Goal: Task Accomplishment & Management: Manage account settings

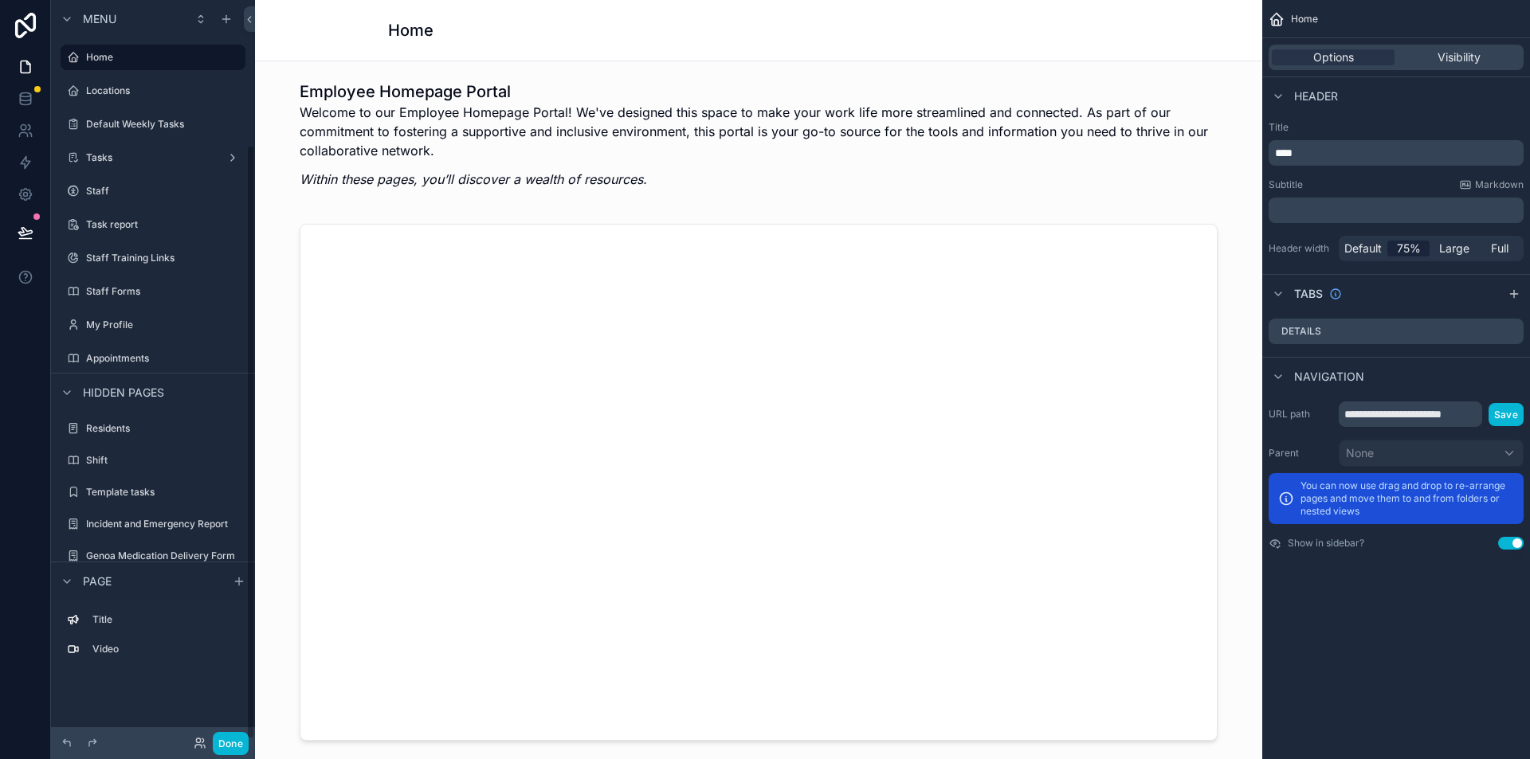
scroll to position [181, 0]
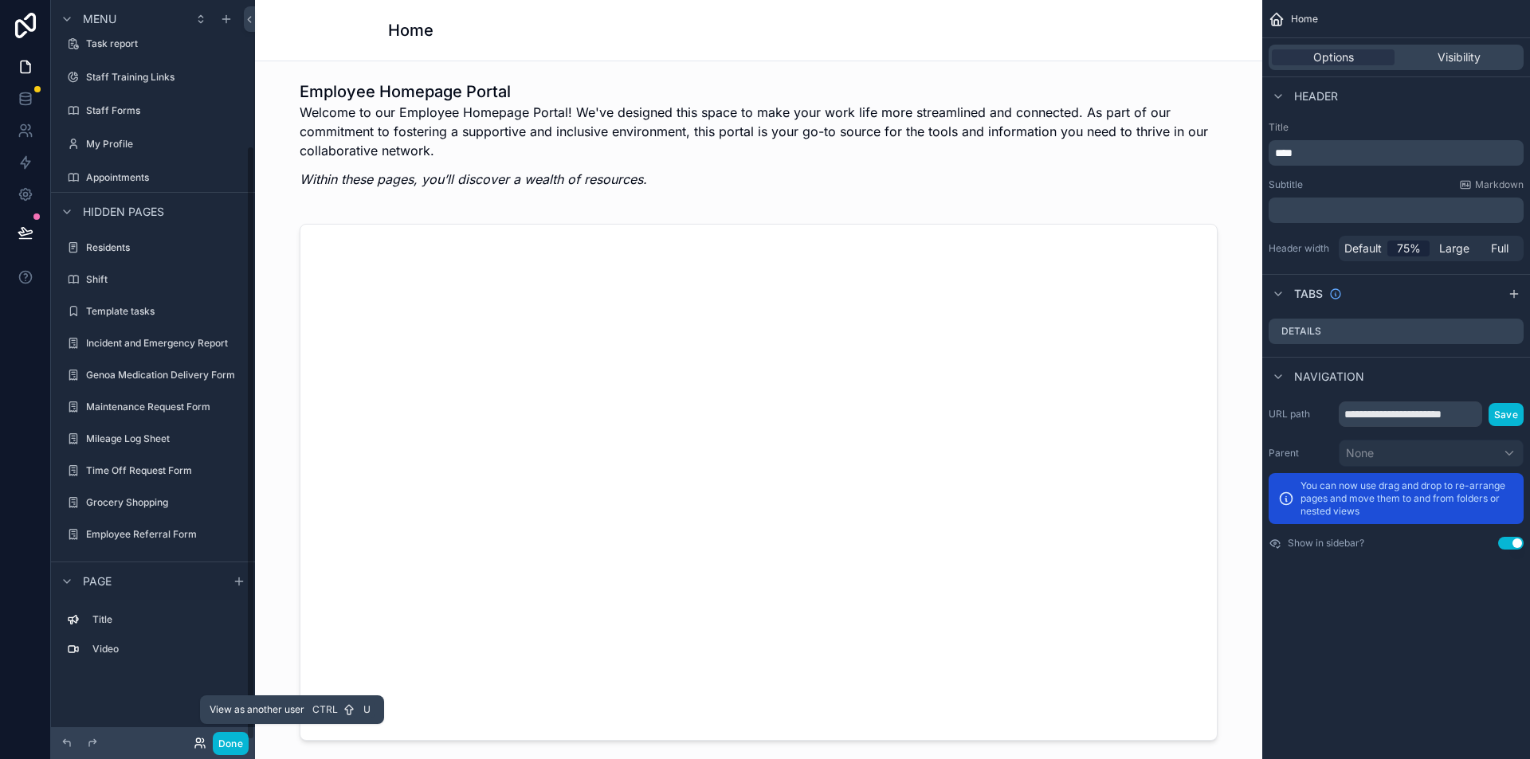
click at [198, 744] on icon at bounding box center [200, 743] width 13 height 13
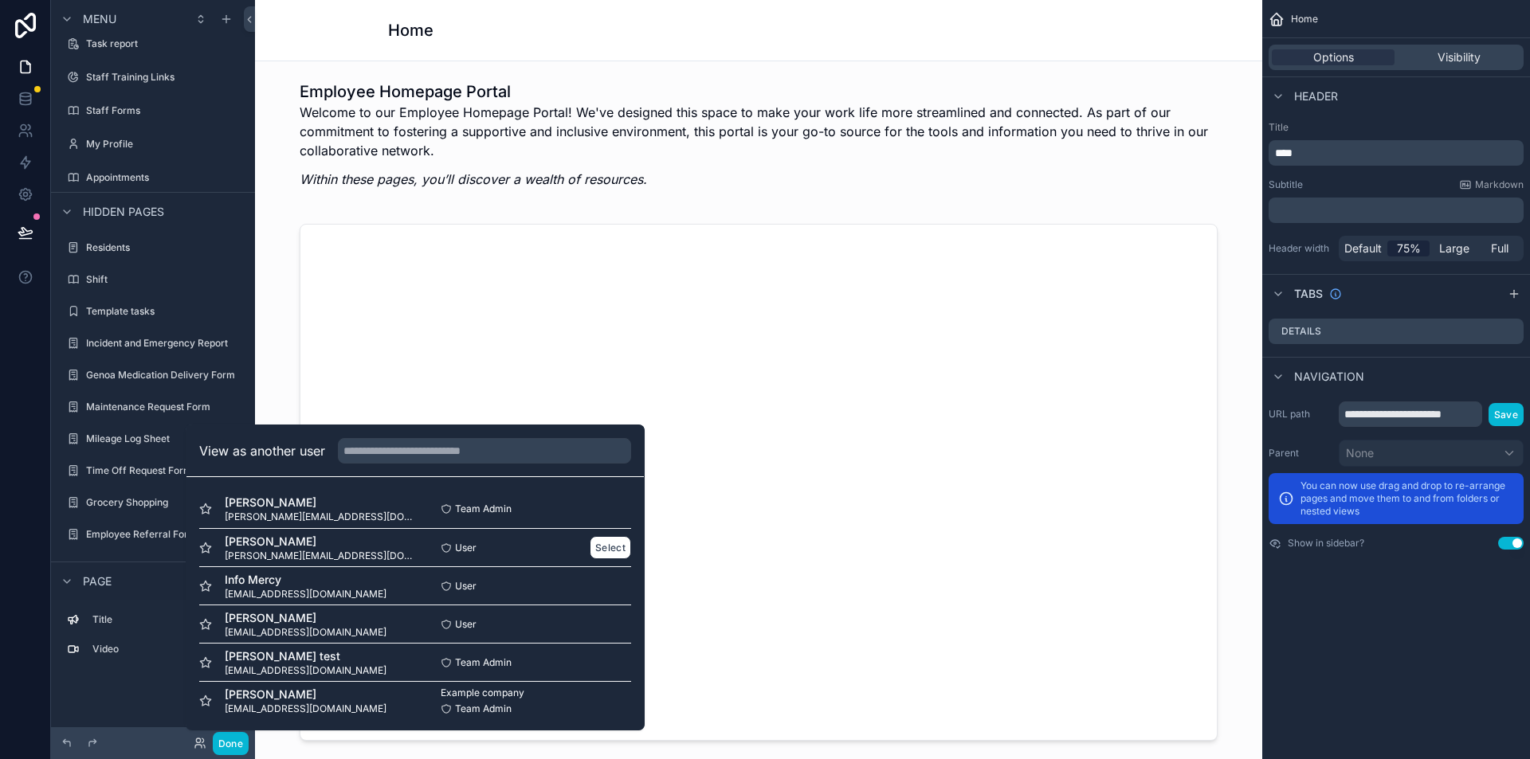
scroll to position [2, 0]
click at [590, 504] on button "Select" at bounding box center [610, 507] width 41 height 23
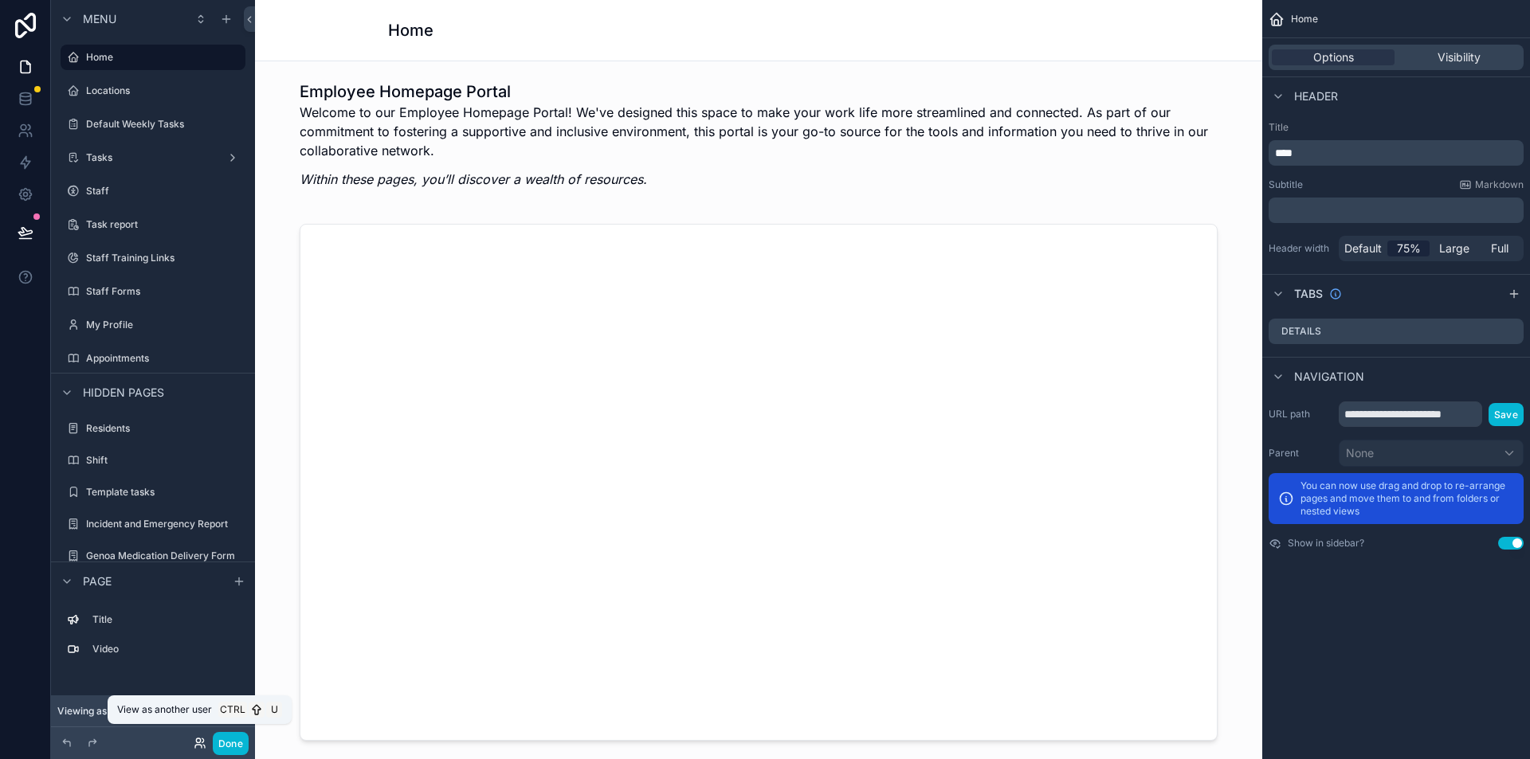
click at [201, 742] on icon at bounding box center [200, 743] width 13 height 13
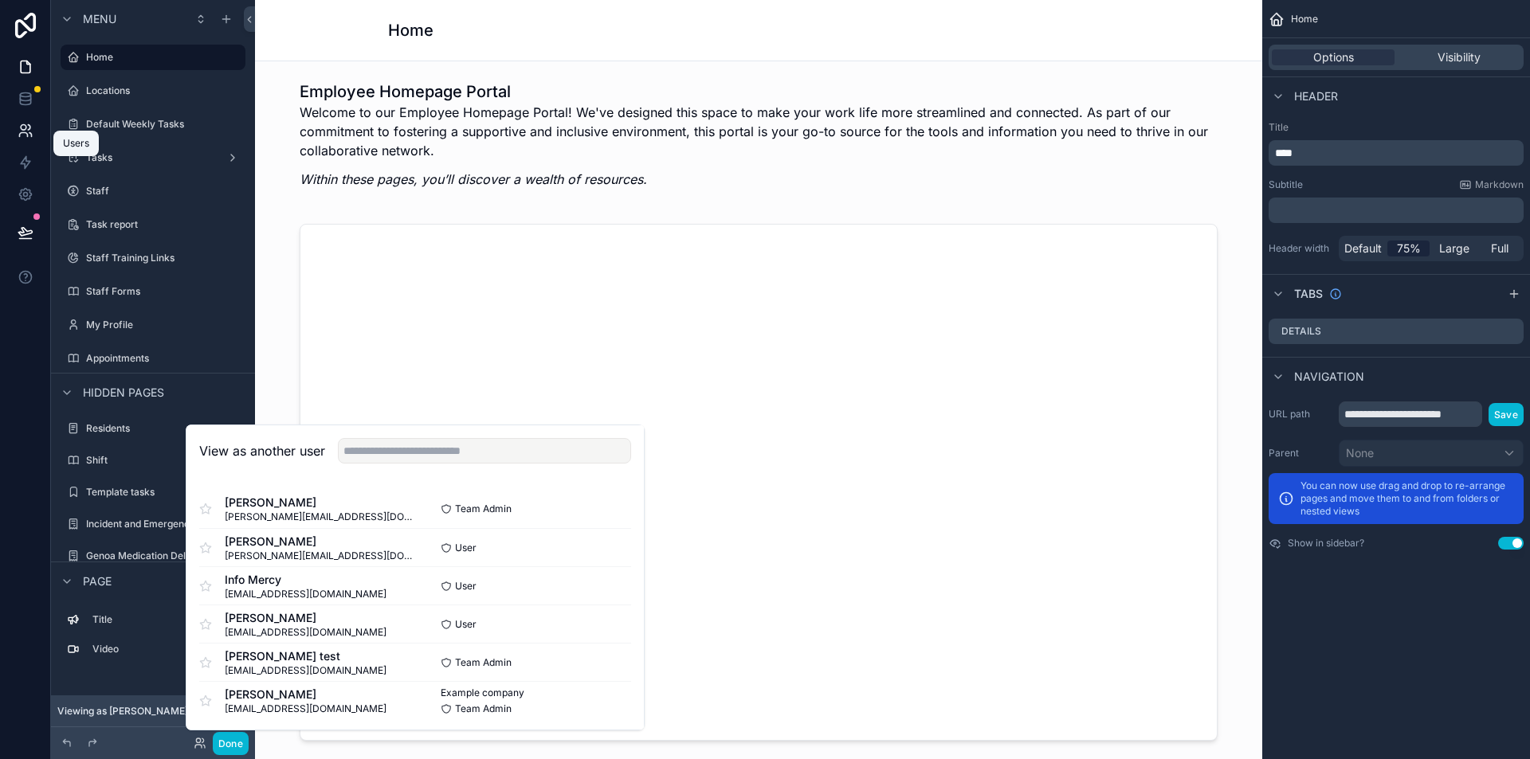
click at [25, 125] on icon at bounding box center [24, 128] width 6 height 6
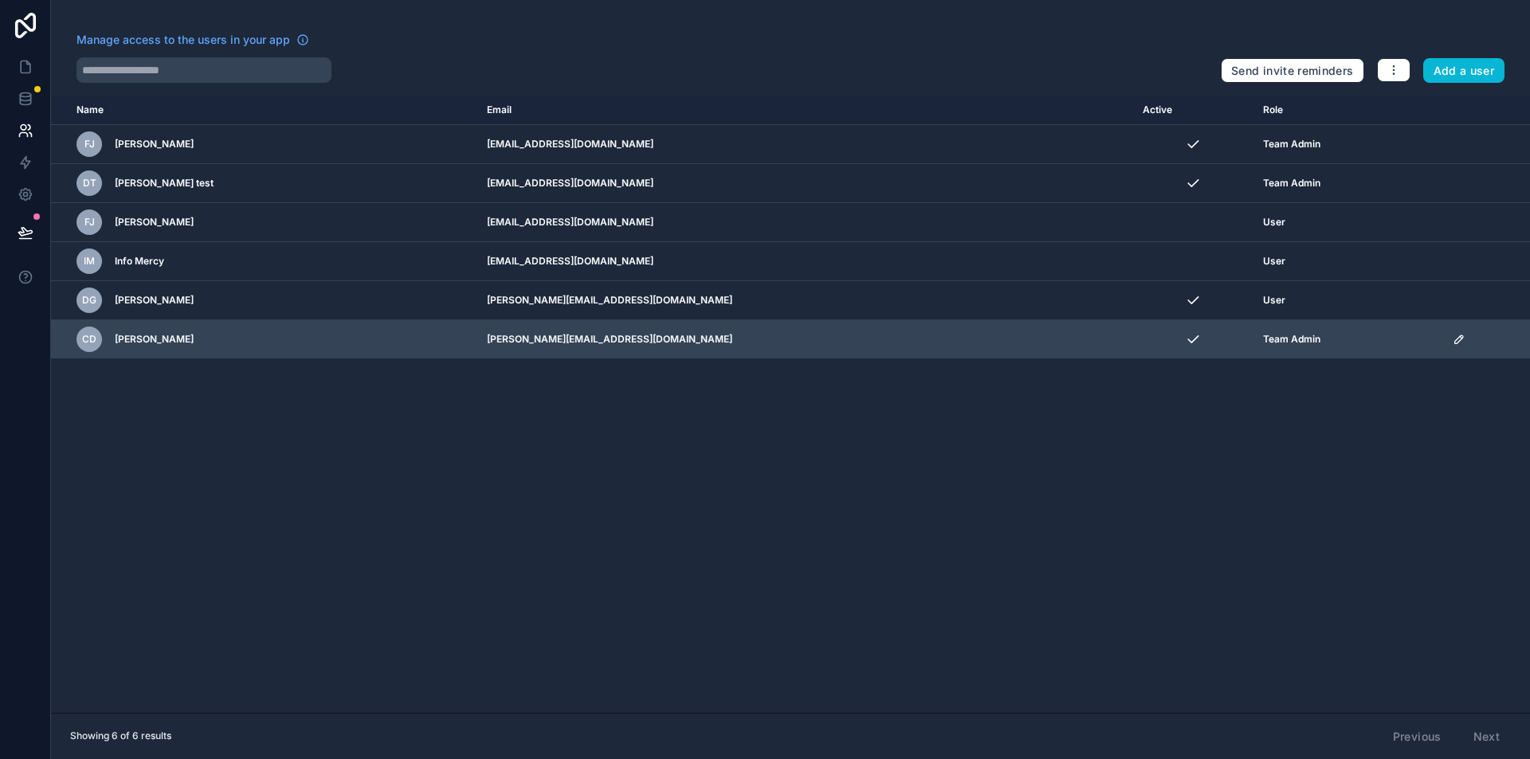
click at [1453, 339] on icon "scrollable content" at bounding box center [1459, 339] width 13 height 13
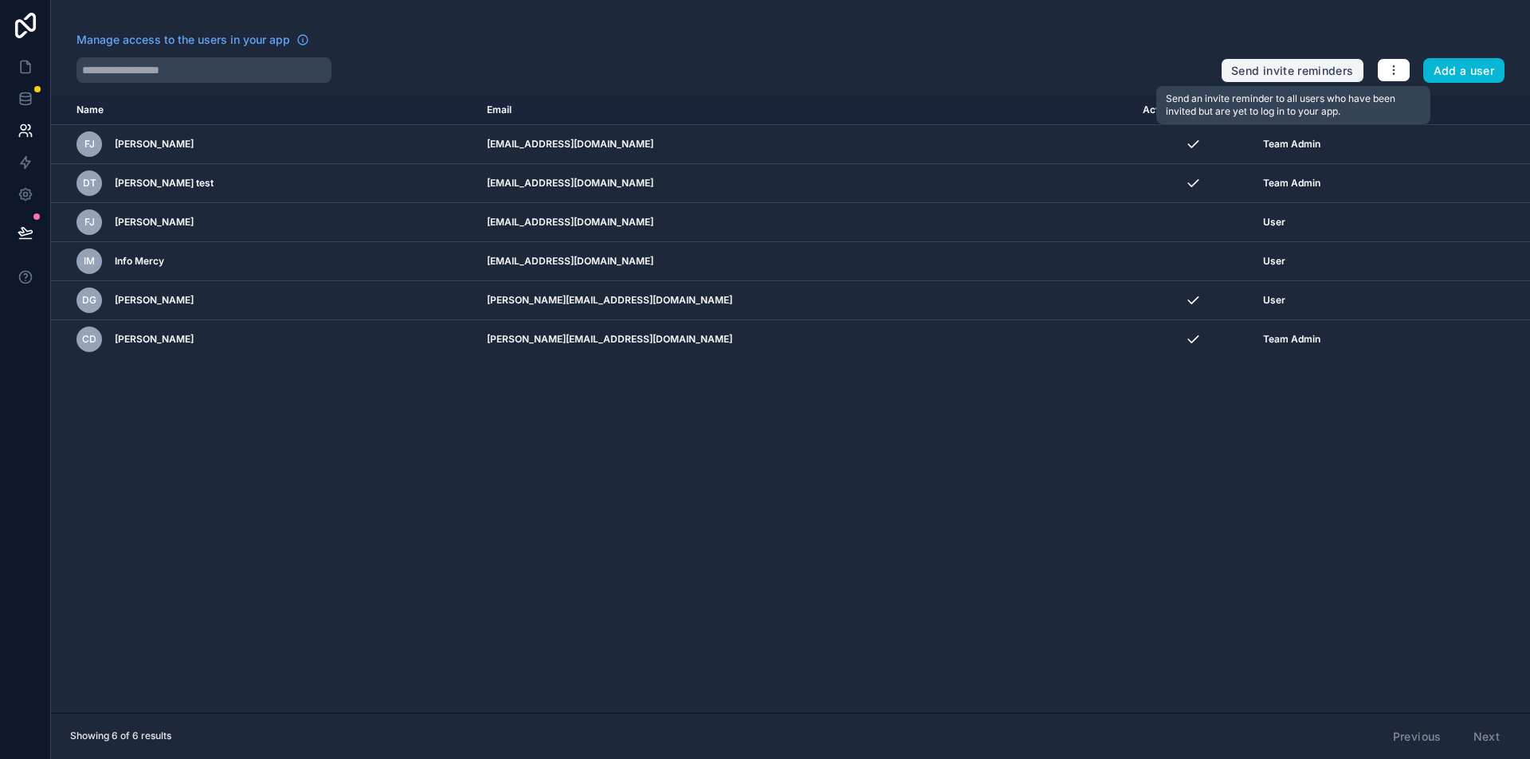
click at [1279, 65] on button "Send invite reminders" at bounding box center [1292, 70] width 143 height 25
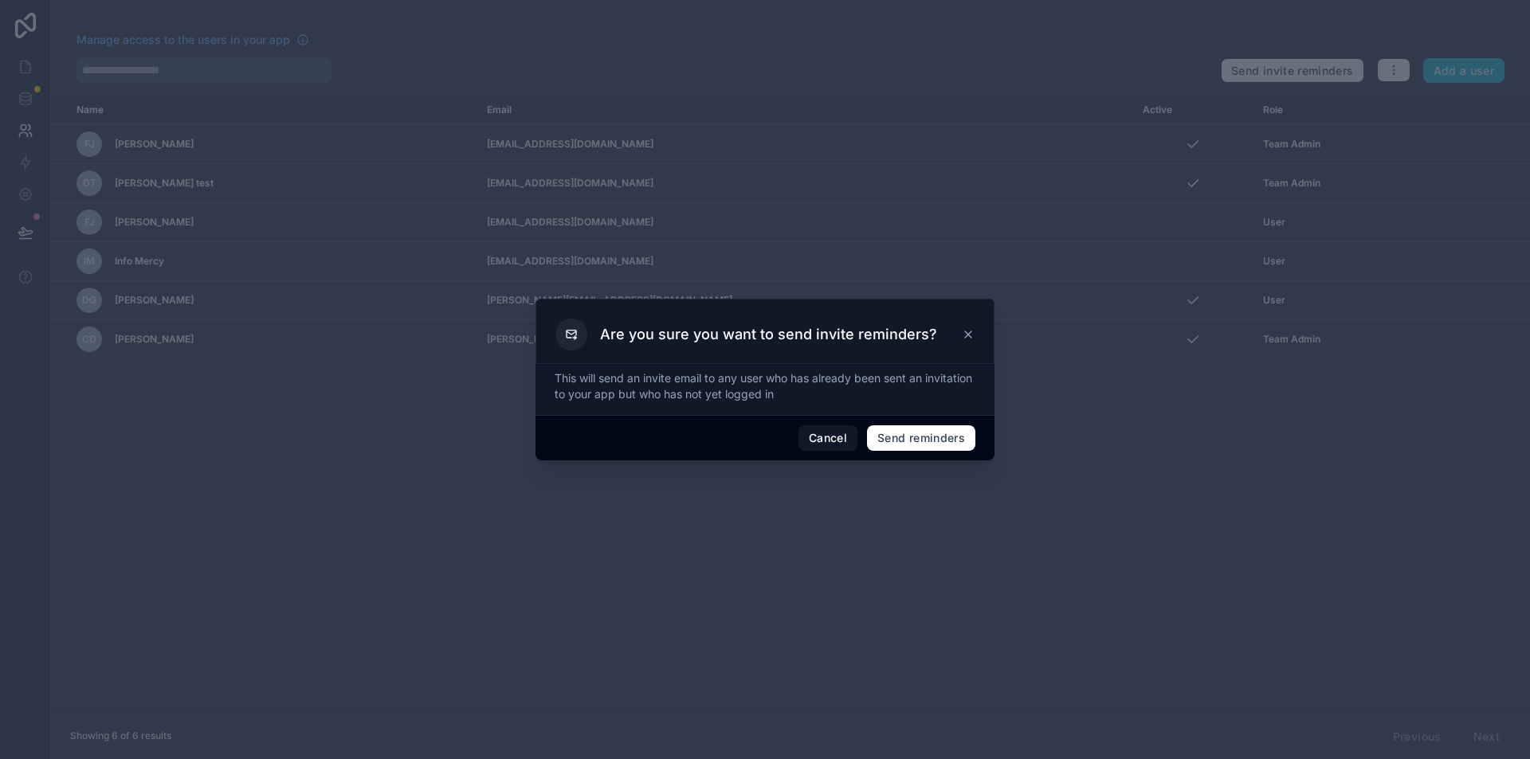
click at [971, 330] on icon at bounding box center [968, 334] width 13 height 13
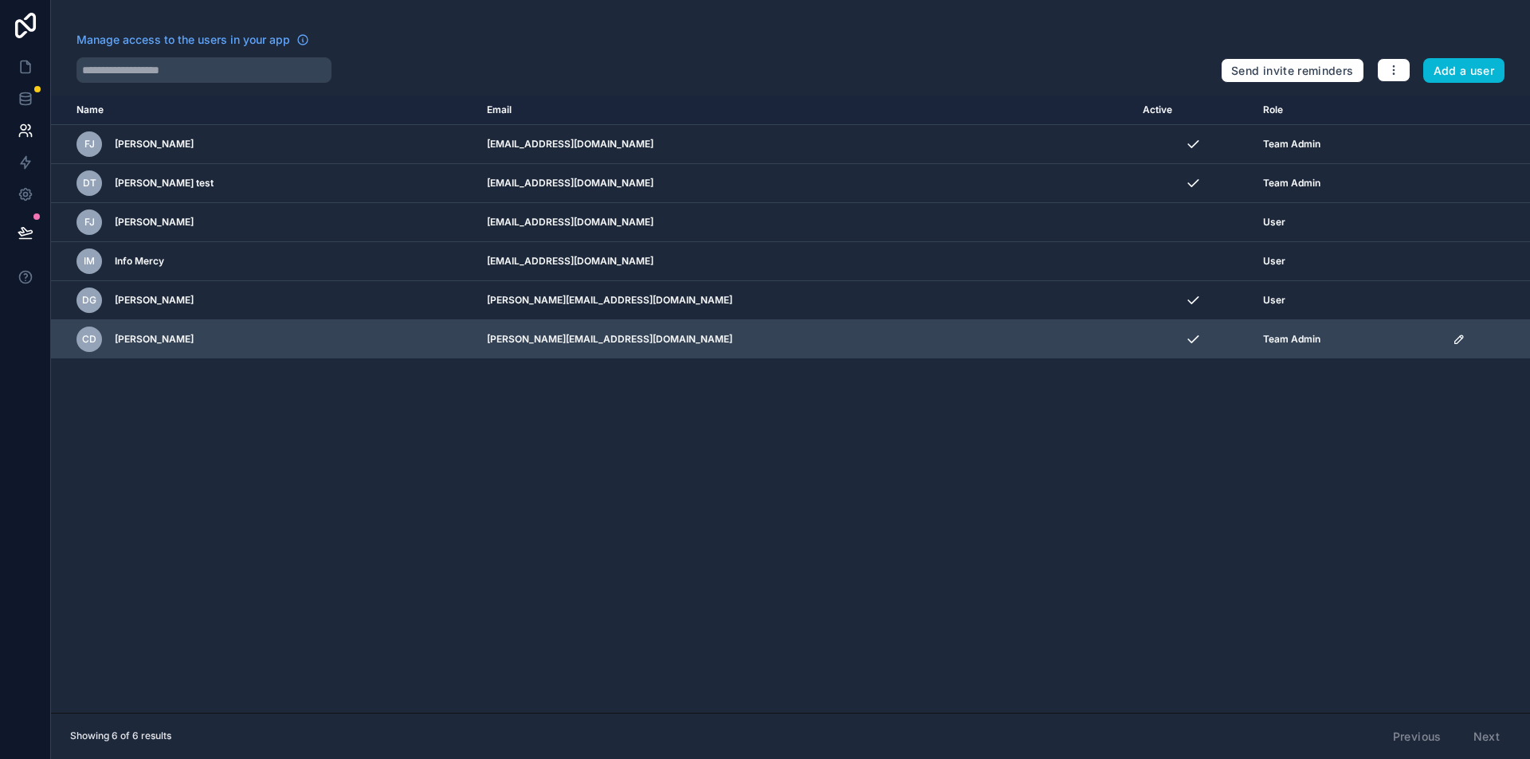
click at [456, 338] on div "CD Claudia Duran" at bounding box center [271, 339] width 391 height 25
click at [1263, 343] on span "Team Admin" at bounding box center [1291, 339] width 57 height 13
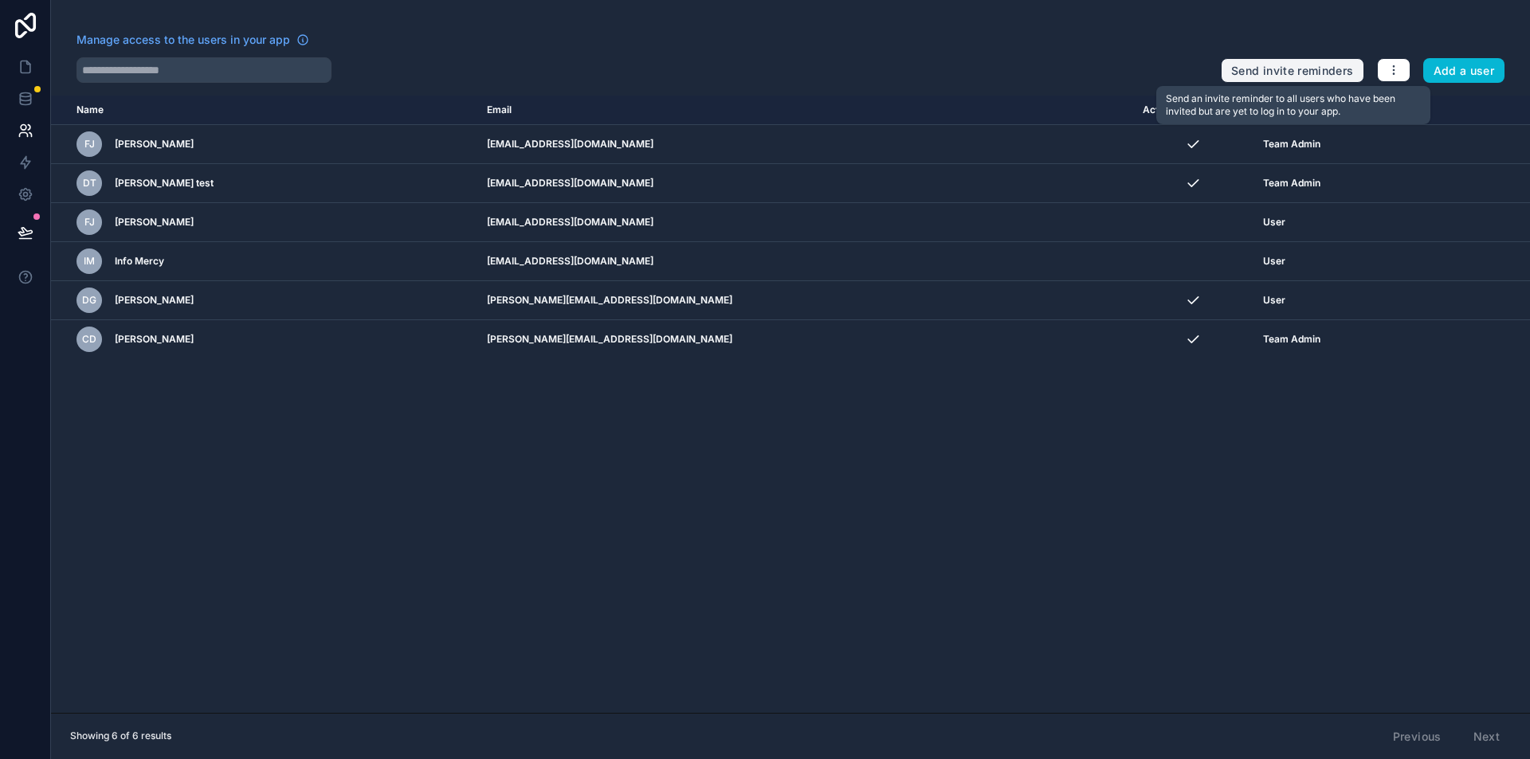
click at [1291, 69] on button "Send invite reminders" at bounding box center [1292, 70] width 143 height 25
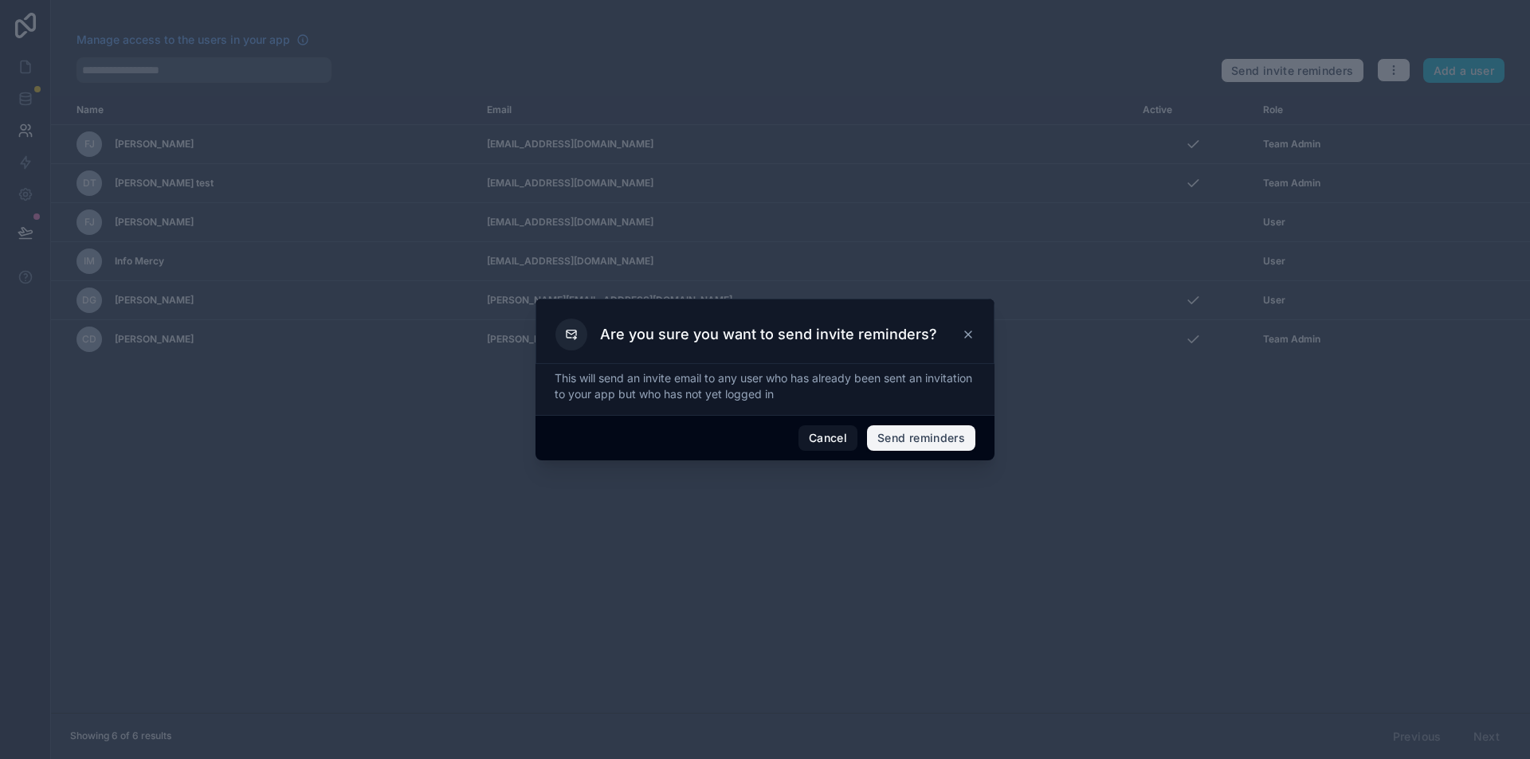
click at [947, 441] on button "Send reminders" at bounding box center [921, 438] width 108 height 25
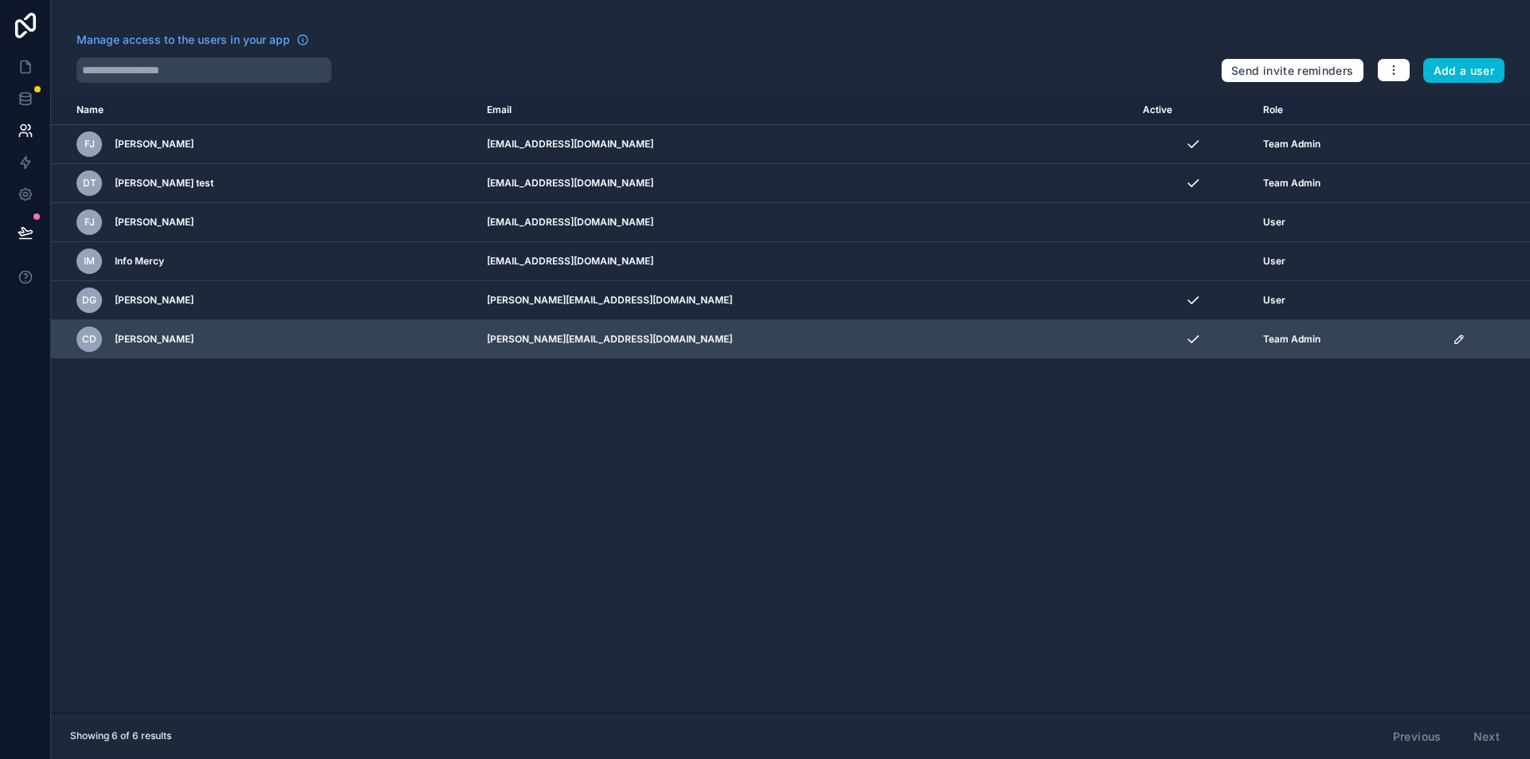
click at [1460, 337] on icon "scrollable content" at bounding box center [1461, 337] width 2 height 2
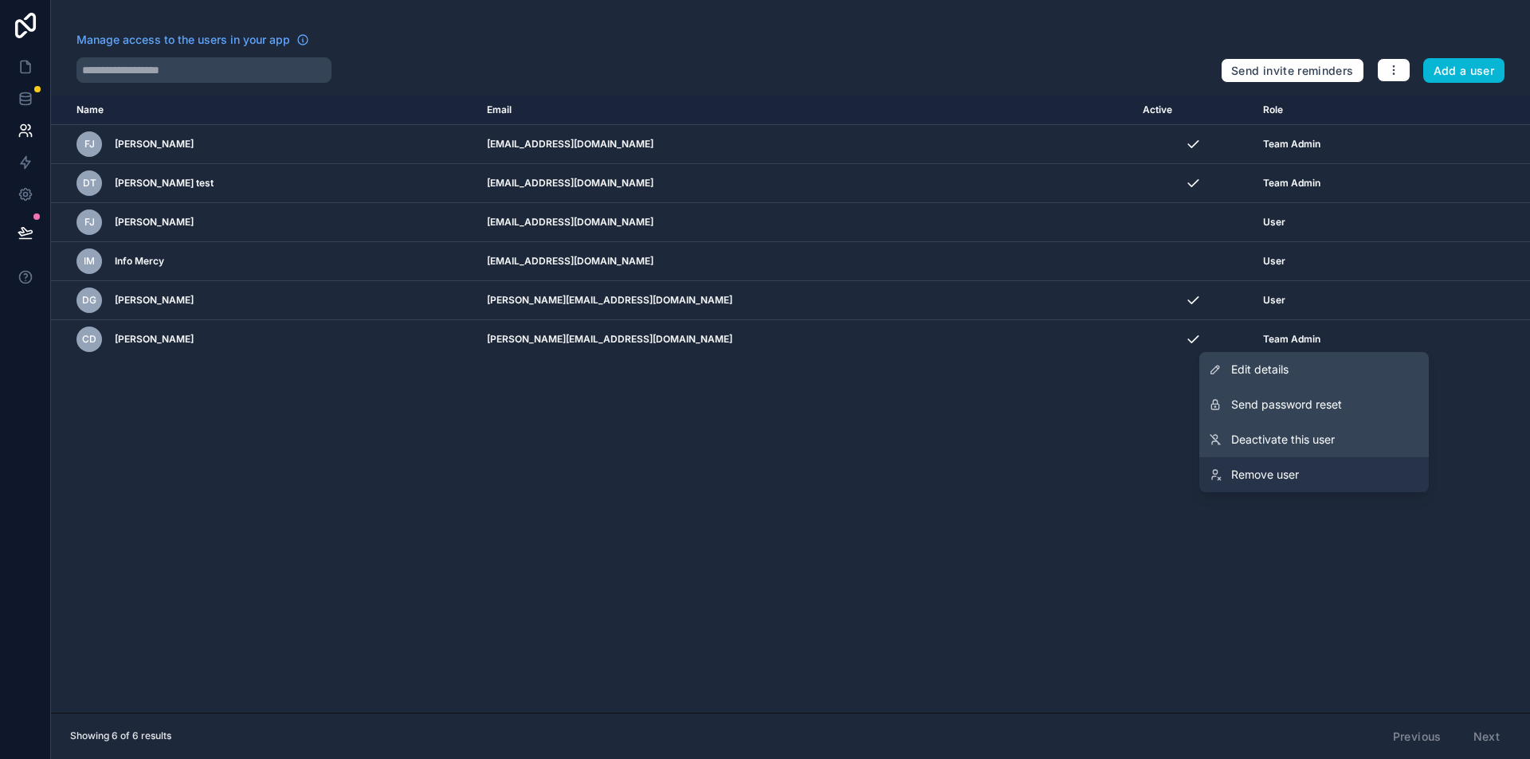
click at [1289, 474] on span "Remove user" at bounding box center [1265, 475] width 68 height 16
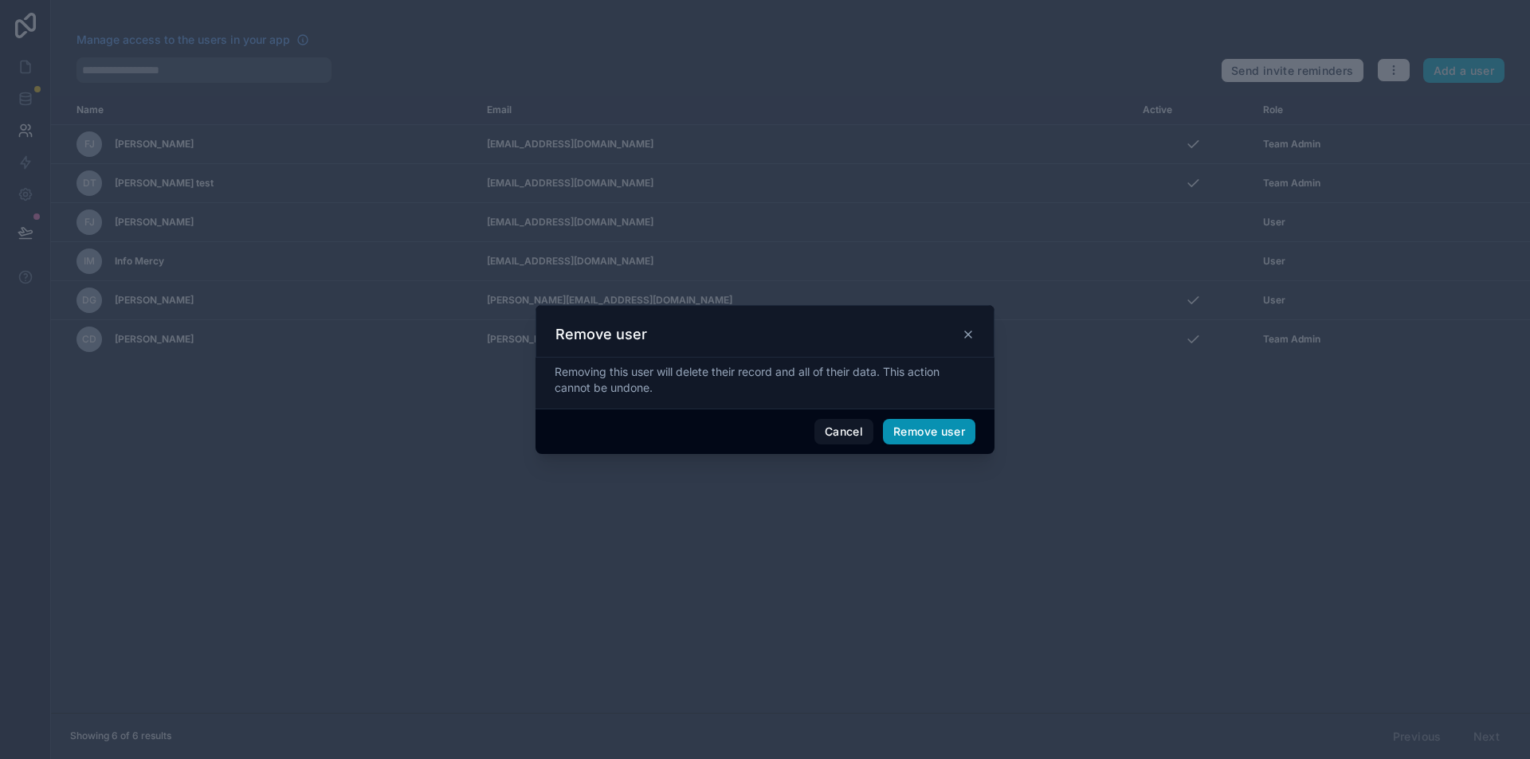
click at [918, 433] on button "Remove user" at bounding box center [929, 431] width 92 height 25
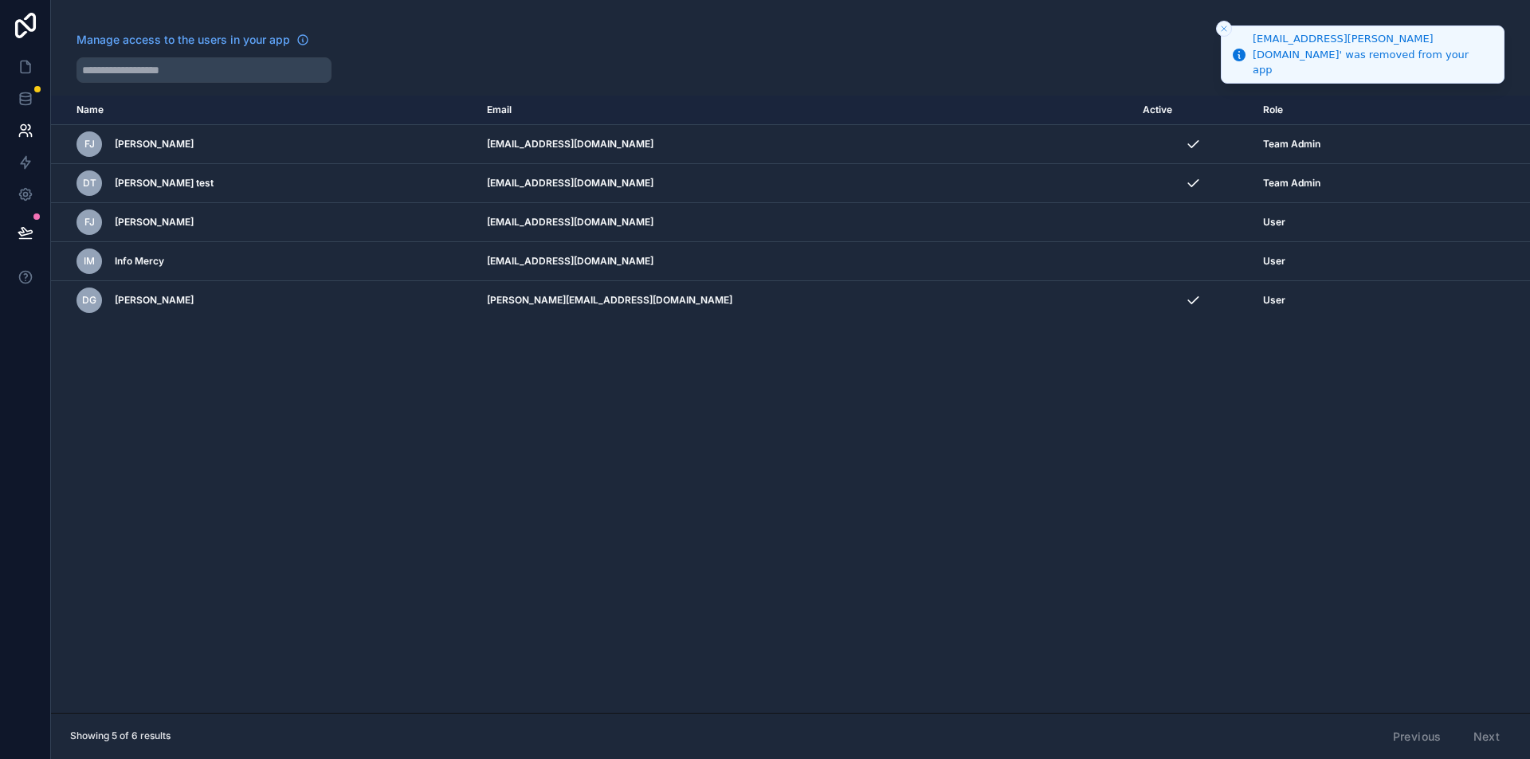
click at [1218, 25] on button "Close toast" at bounding box center [1224, 29] width 16 height 16
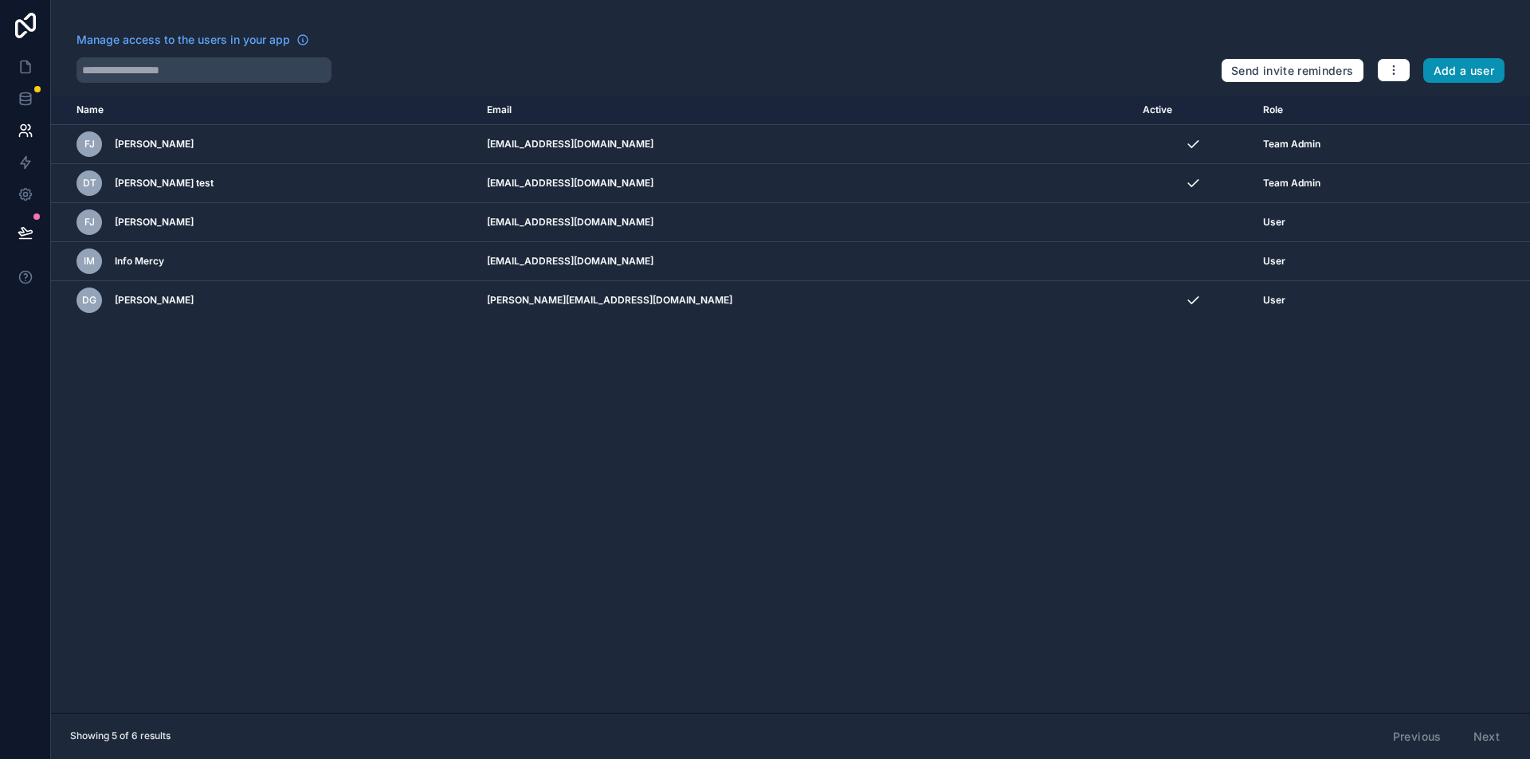
click at [1439, 70] on button "Add a user" at bounding box center [1464, 70] width 82 height 25
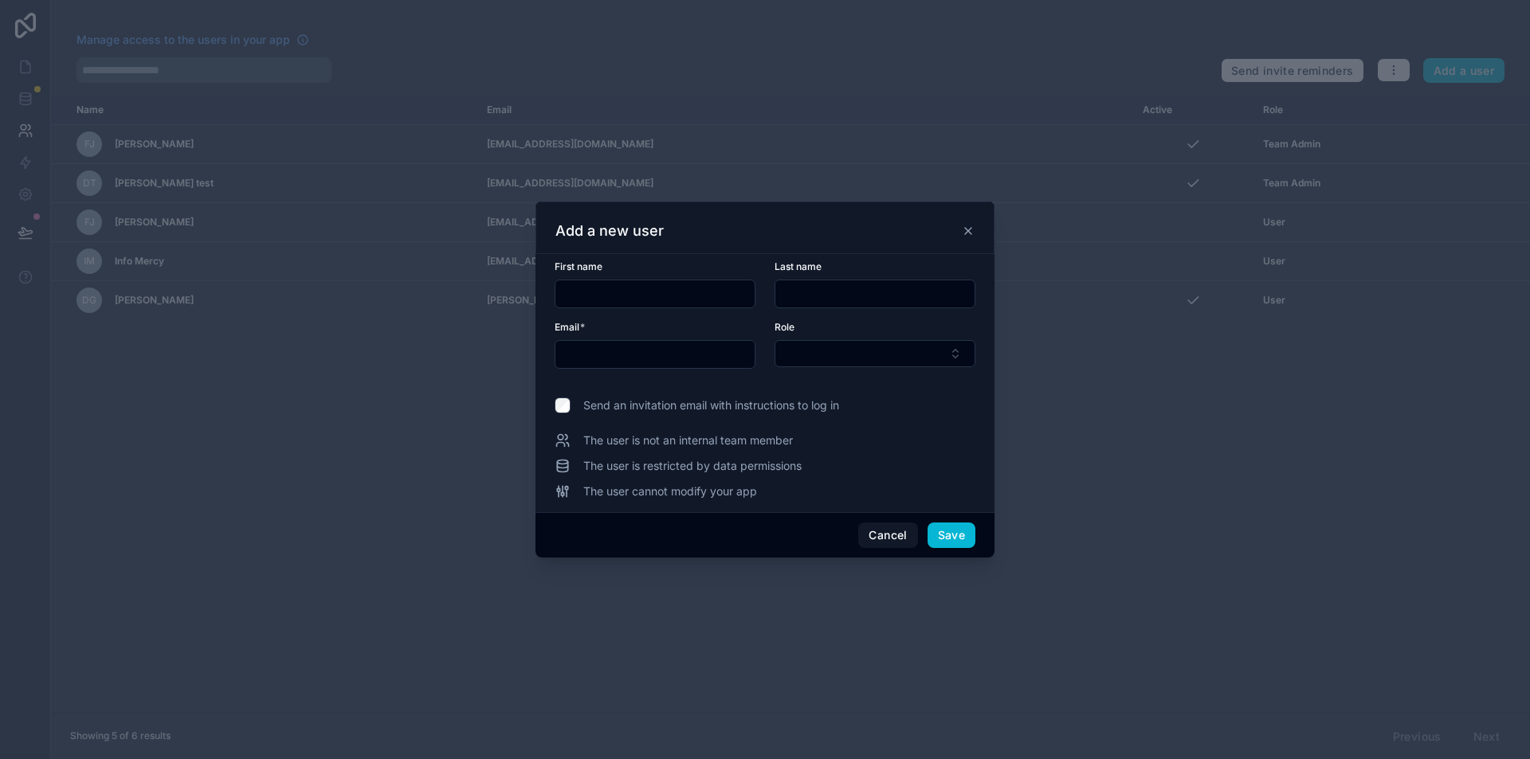
click at [598, 292] on input "text" at bounding box center [654, 294] width 199 height 22
type input "*******"
type input "*****"
type input "**********"
click at [917, 361] on button "Select Button" at bounding box center [875, 353] width 201 height 27
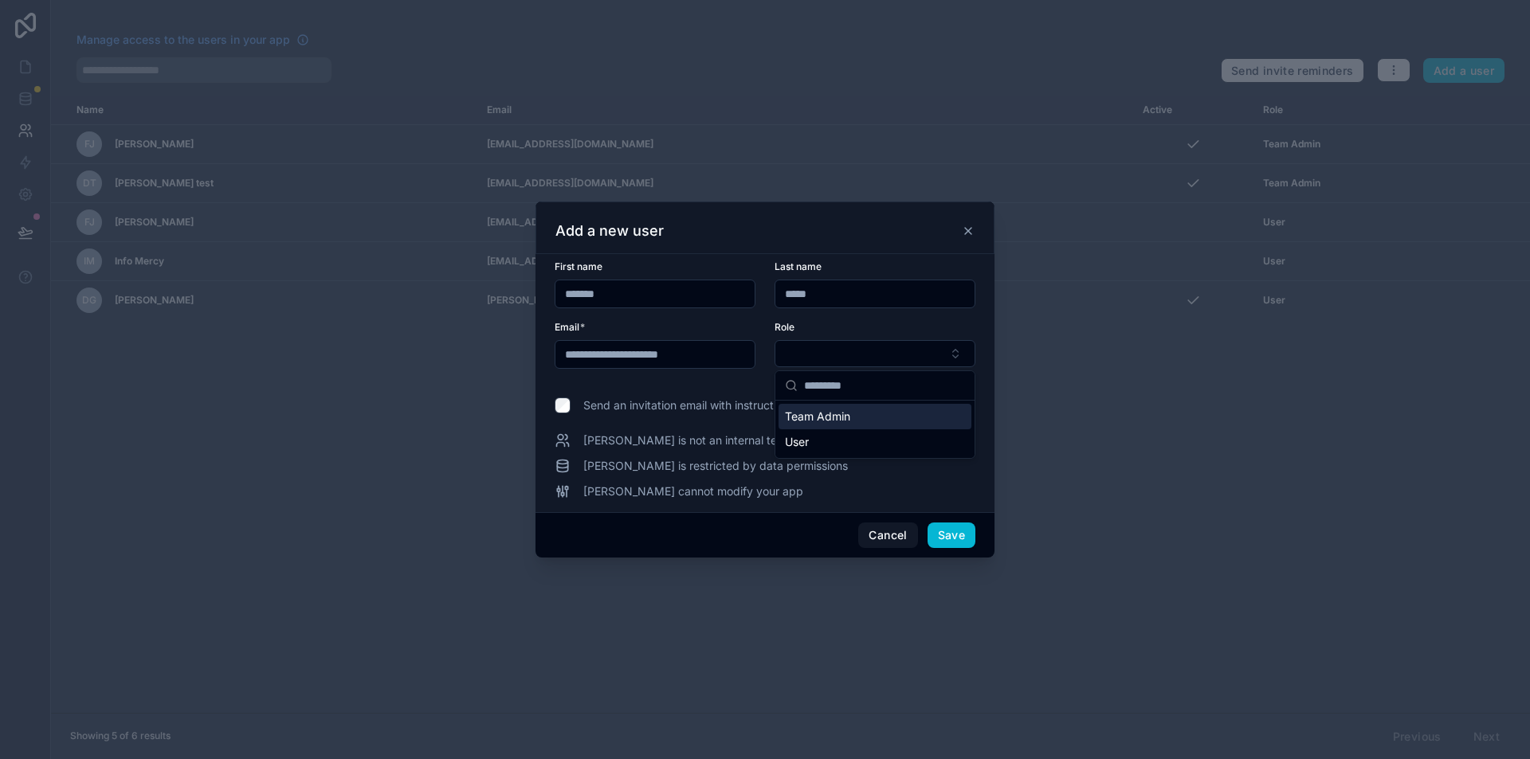
click at [837, 413] on span "Team Admin" at bounding box center [817, 417] width 65 height 16
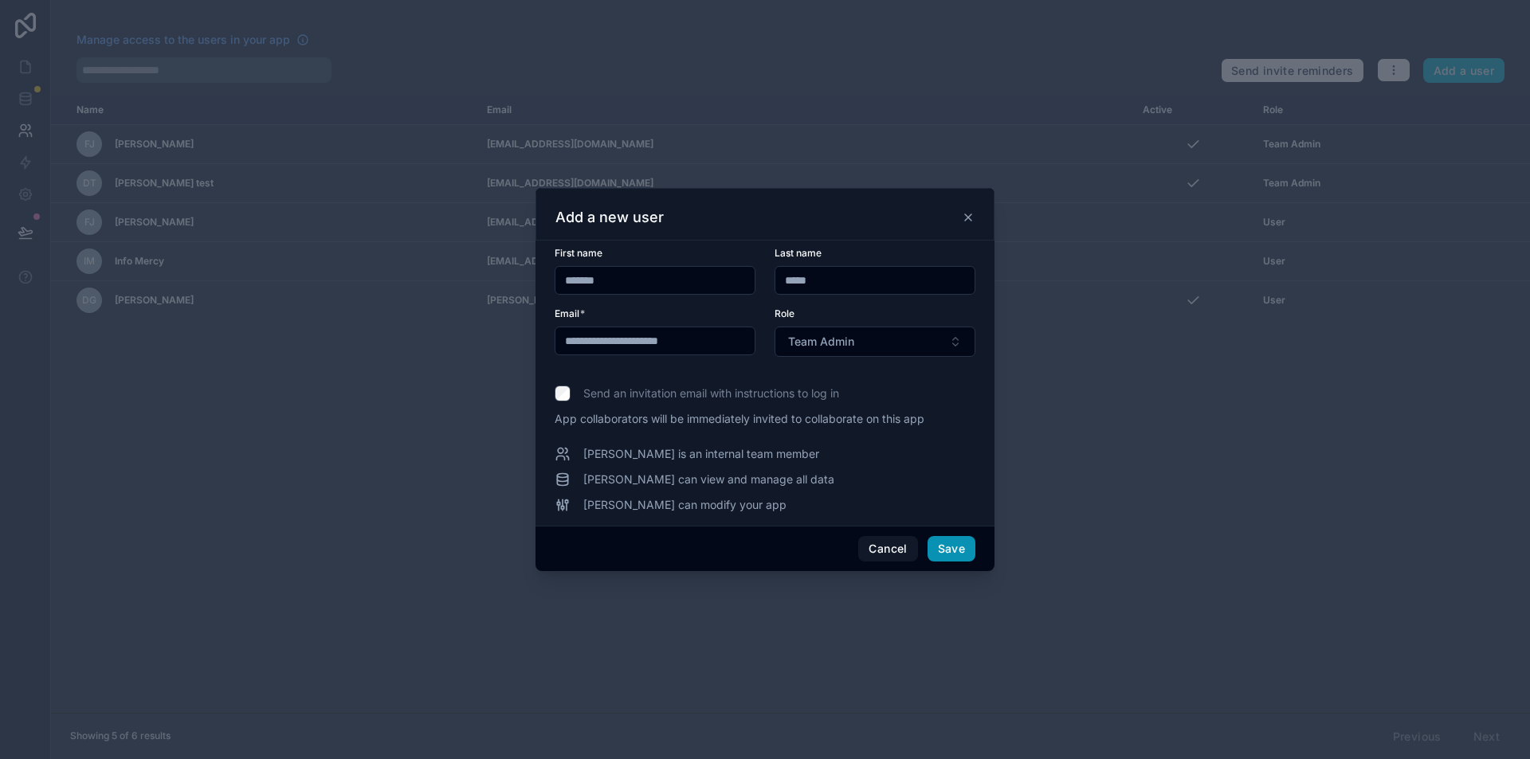
click at [935, 546] on button "Save" at bounding box center [952, 548] width 48 height 25
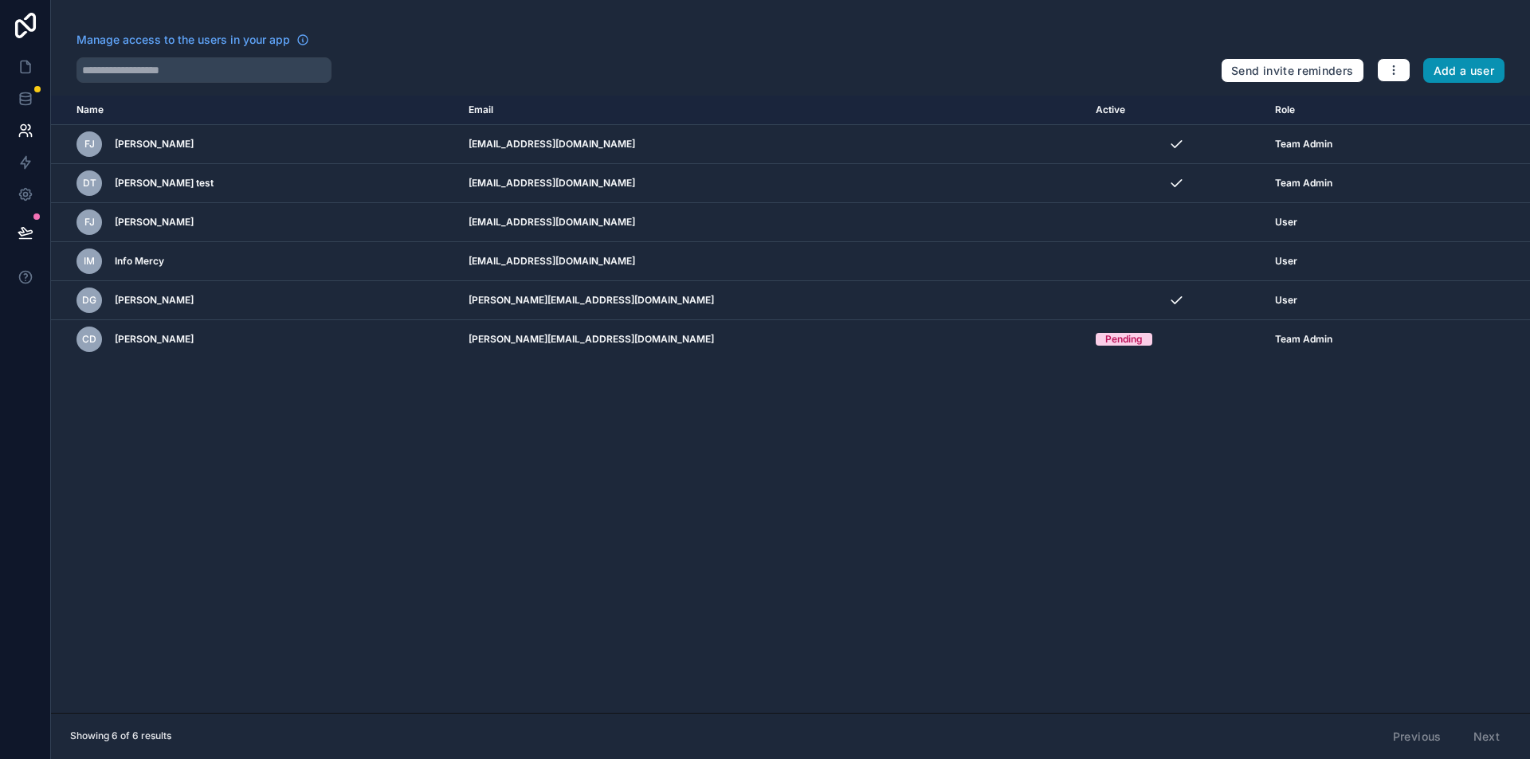
click at [1495, 64] on button "Add a user" at bounding box center [1464, 70] width 82 height 25
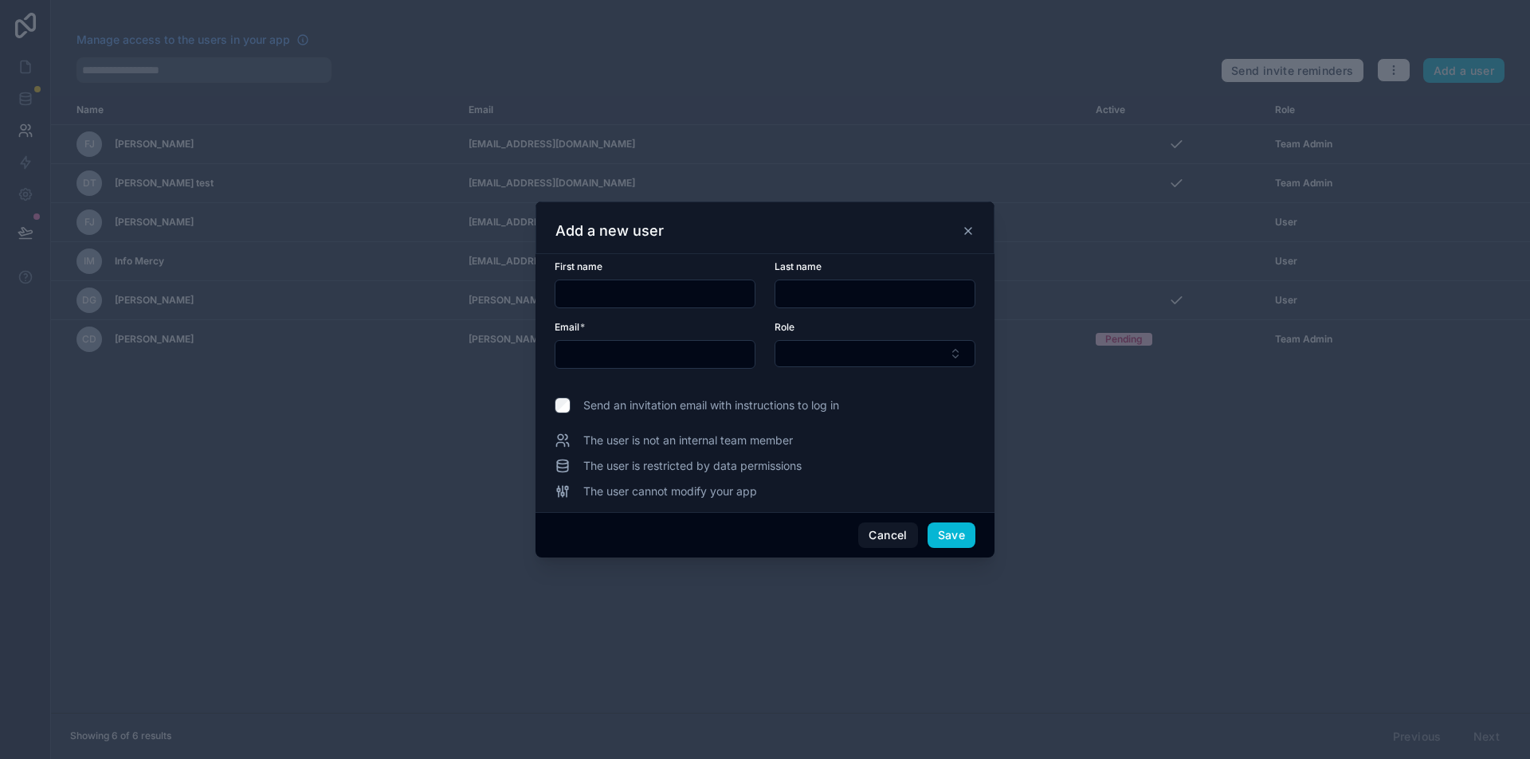
click at [716, 290] on input "text" at bounding box center [654, 294] width 199 height 22
type input "*"
type input "****"
type input "**********"
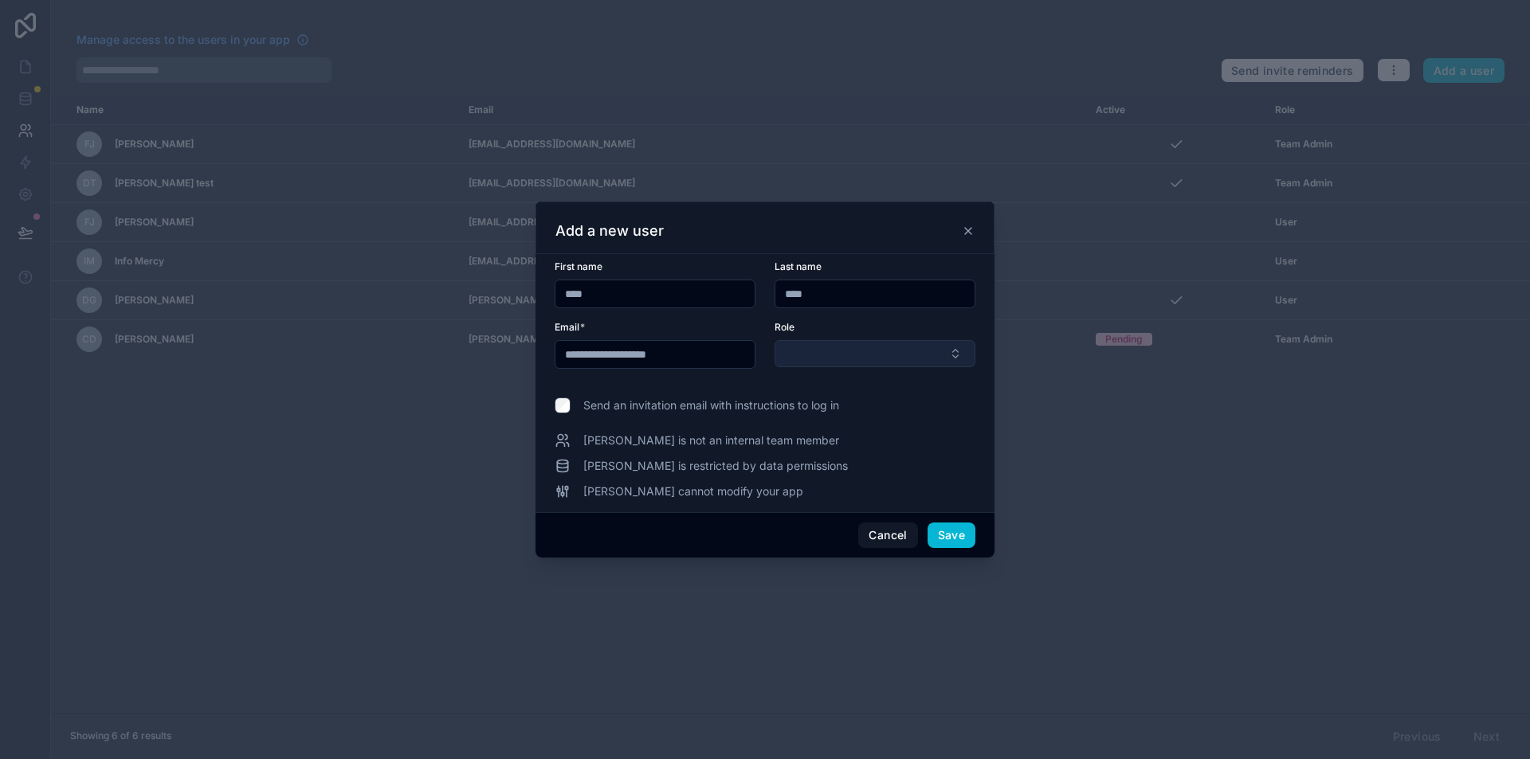
click at [795, 347] on button "Select Button" at bounding box center [875, 353] width 201 height 27
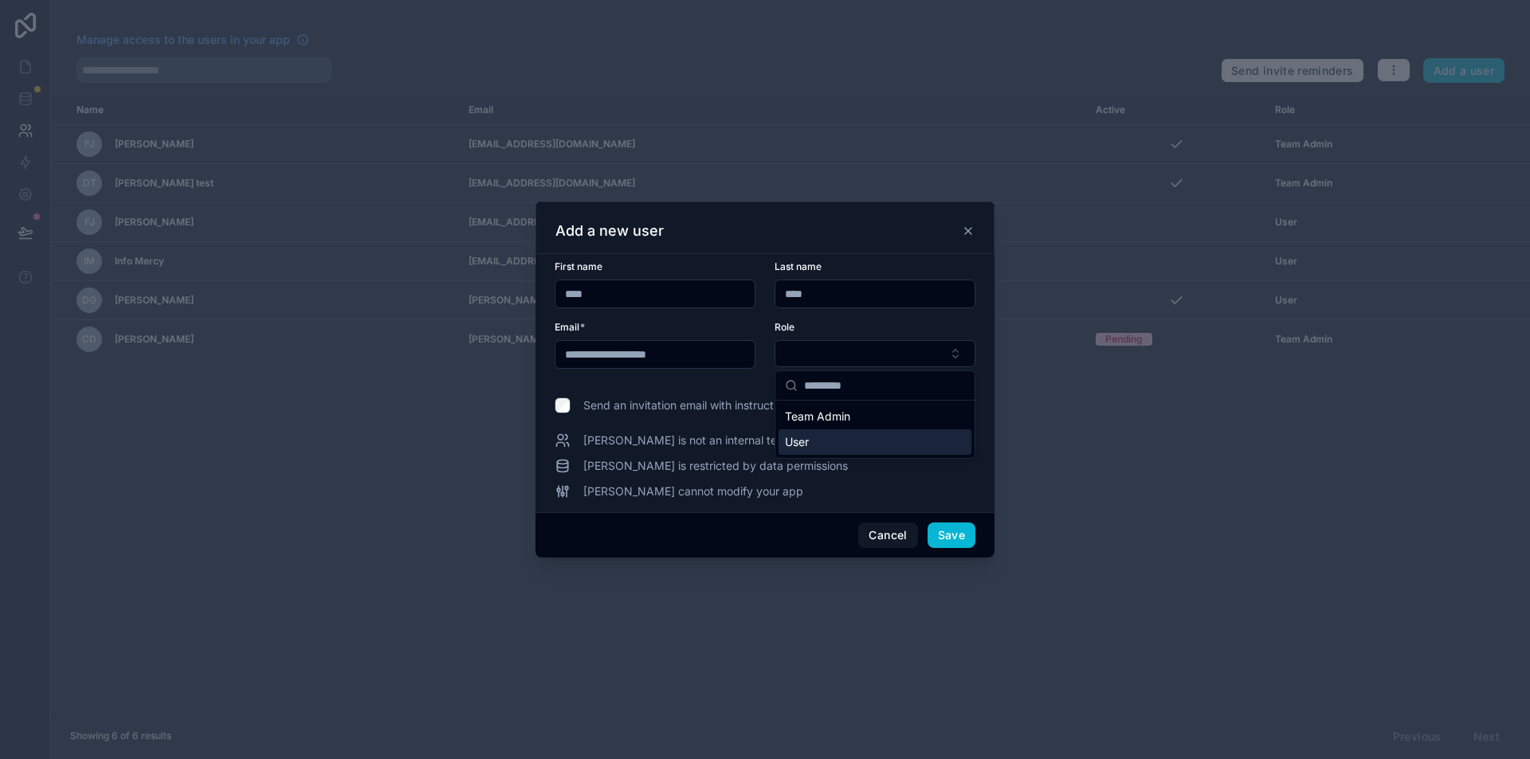
click at [791, 437] on span "User" at bounding box center [797, 442] width 24 height 16
click at [872, 535] on button "Cancel" at bounding box center [887, 536] width 59 height 25
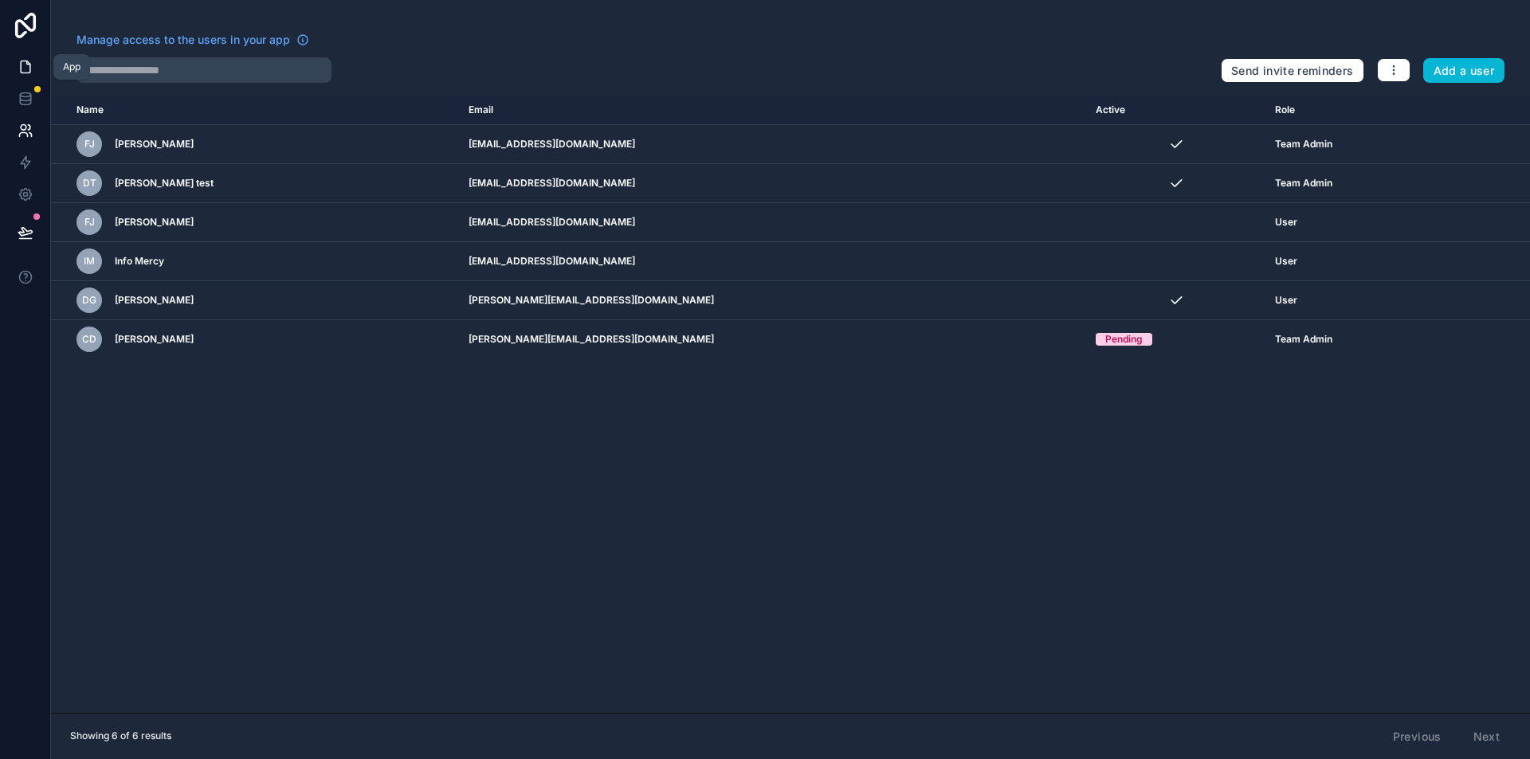
click at [24, 72] on icon at bounding box center [26, 67] width 16 height 16
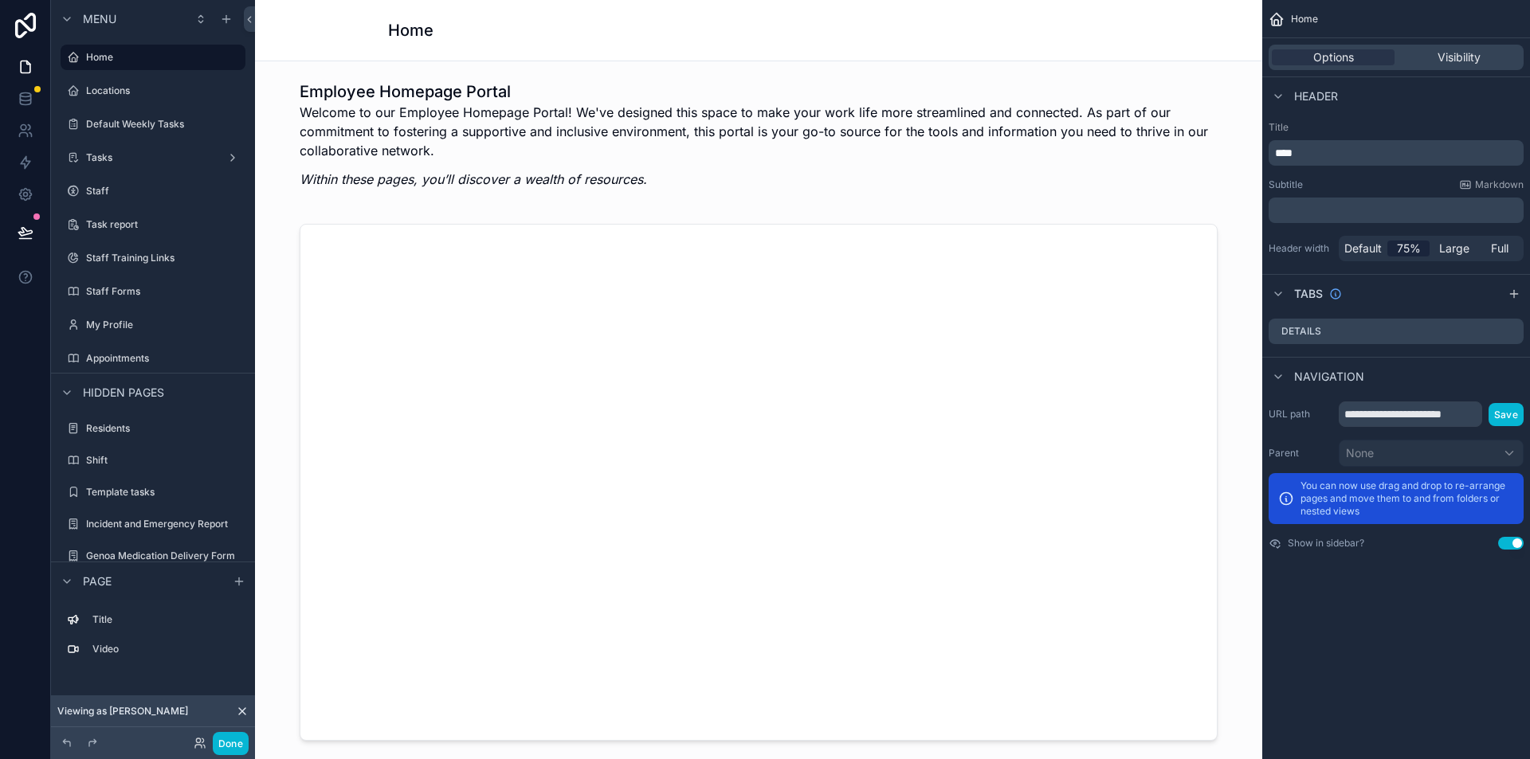
click at [245, 715] on icon at bounding box center [242, 711] width 6 height 6
click at [91, 196] on label "Staff" at bounding box center [149, 191] width 127 height 13
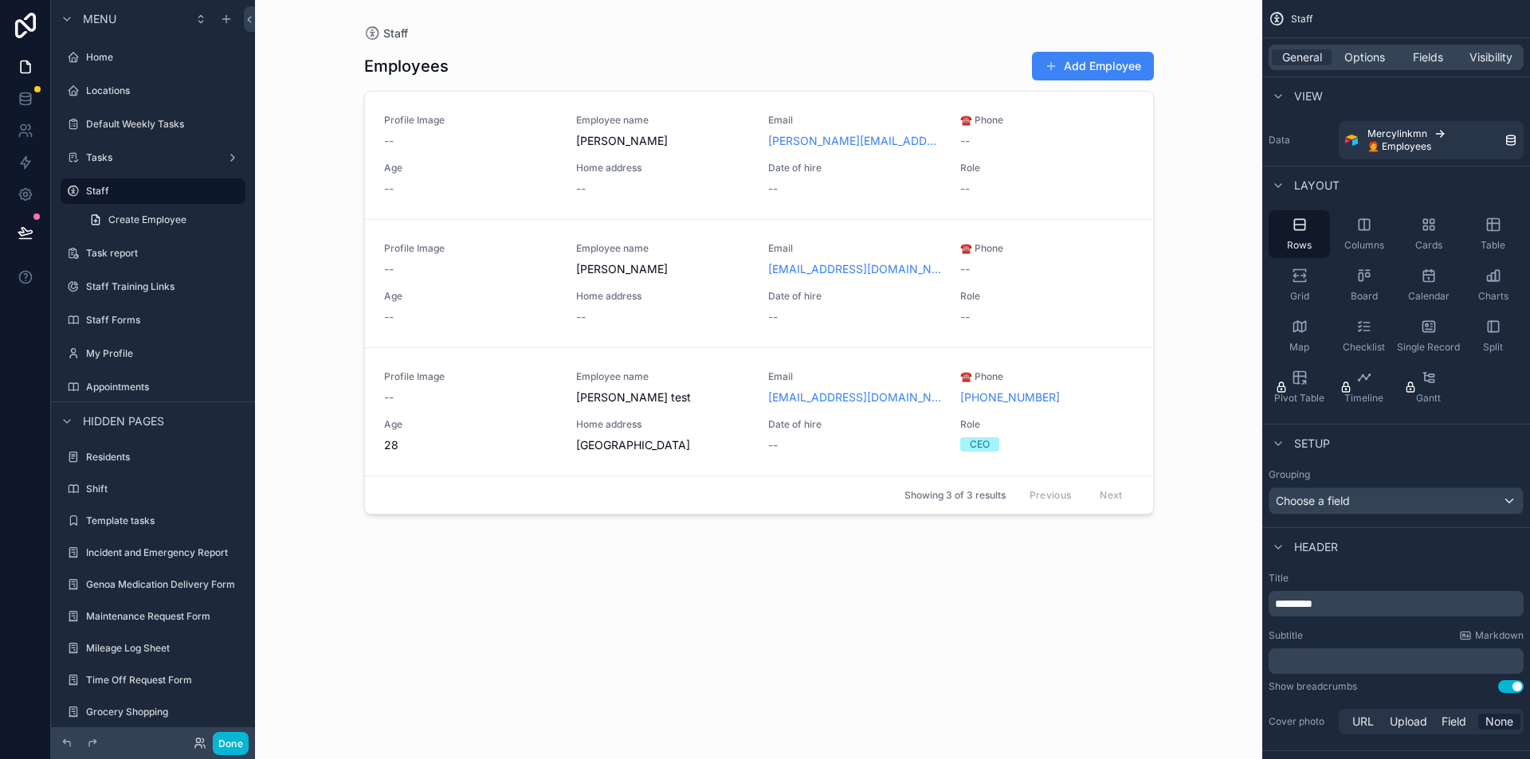
click at [1101, 76] on div "scrollable content" at bounding box center [758, 370] width 815 height 740
click at [1113, 60] on button "Add Employee" at bounding box center [1093, 66] width 122 height 29
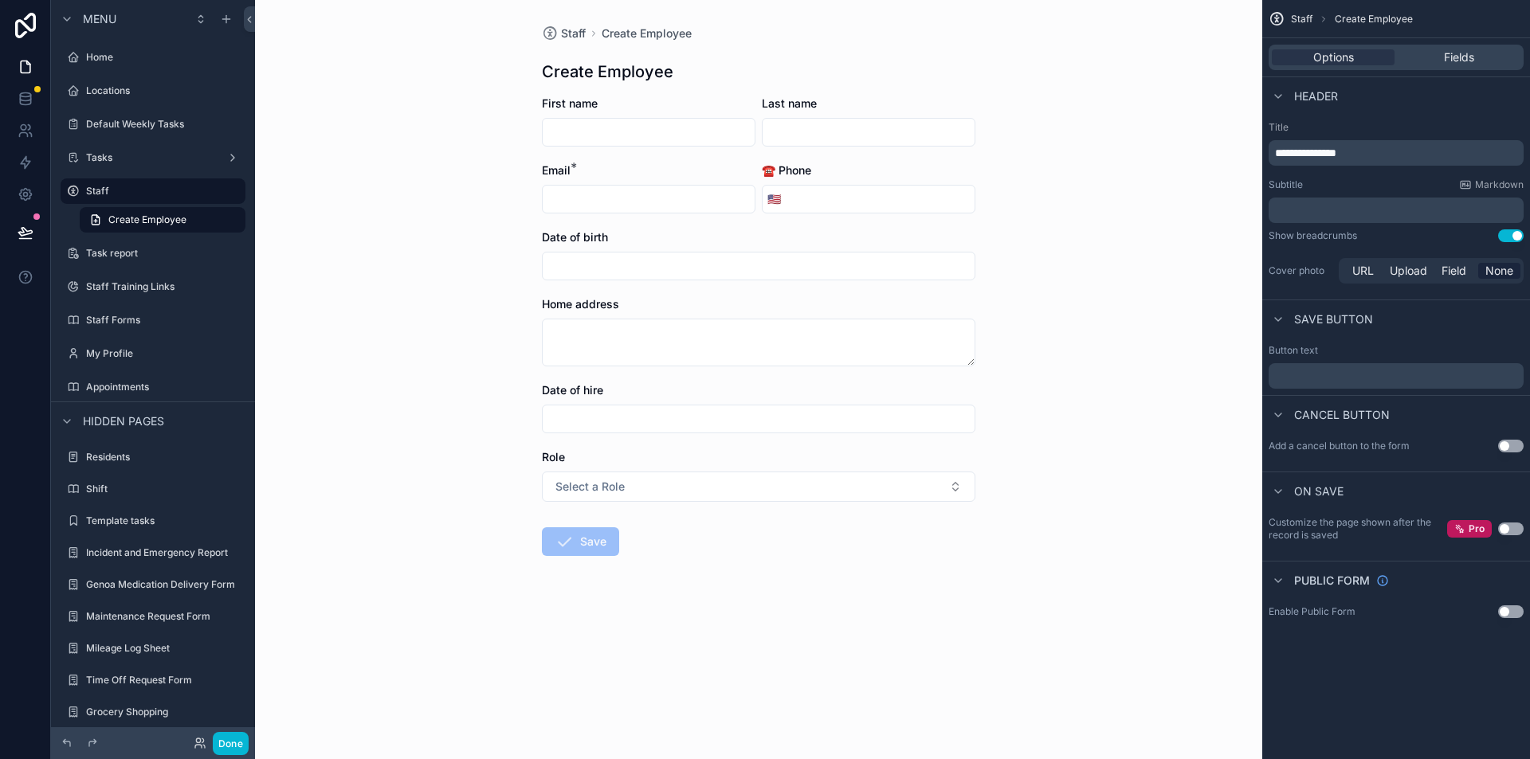
click at [621, 127] on input "scrollable content" at bounding box center [649, 132] width 212 height 22
type input "*******"
type input "*****"
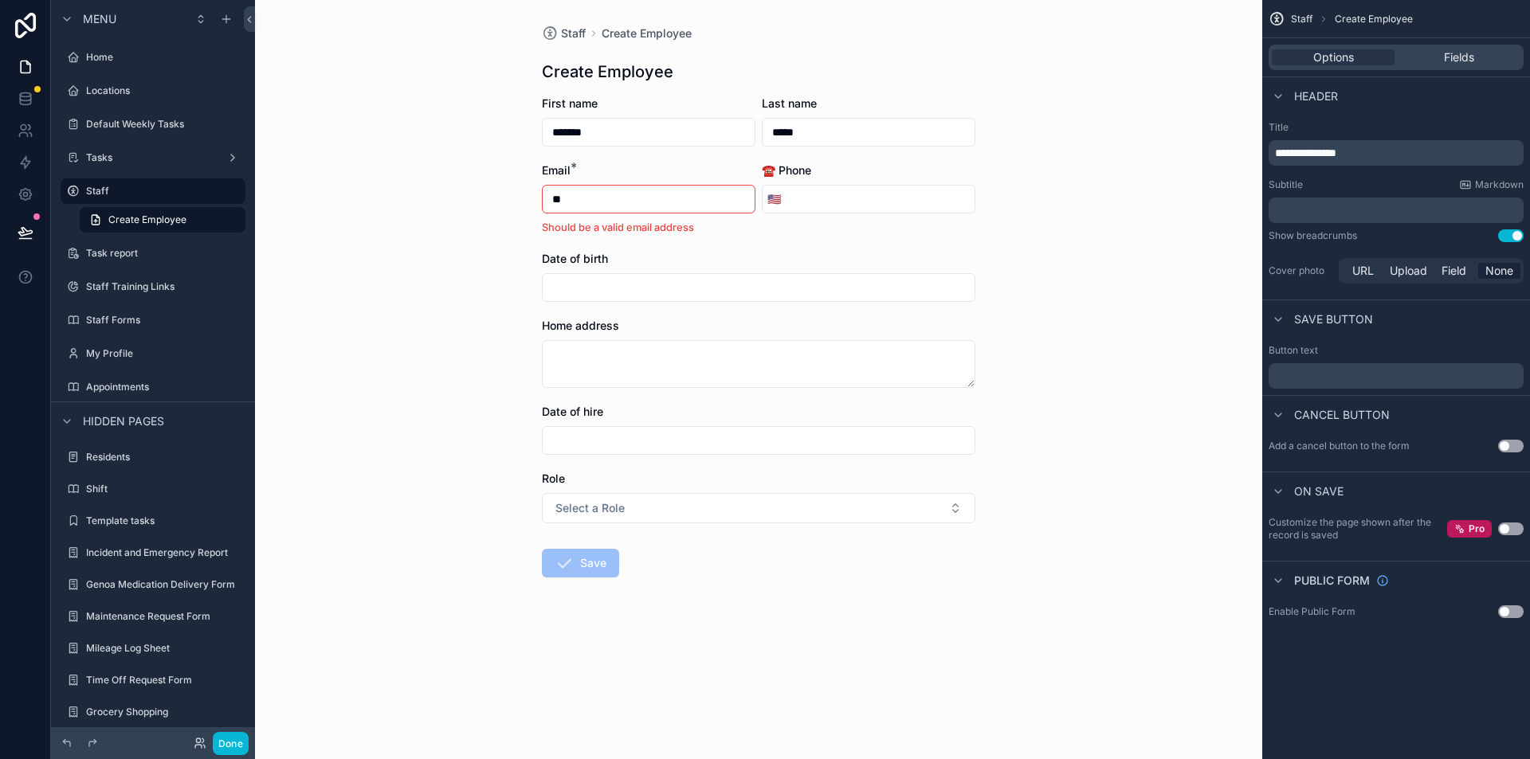
type input "*"
drag, startPoint x: 642, startPoint y: 135, endPoint x: 327, endPoint y: 92, distance: 318.5
click at [343, 98] on div "Staff Create Employee Create Employee First name ******* Last name ***** Email …" at bounding box center [758, 379] width 1007 height 759
type input "****"
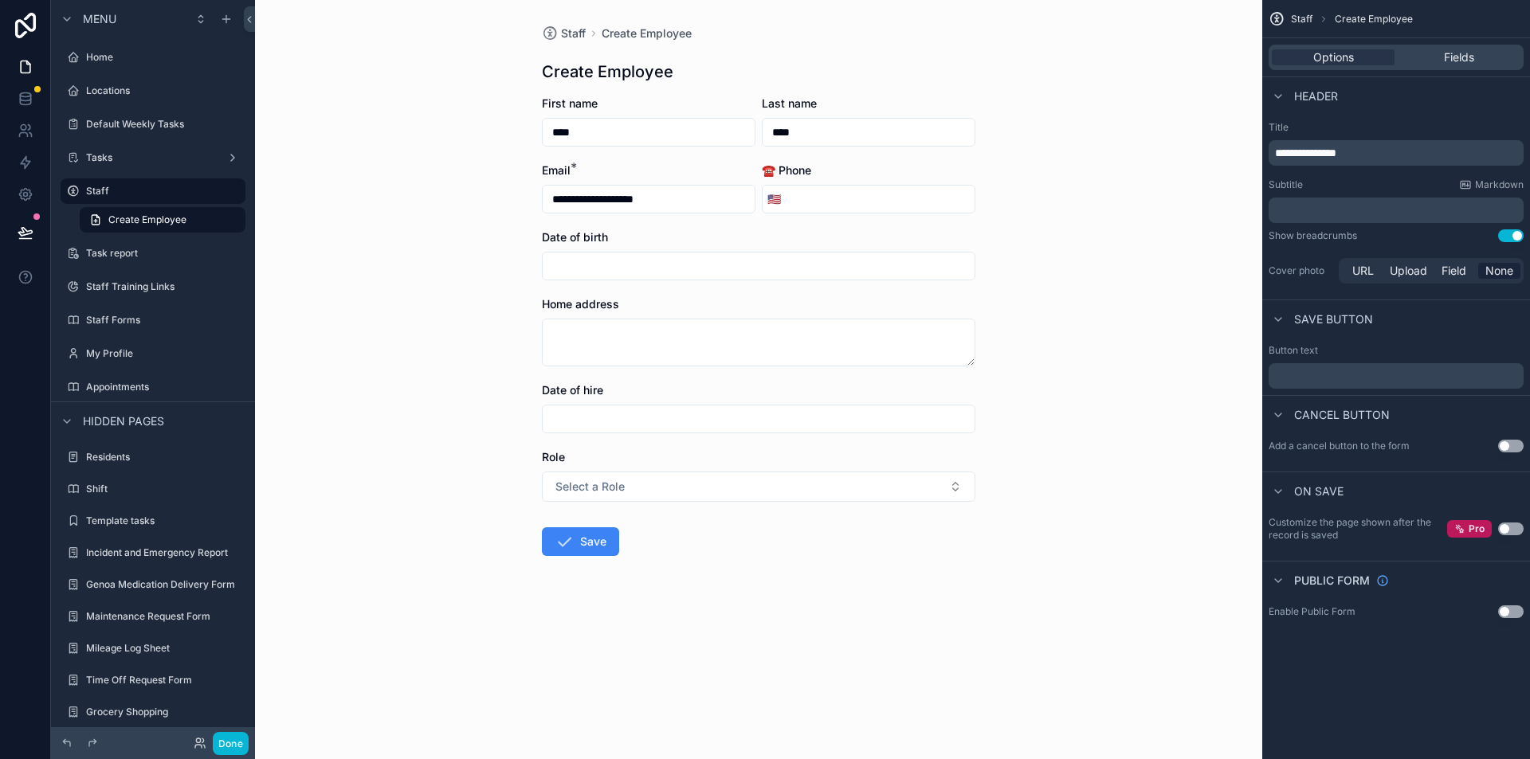
type input "**********"
click at [581, 489] on span "Select a Role" at bounding box center [589, 487] width 69 height 16
click at [577, 551] on div "Manager" at bounding box center [582, 550] width 41 height 14
click at [572, 548] on icon "scrollable content" at bounding box center [564, 541] width 19 height 19
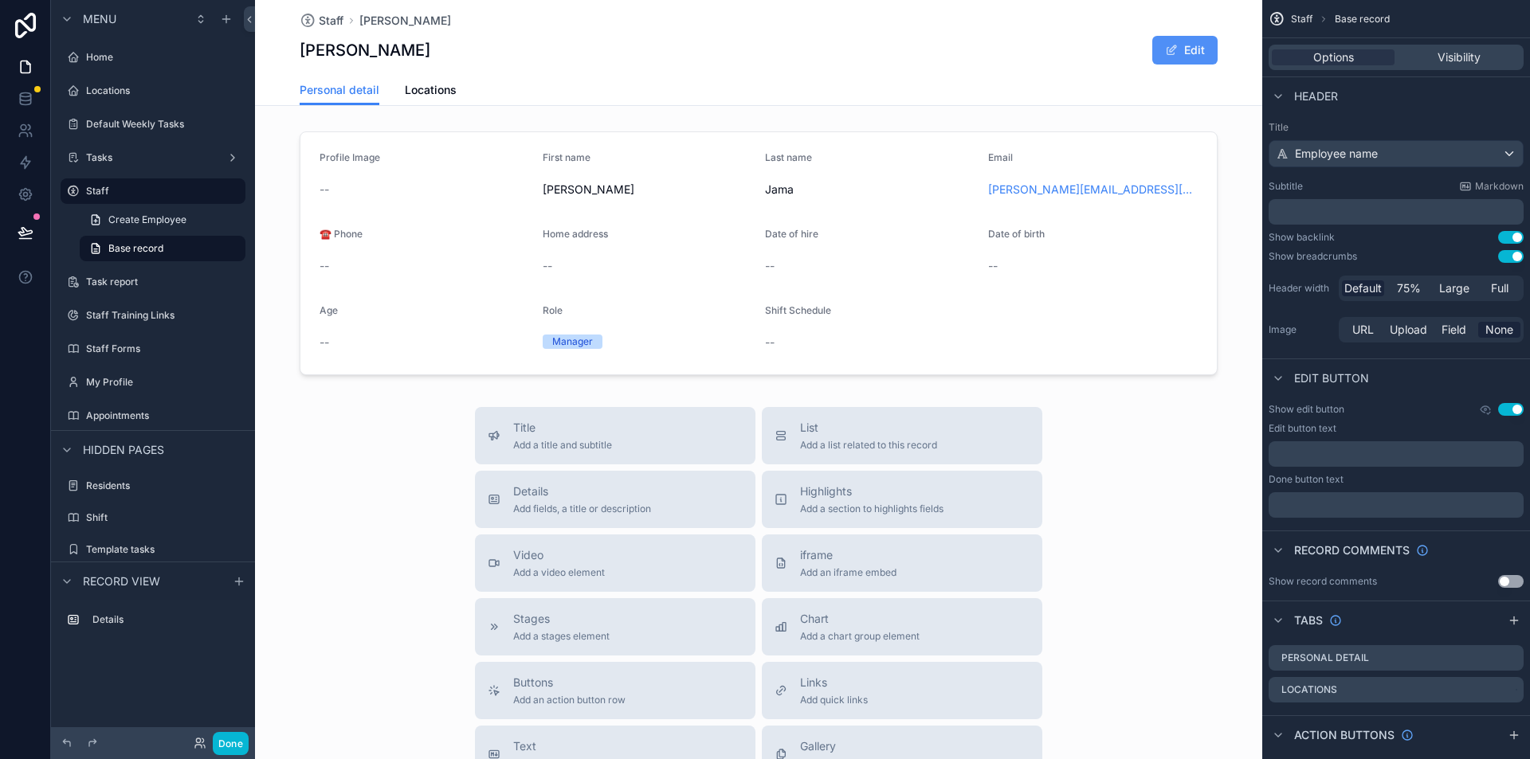
click at [1170, 51] on span "scrollable content" at bounding box center [1171, 50] width 13 height 13
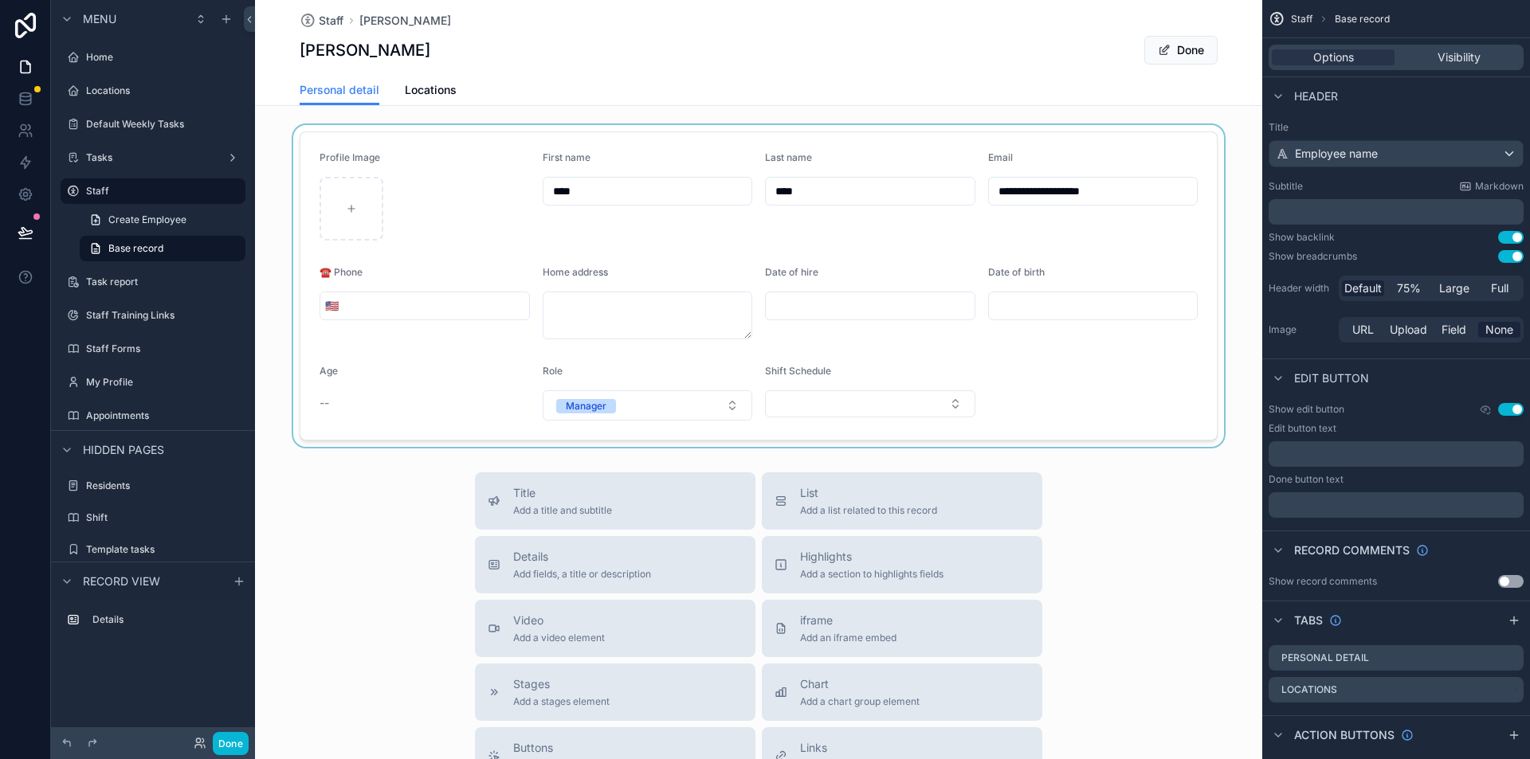
click at [593, 300] on div "scrollable content" at bounding box center [758, 286] width 1007 height 322
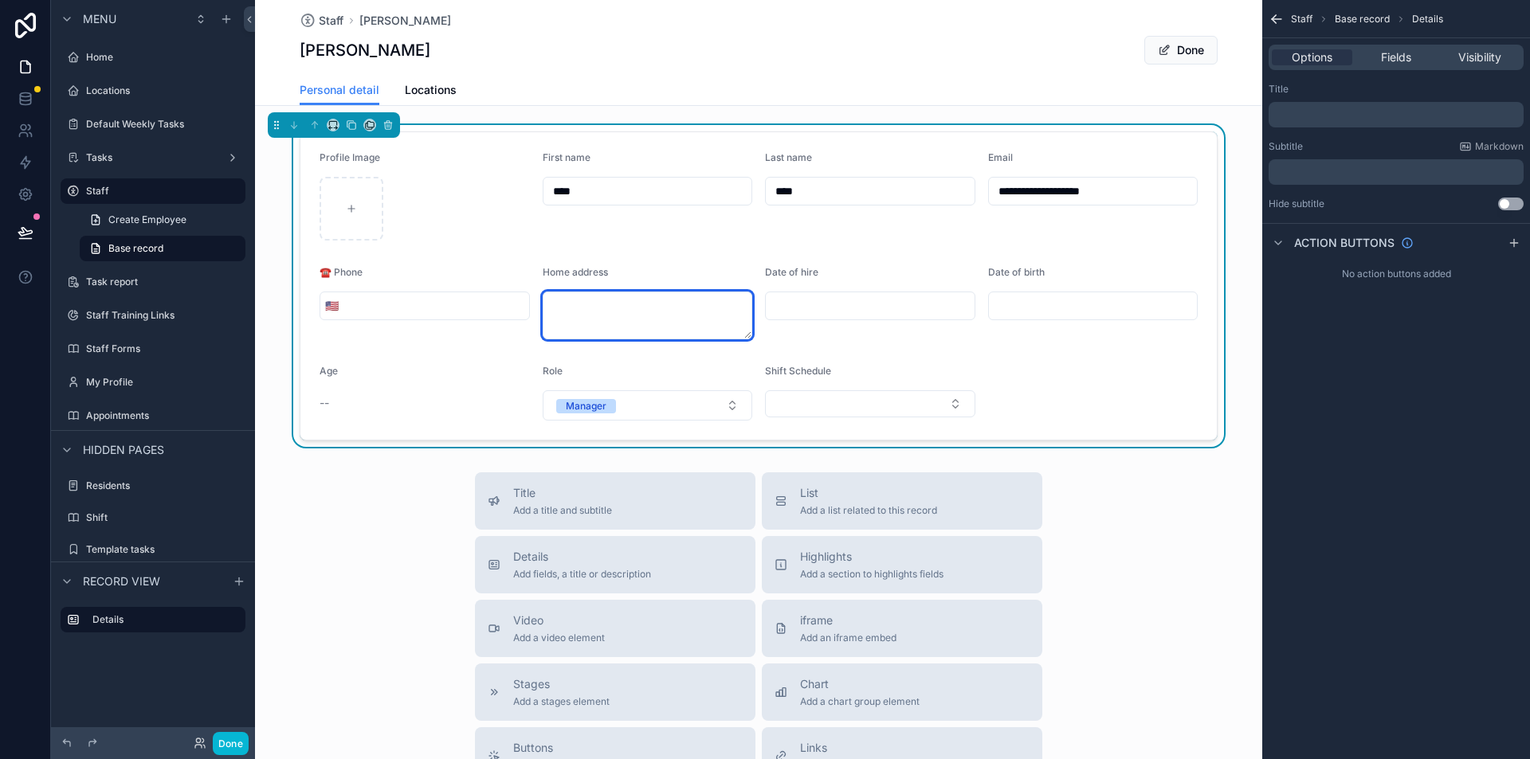
click at [653, 304] on textarea "scrollable content" at bounding box center [648, 316] width 210 height 48
type textarea "*"
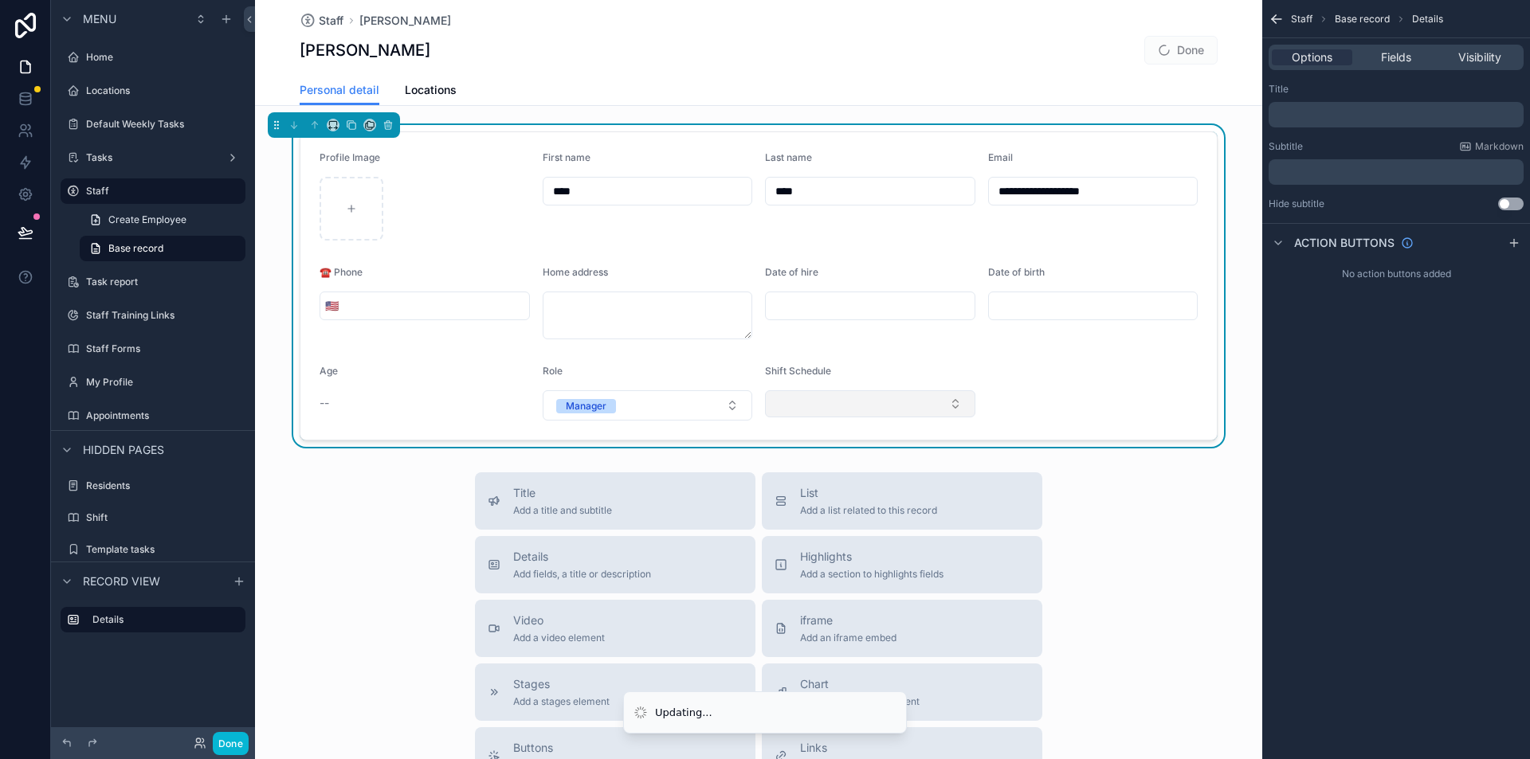
click at [783, 398] on button "Select Button" at bounding box center [870, 403] width 210 height 27
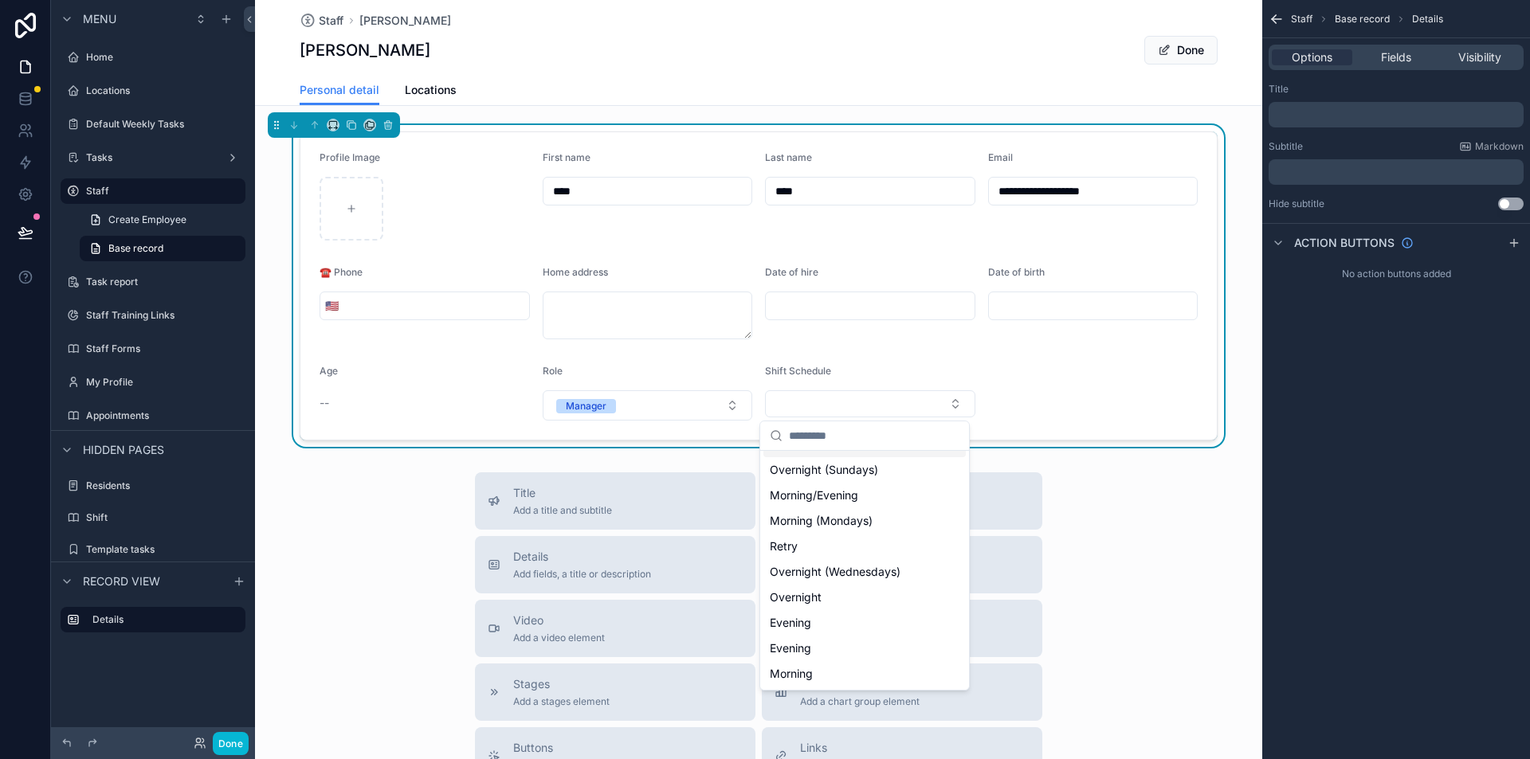
scroll to position [115, 0]
click at [801, 677] on span "Morning" at bounding box center [791, 674] width 43 height 16
click at [1128, 488] on div "Title Add a title and subtitle List Add a list related to this record Details A…" at bounding box center [758, 757] width 1007 height 567
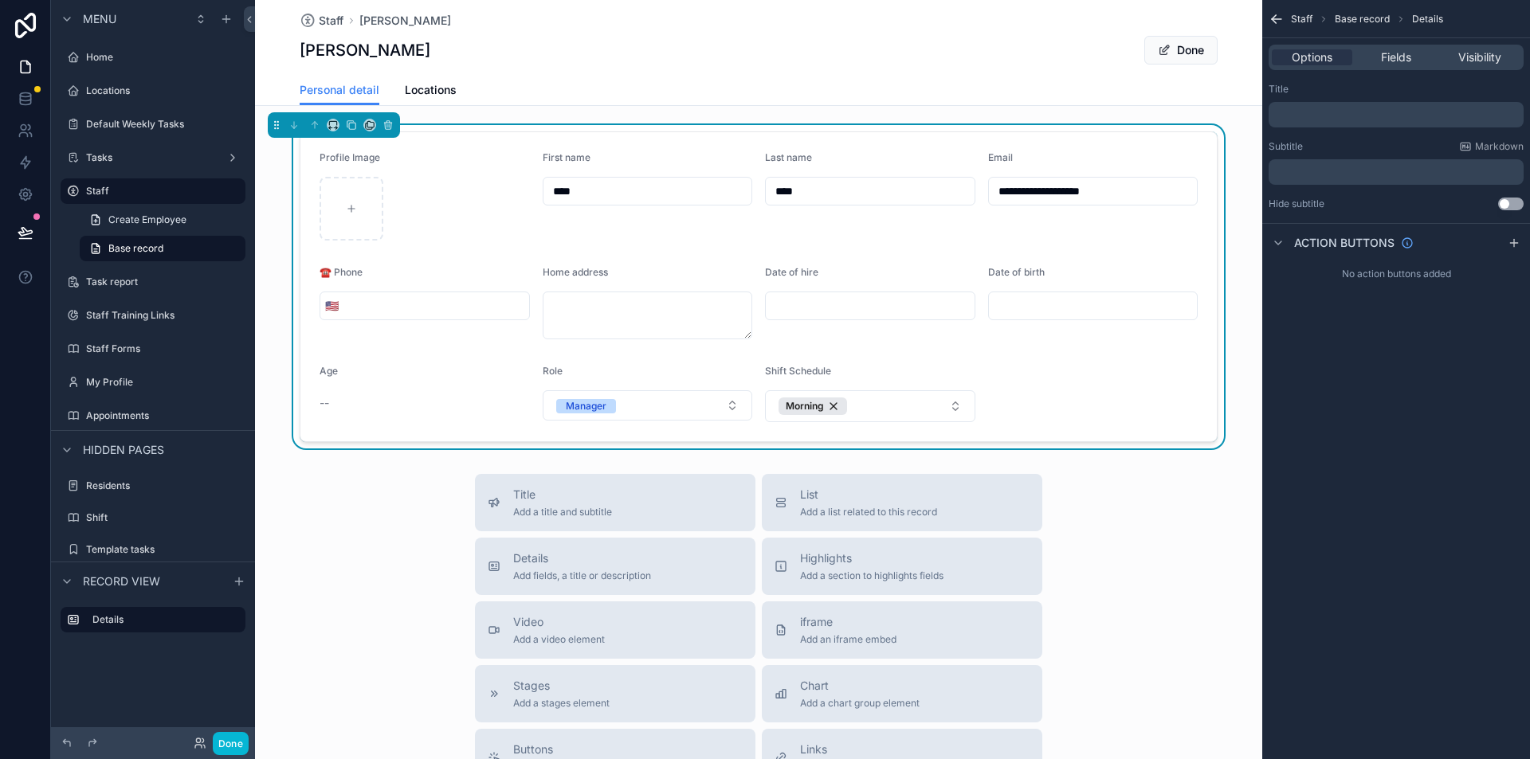
click at [469, 399] on div "--" at bounding box center [425, 403] width 210 height 16
click at [1158, 54] on span "scrollable content" at bounding box center [1164, 50] width 13 height 13
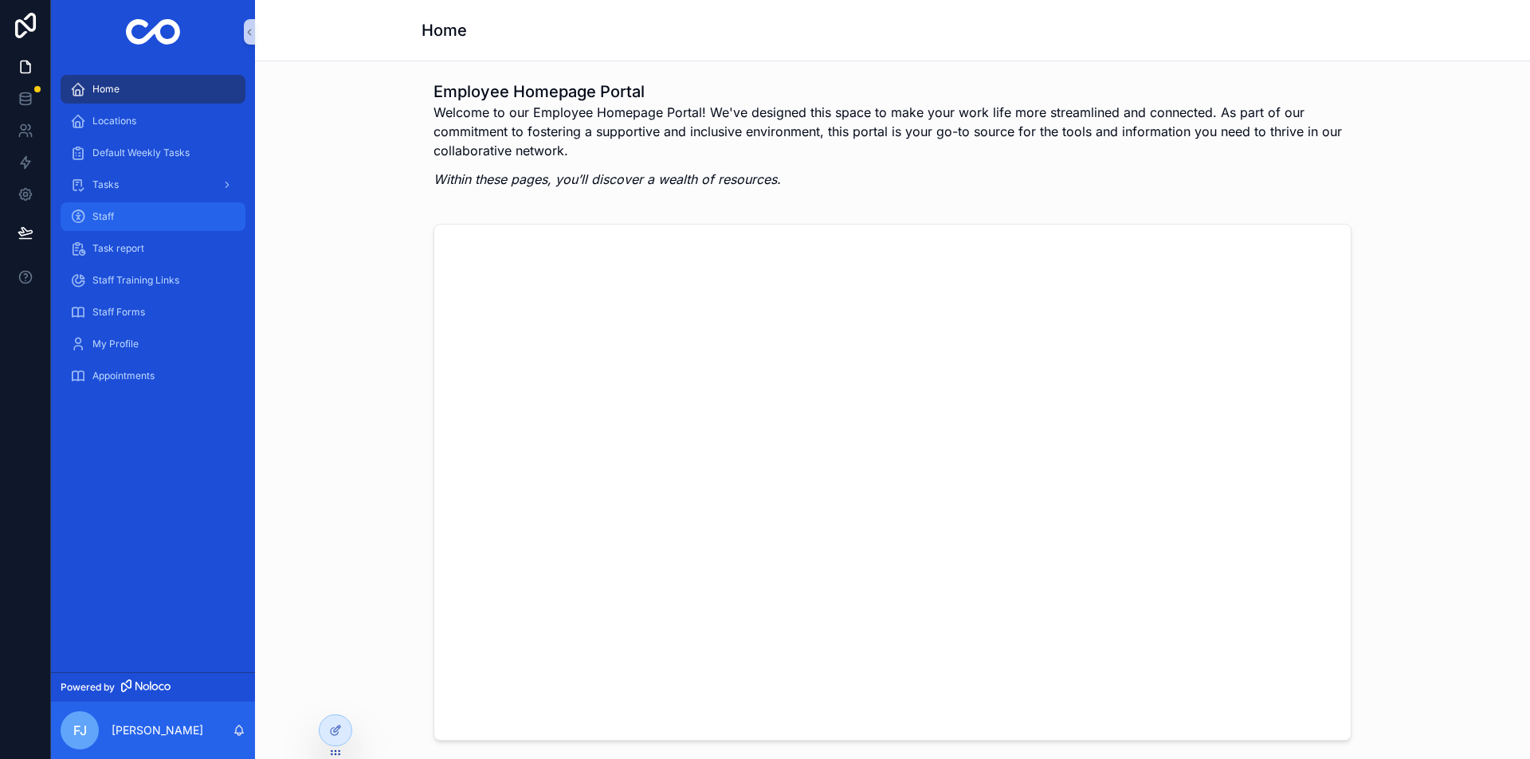
click at [131, 216] on div "Staff" at bounding box center [153, 216] width 166 height 25
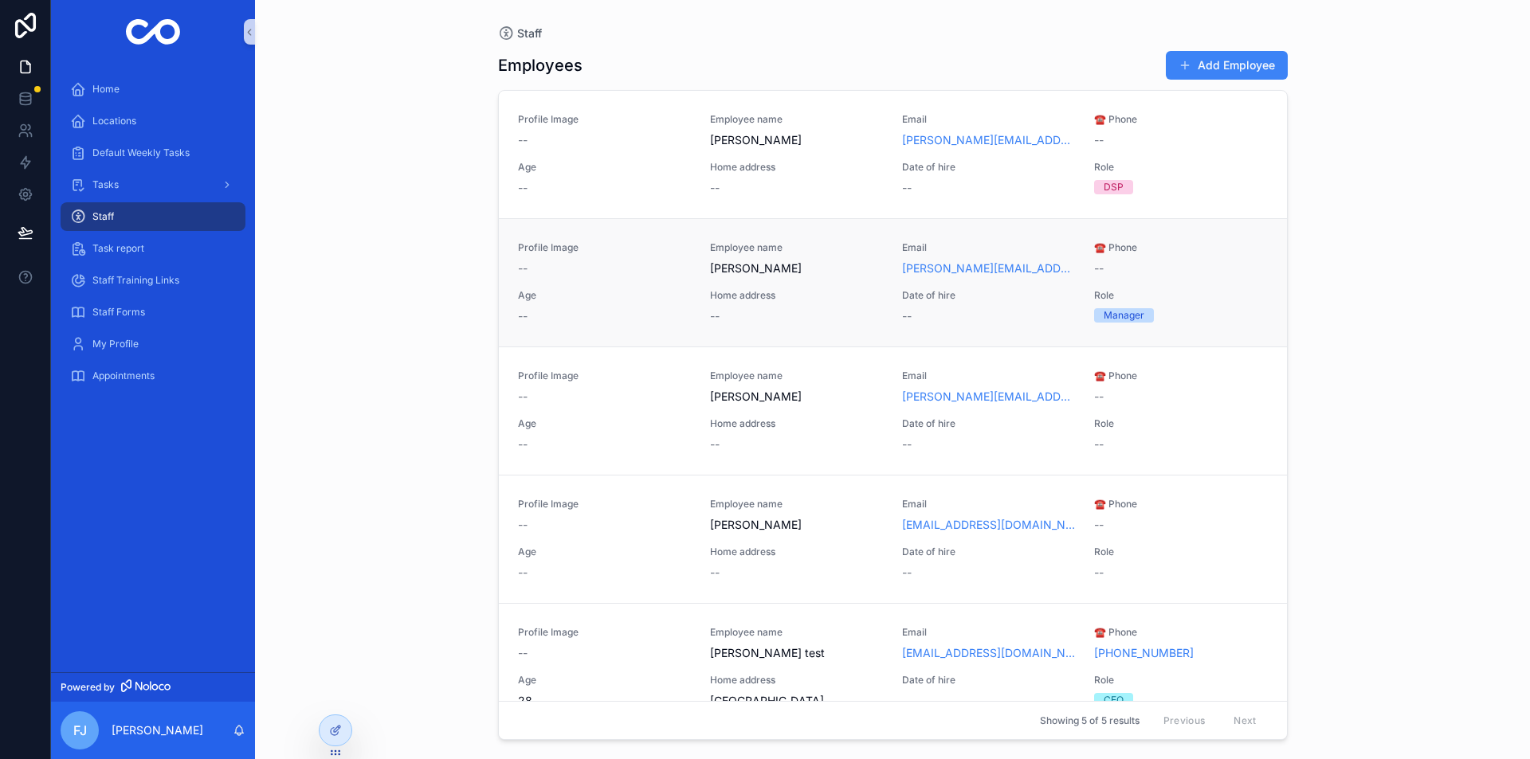
click at [826, 269] on span "[PERSON_NAME]" at bounding box center [796, 269] width 173 height 16
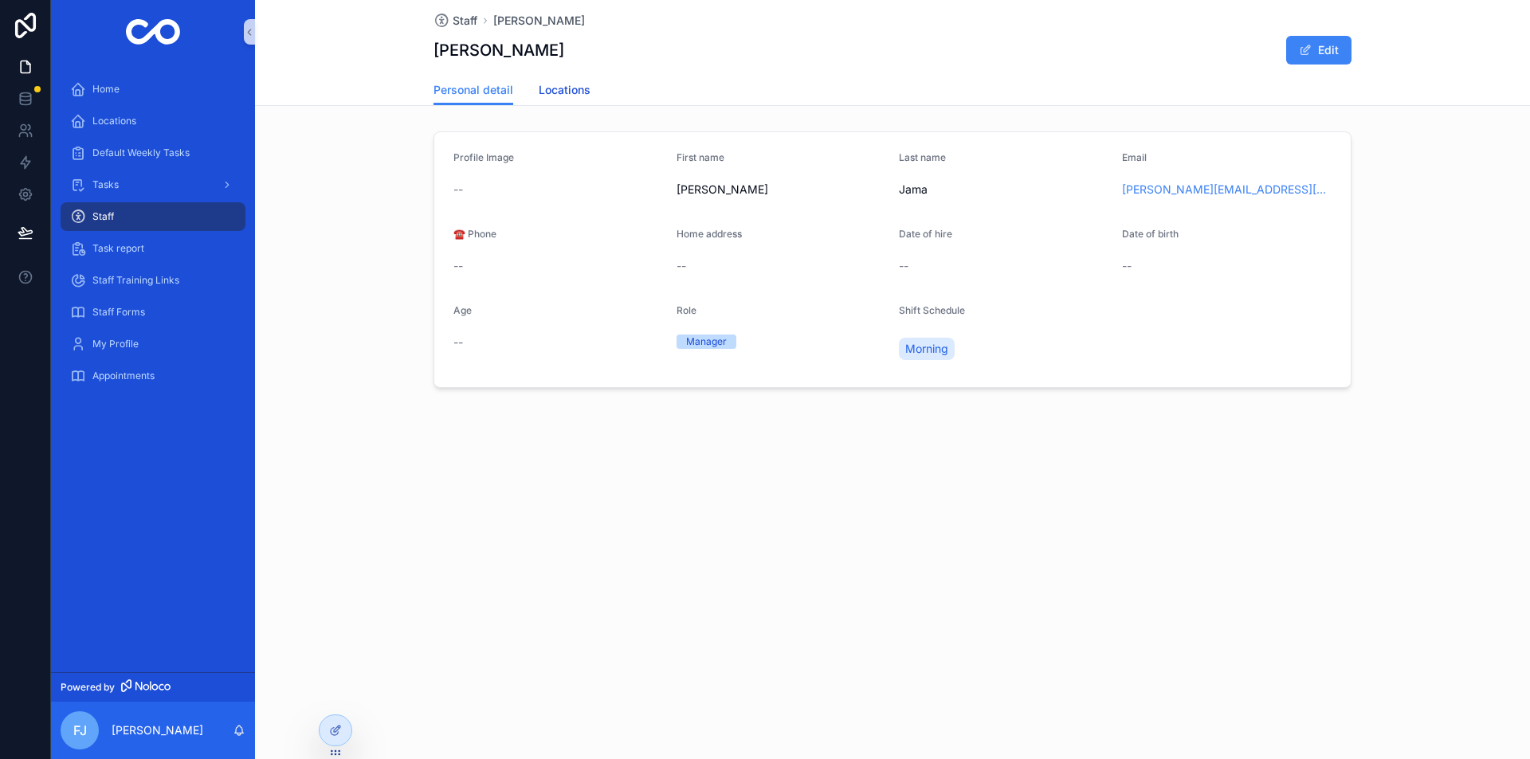
click at [570, 97] on span "Locations" at bounding box center [565, 90] width 52 height 16
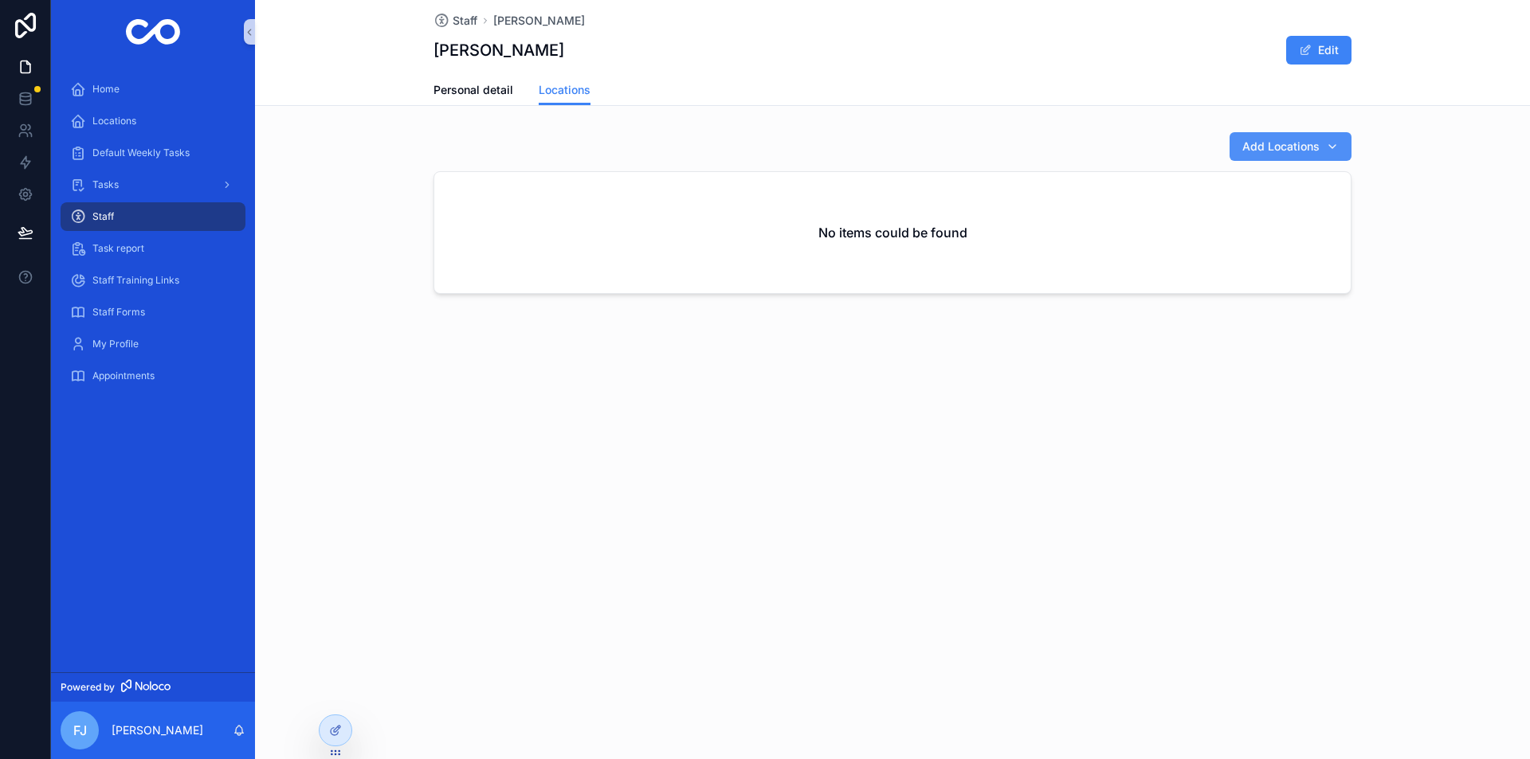
click at [1253, 143] on span "Add Locations" at bounding box center [1280, 147] width 77 height 16
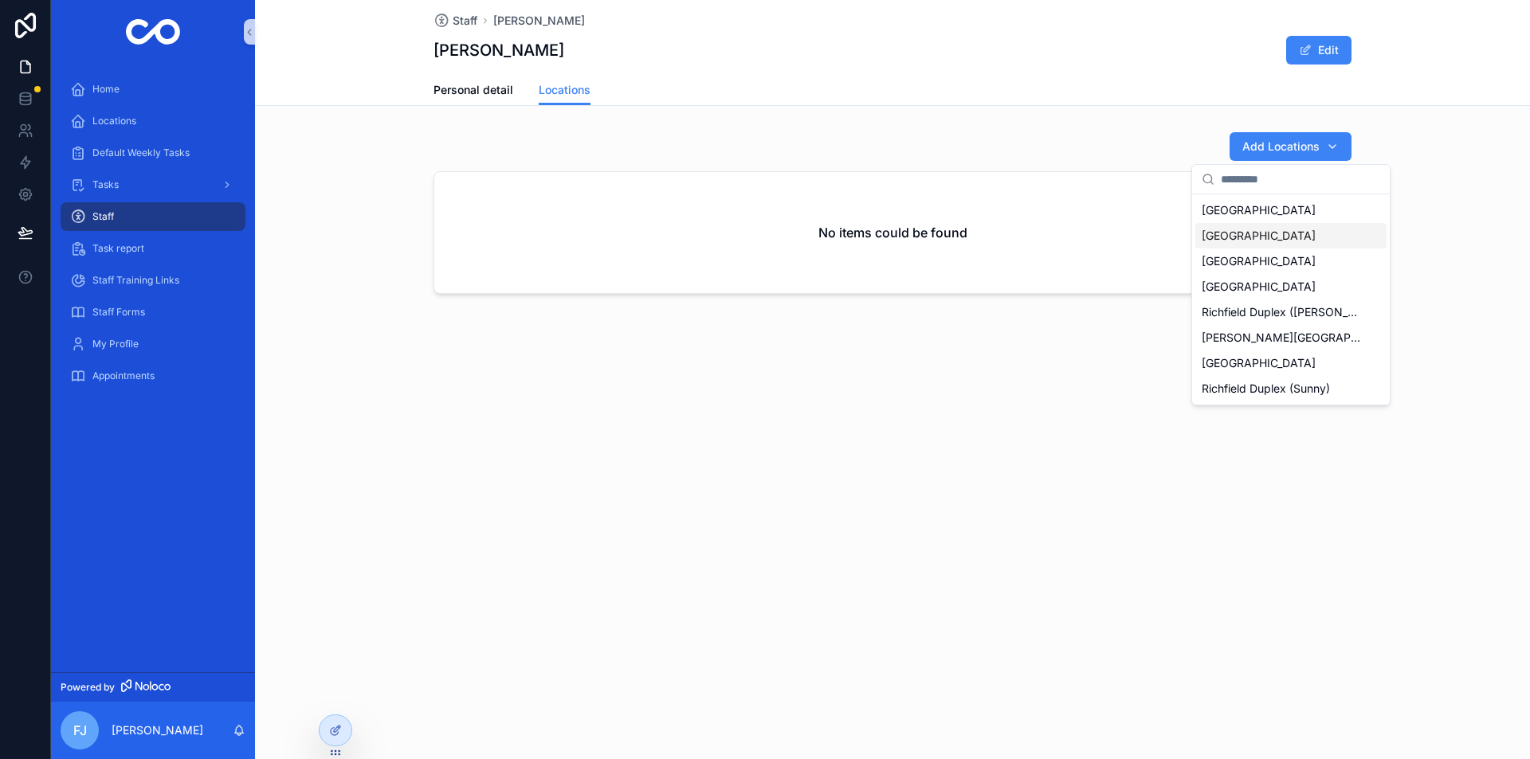
click at [1222, 238] on span "[GEOGRAPHIC_DATA]" at bounding box center [1259, 236] width 114 height 16
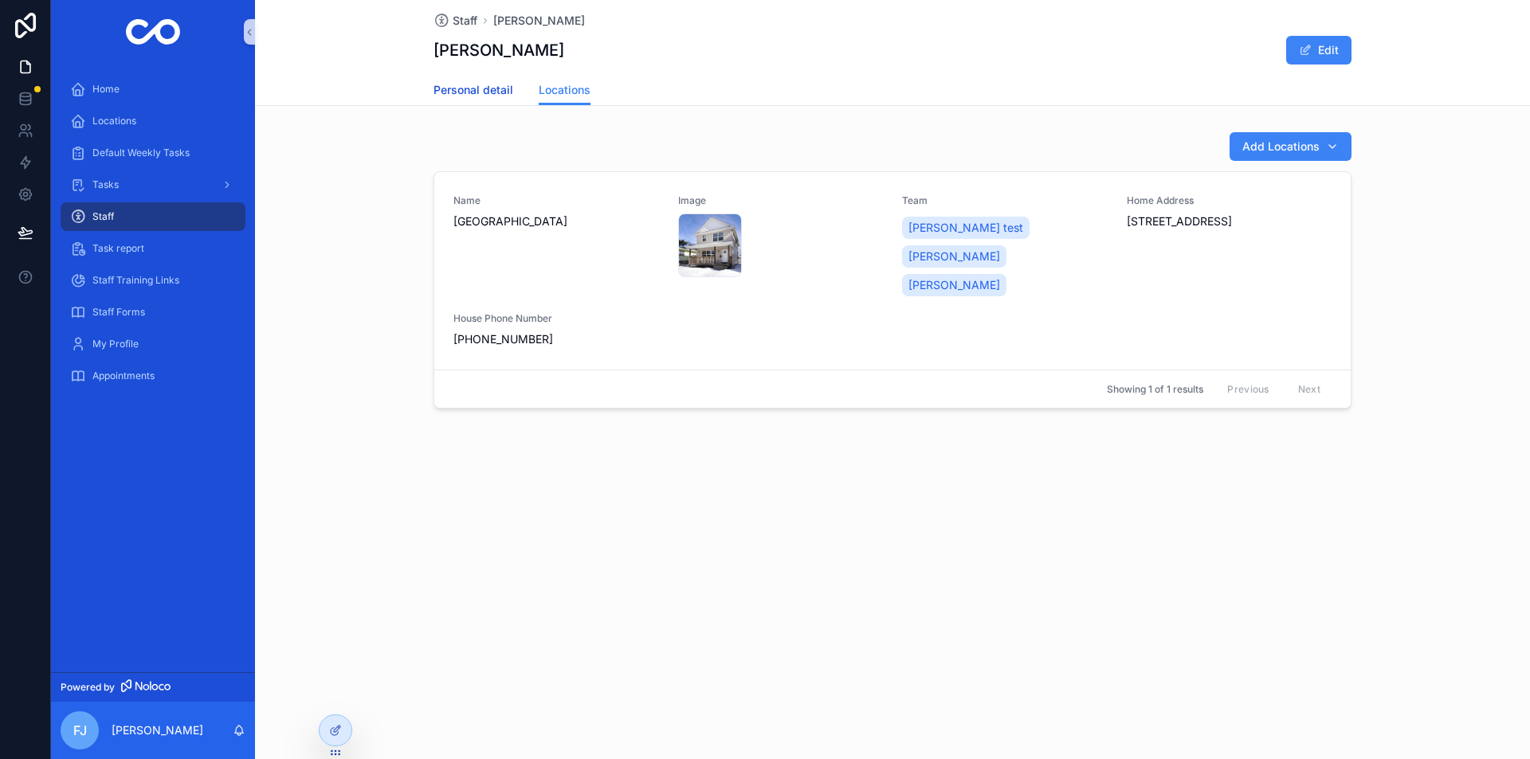
click at [499, 87] on span "Personal detail" at bounding box center [473, 90] width 80 height 16
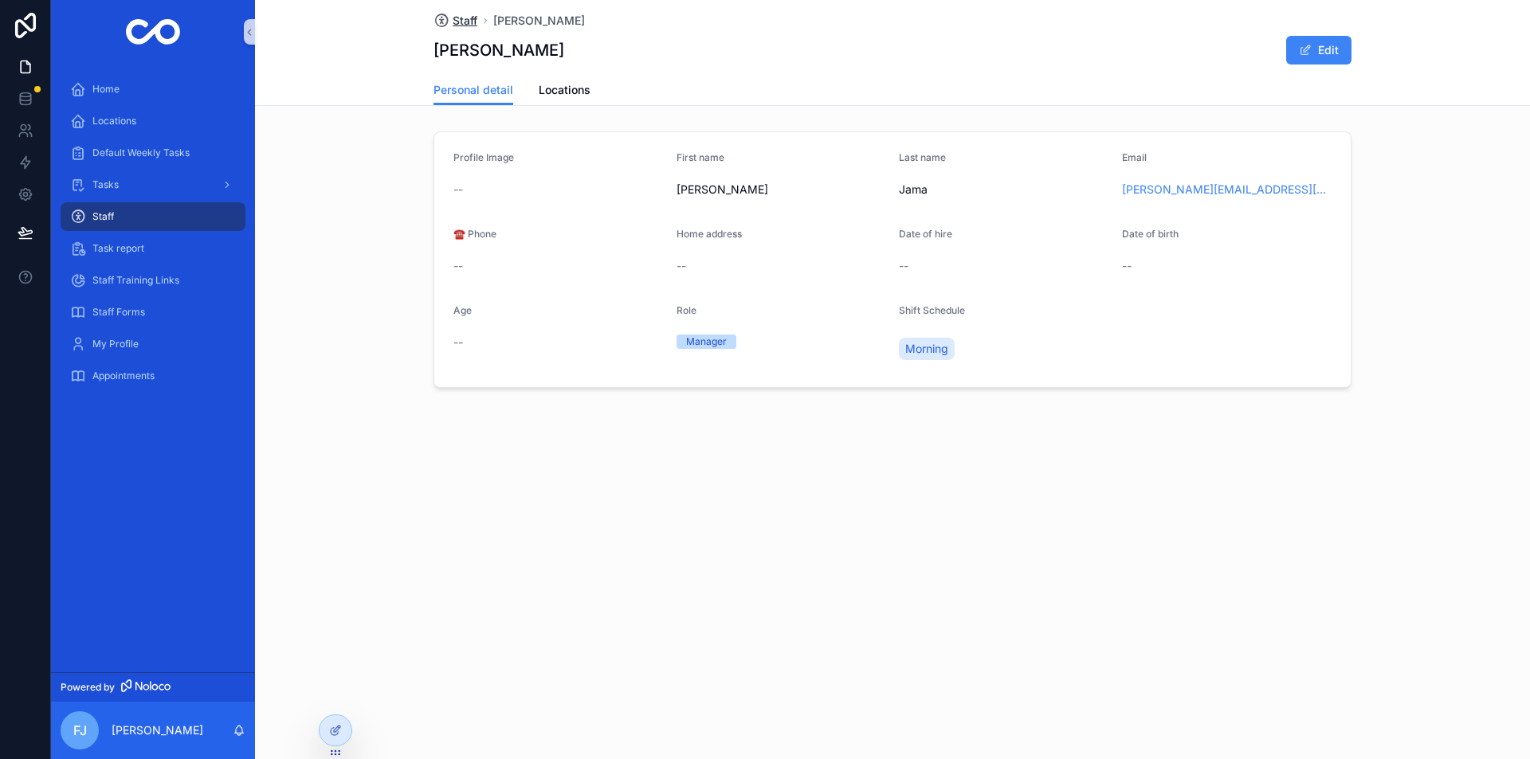
click at [463, 23] on span "Staff" at bounding box center [465, 21] width 25 height 16
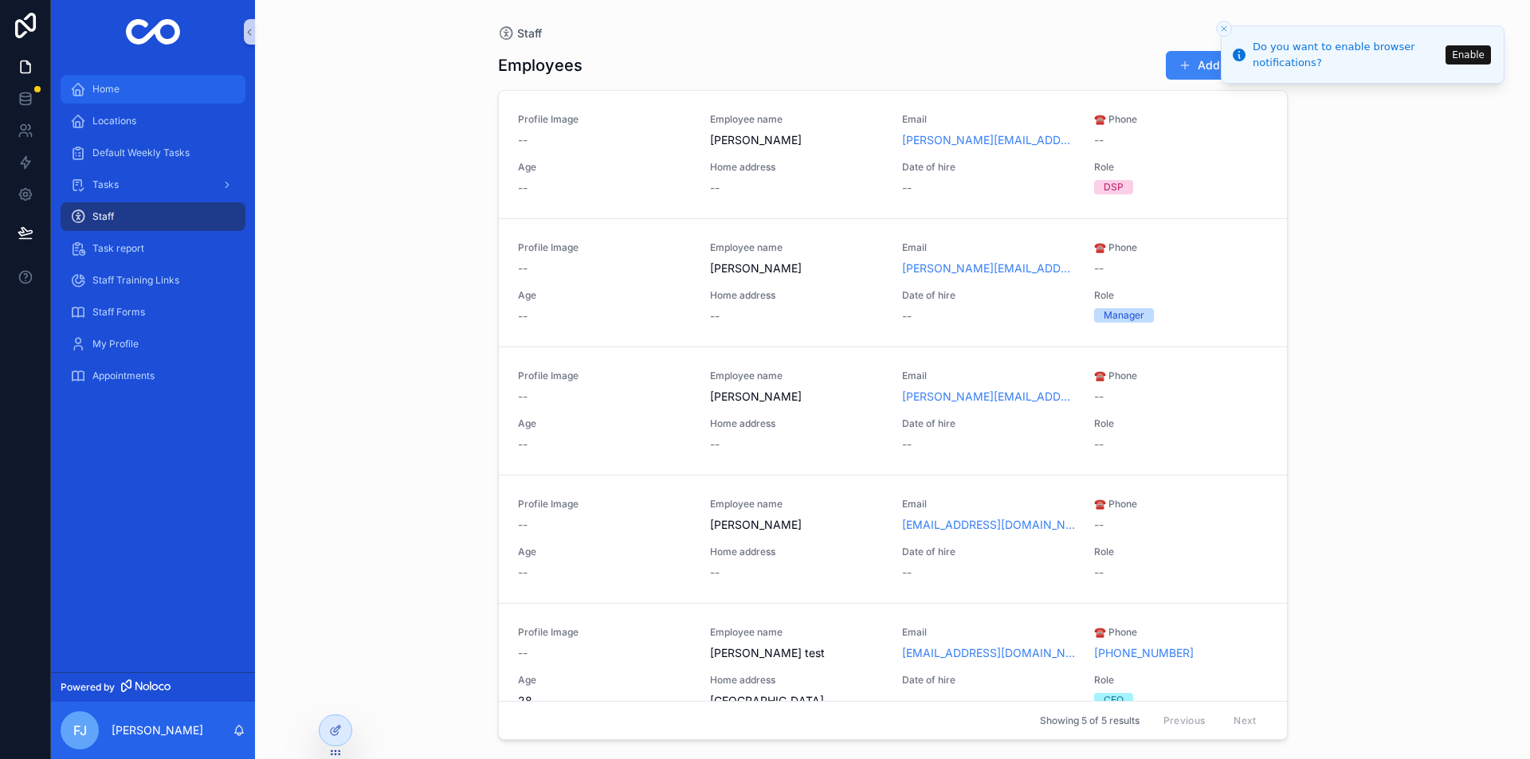
click at [119, 95] on span "Home" at bounding box center [105, 89] width 27 height 13
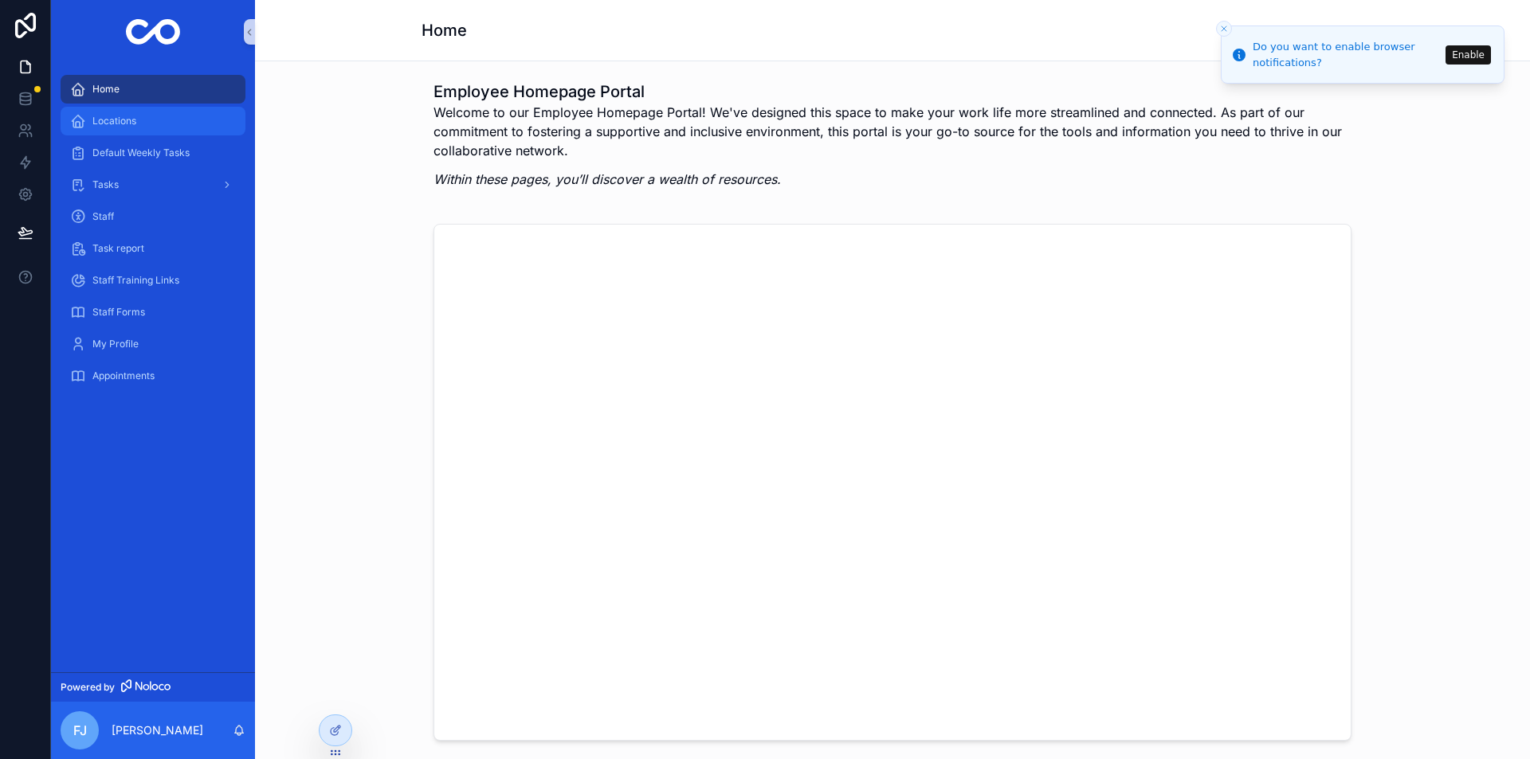
click at [104, 123] on span "Locations" at bounding box center [114, 121] width 44 height 13
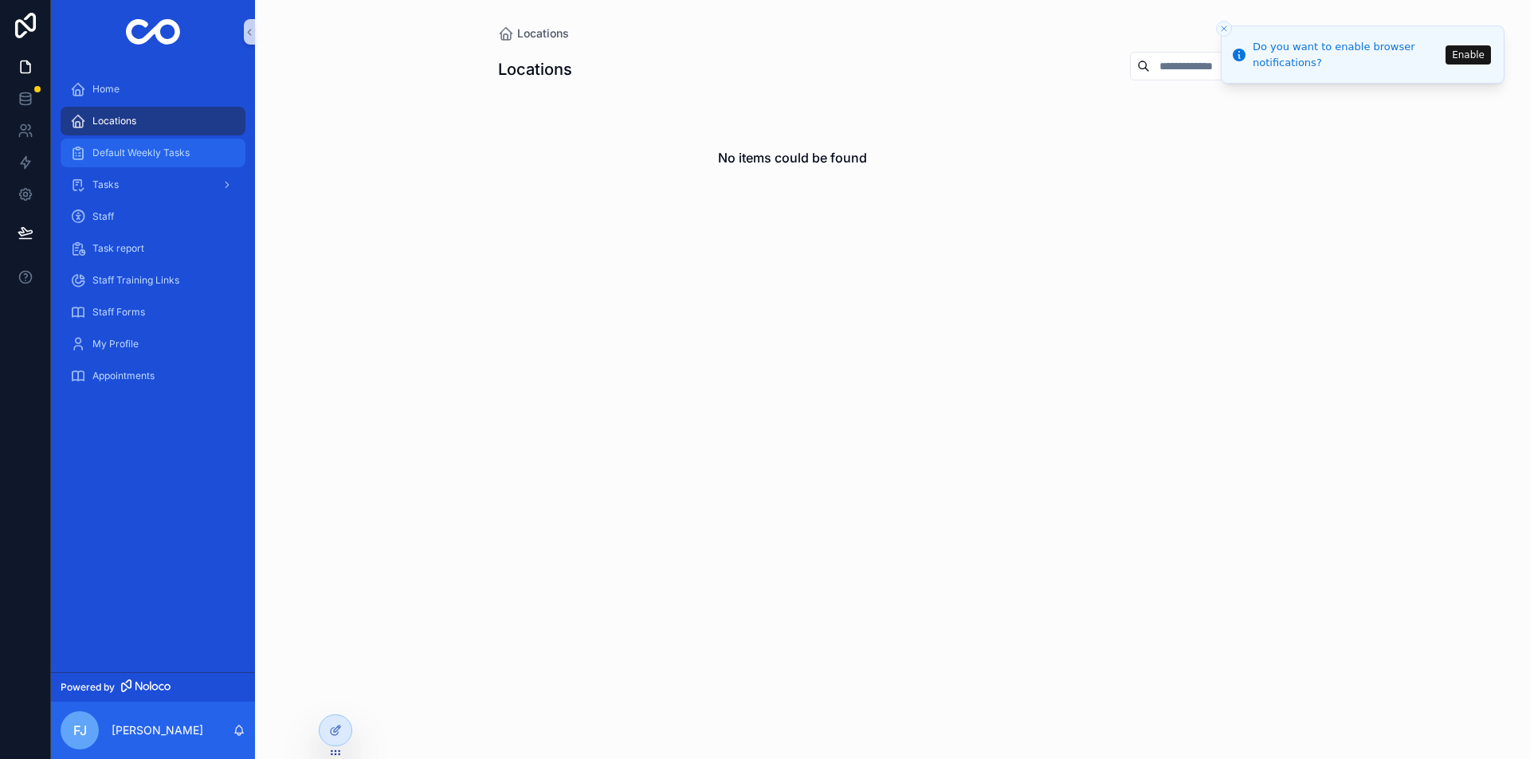
click at [127, 155] on span "Default Weekly Tasks" at bounding box center [140, 153] width 97 height 13
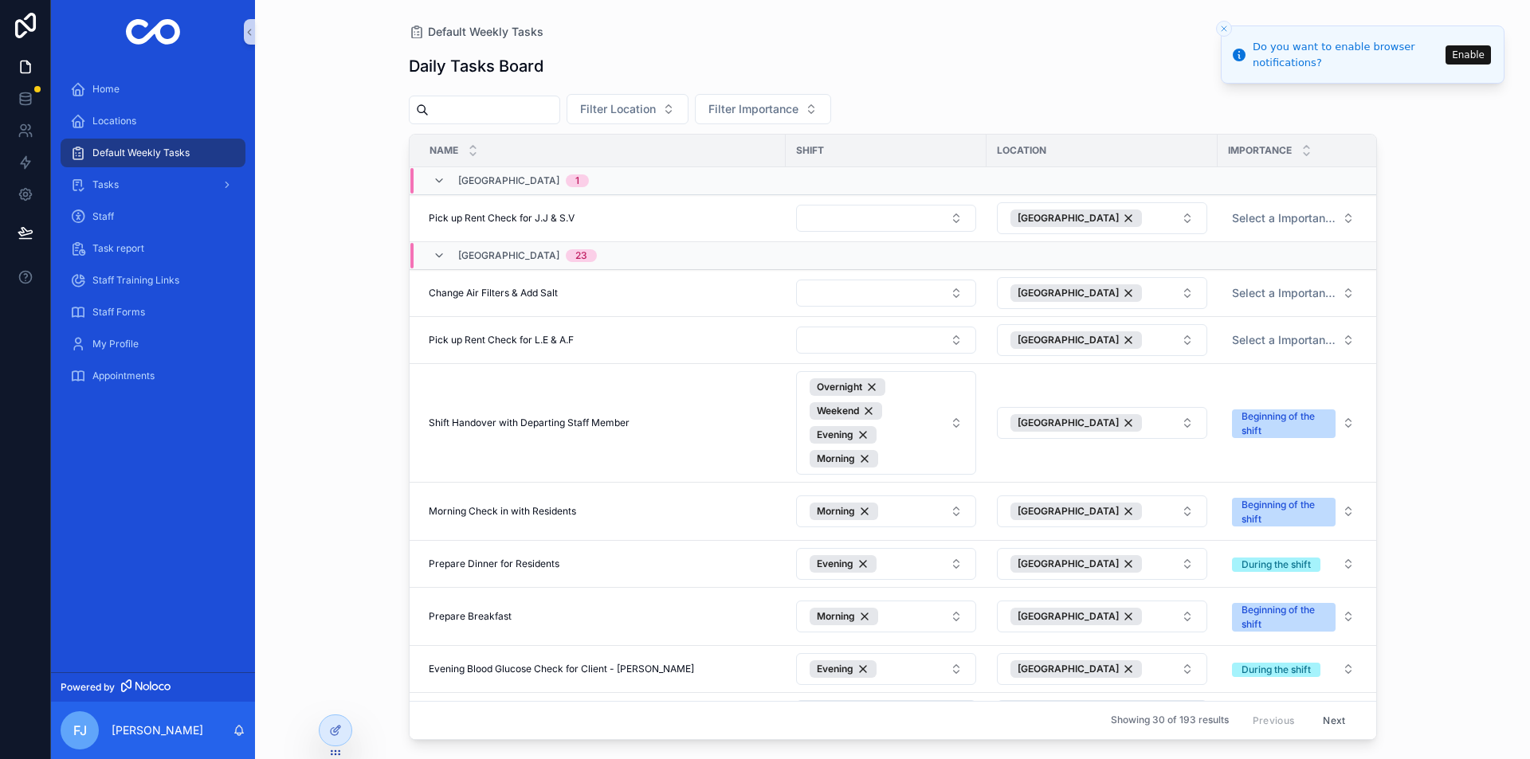
click at [1229, 27] on button "Close toast" at bounding box center [1224, 29] width 16 height 16
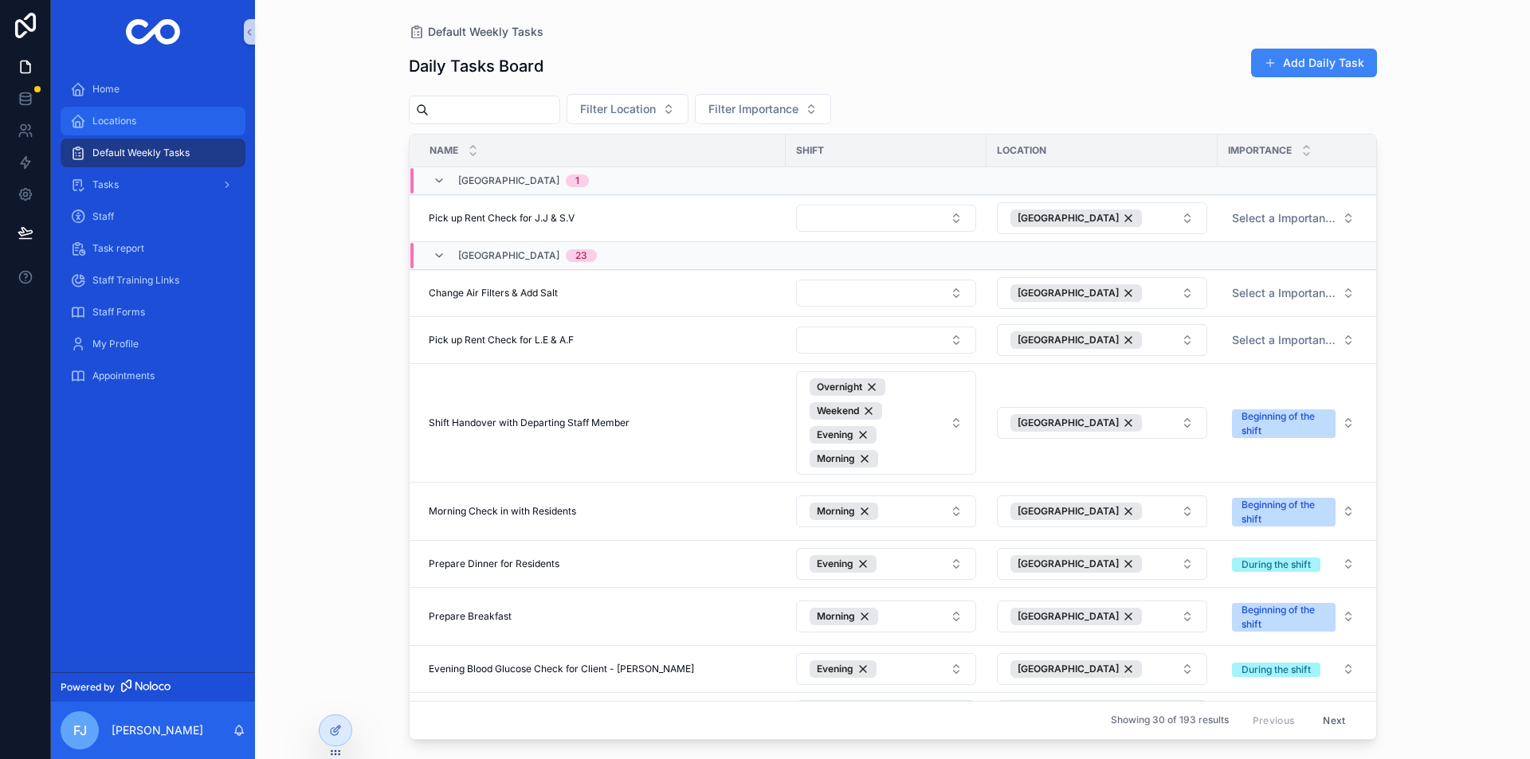
click at [146, 122] on div "Locations" at bounding box center [153, 120] width 166 height 25
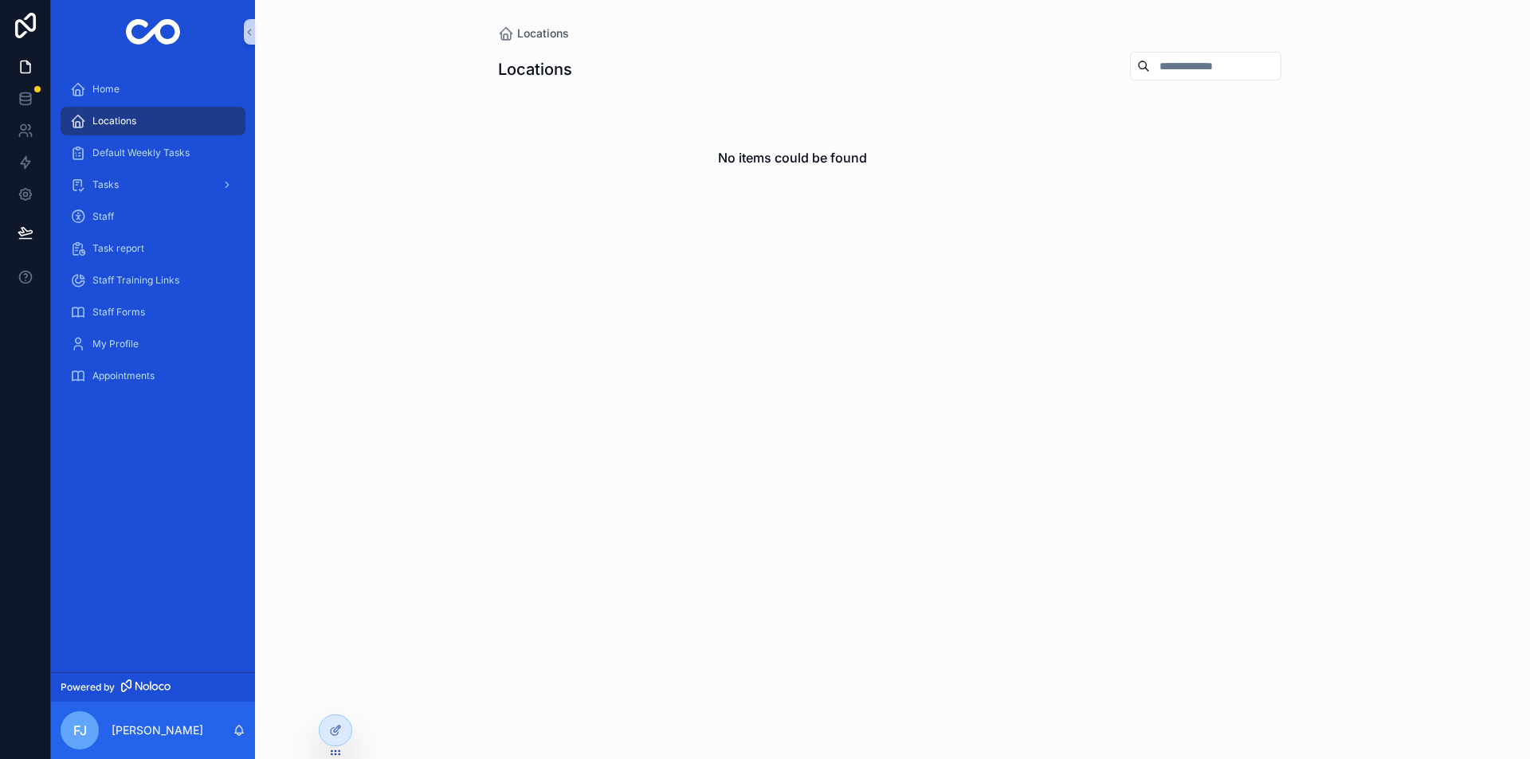
click at [182, 730] on div "FJ Faisal Jama" at bounding box center [153, 730] width 204 height 57
click at [153, 736] on p "Faisal Jama" at bounding box center [158, 731] width 92 height 16
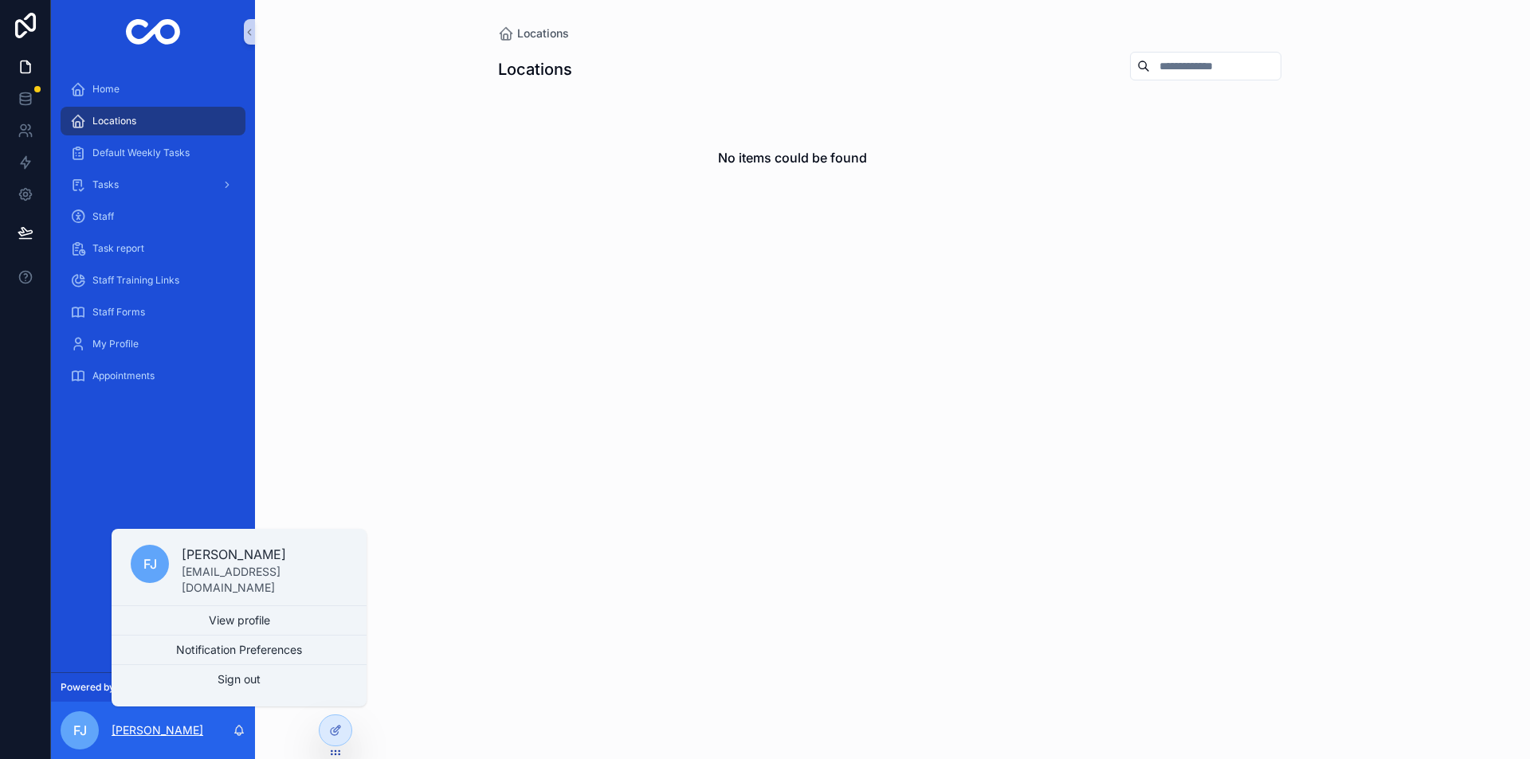
click at [163, 732] on p "Faisal Jama" at bounding box center [158, 731] width 92 height 16
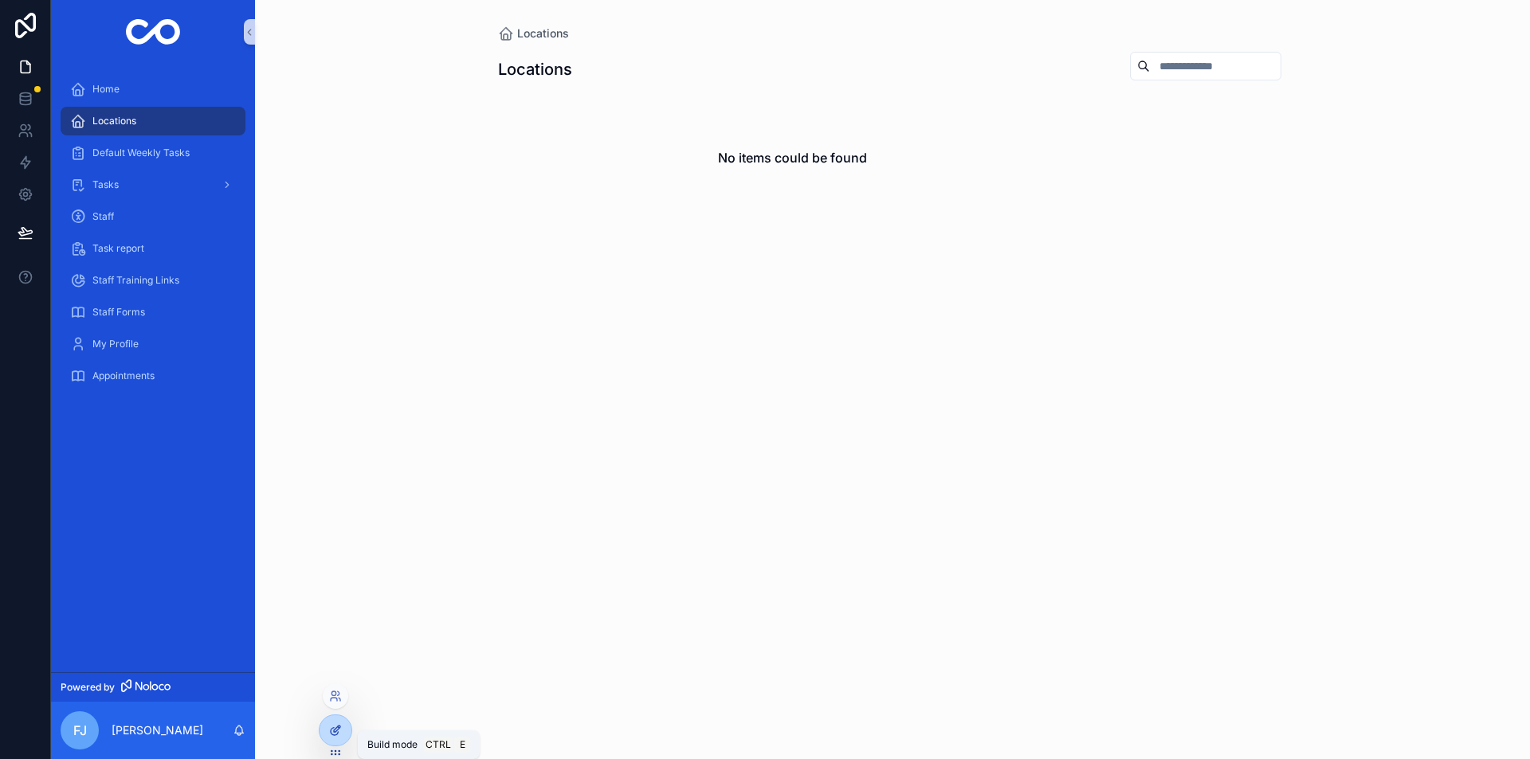
click at [332, 729] on icon at bounding box center [334, 731] width 7 height 7
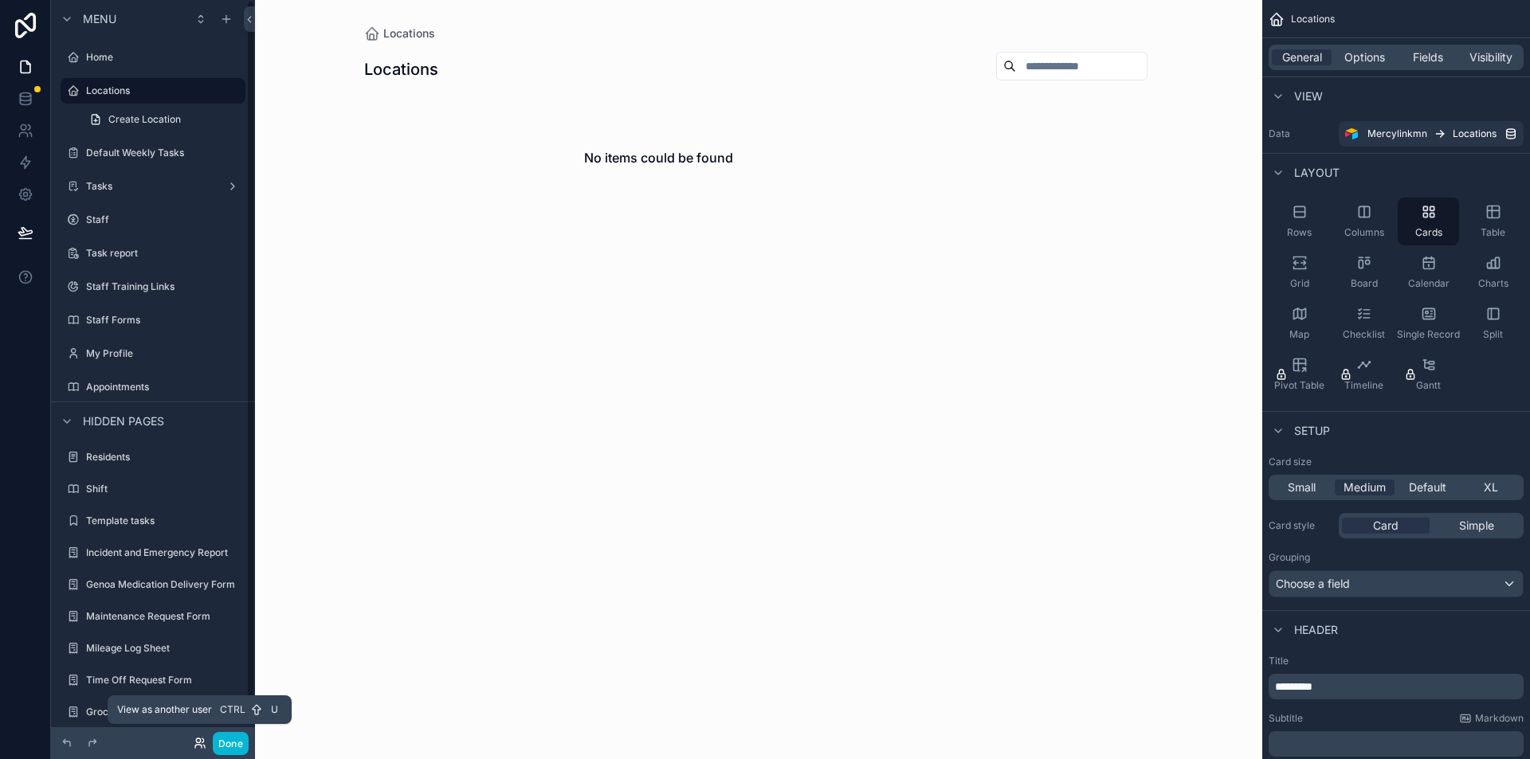
click at [200, 742] on icon at bounding box center [198, 741] width 4 height 4
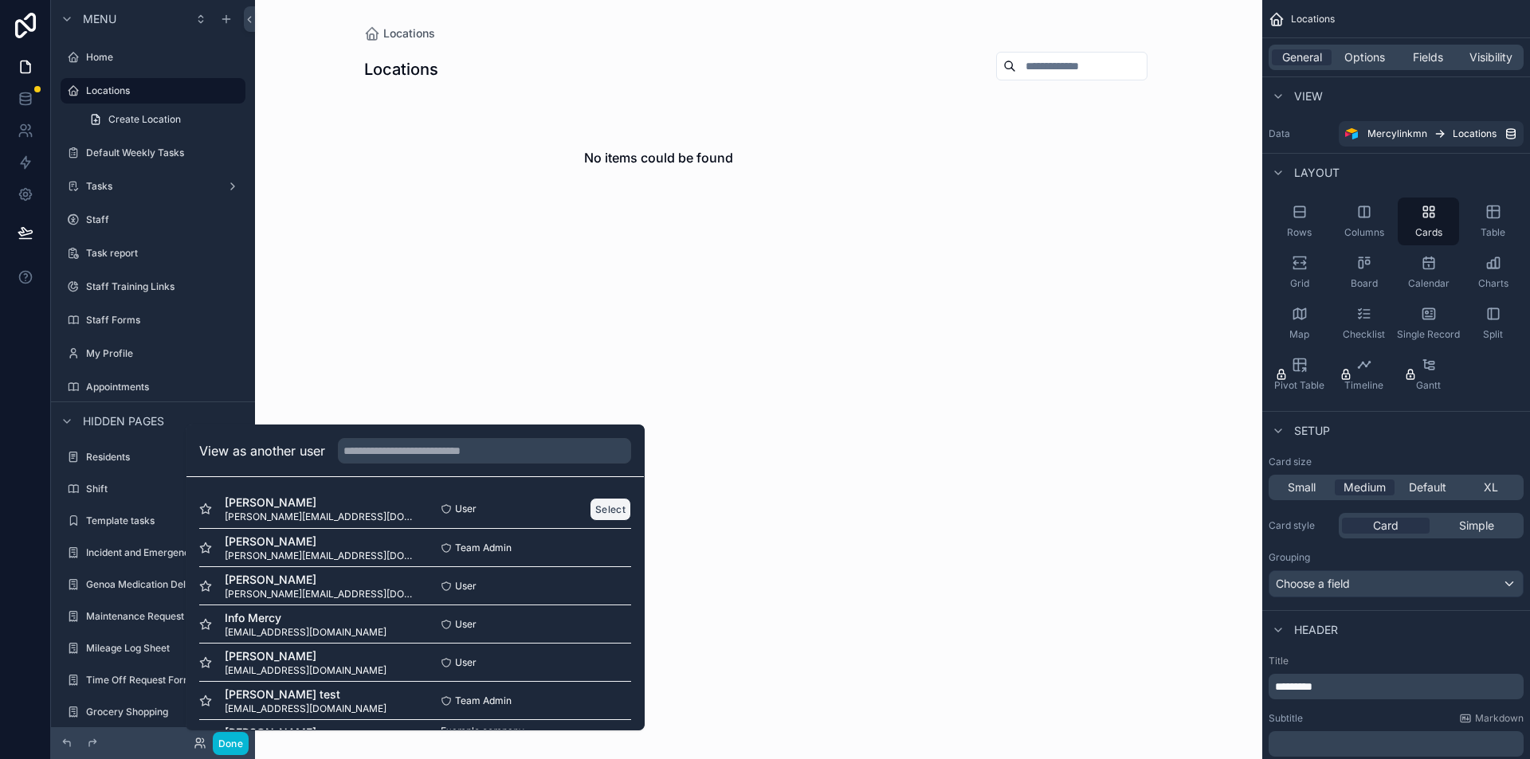
click at [590, 504] on button "Select" at bounding box center [610, 509] width 41 height 23
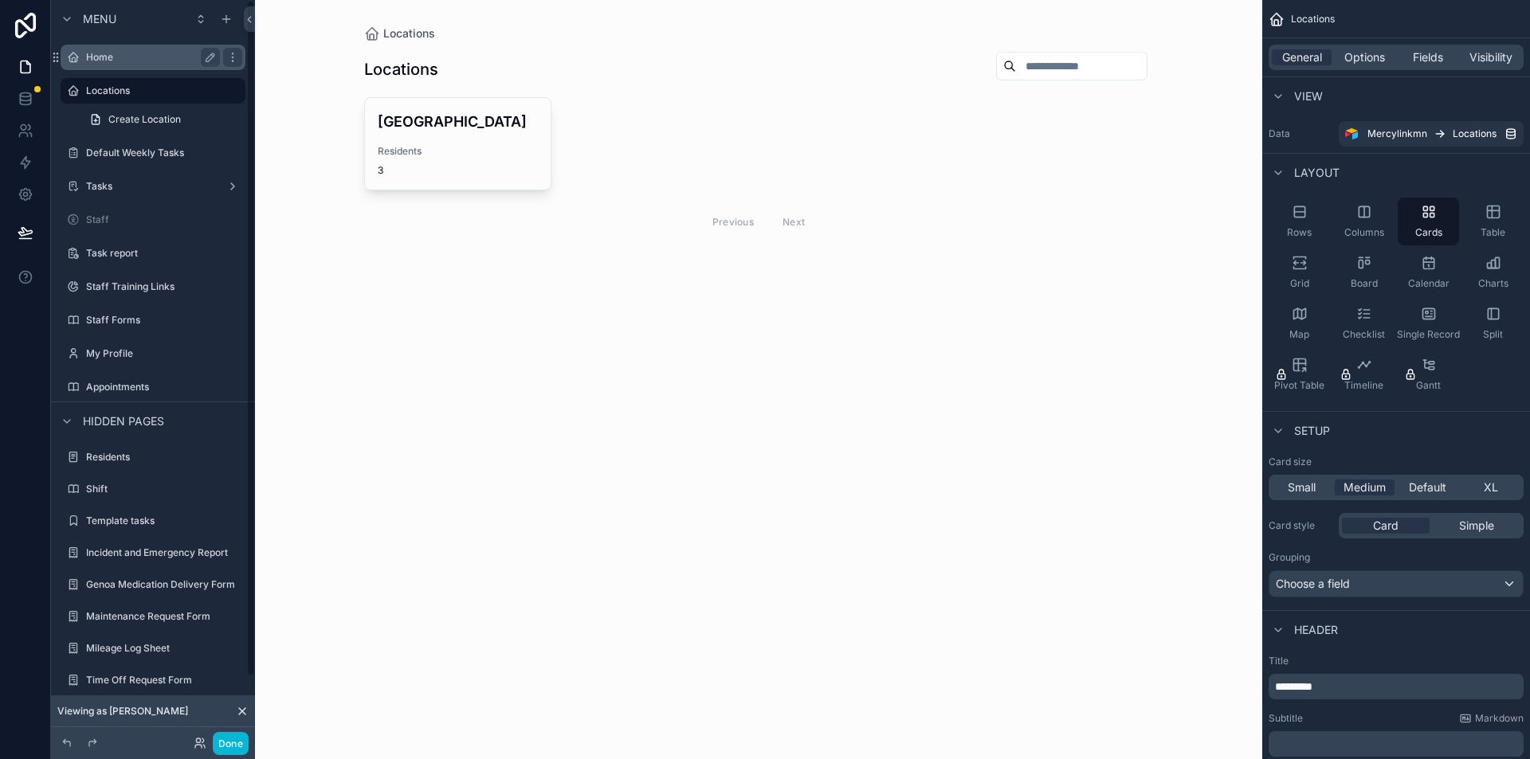
click at [100, 49] on div "Home" at bounding box center [153, 57] width 134 height 19
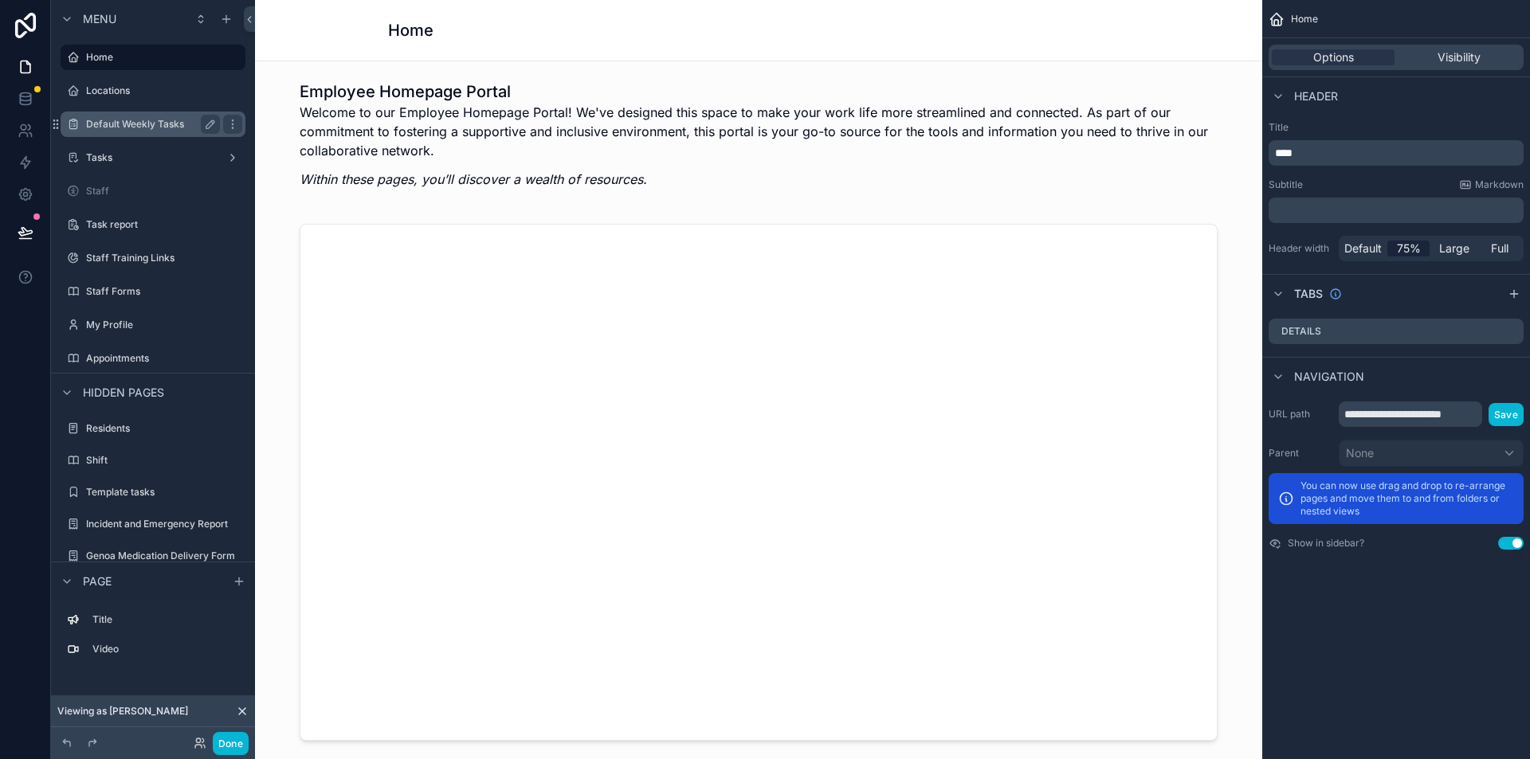
click at [108, 128] on label "Default Weekly Tasks" at bounding box center [149, 124] width 127 height 13
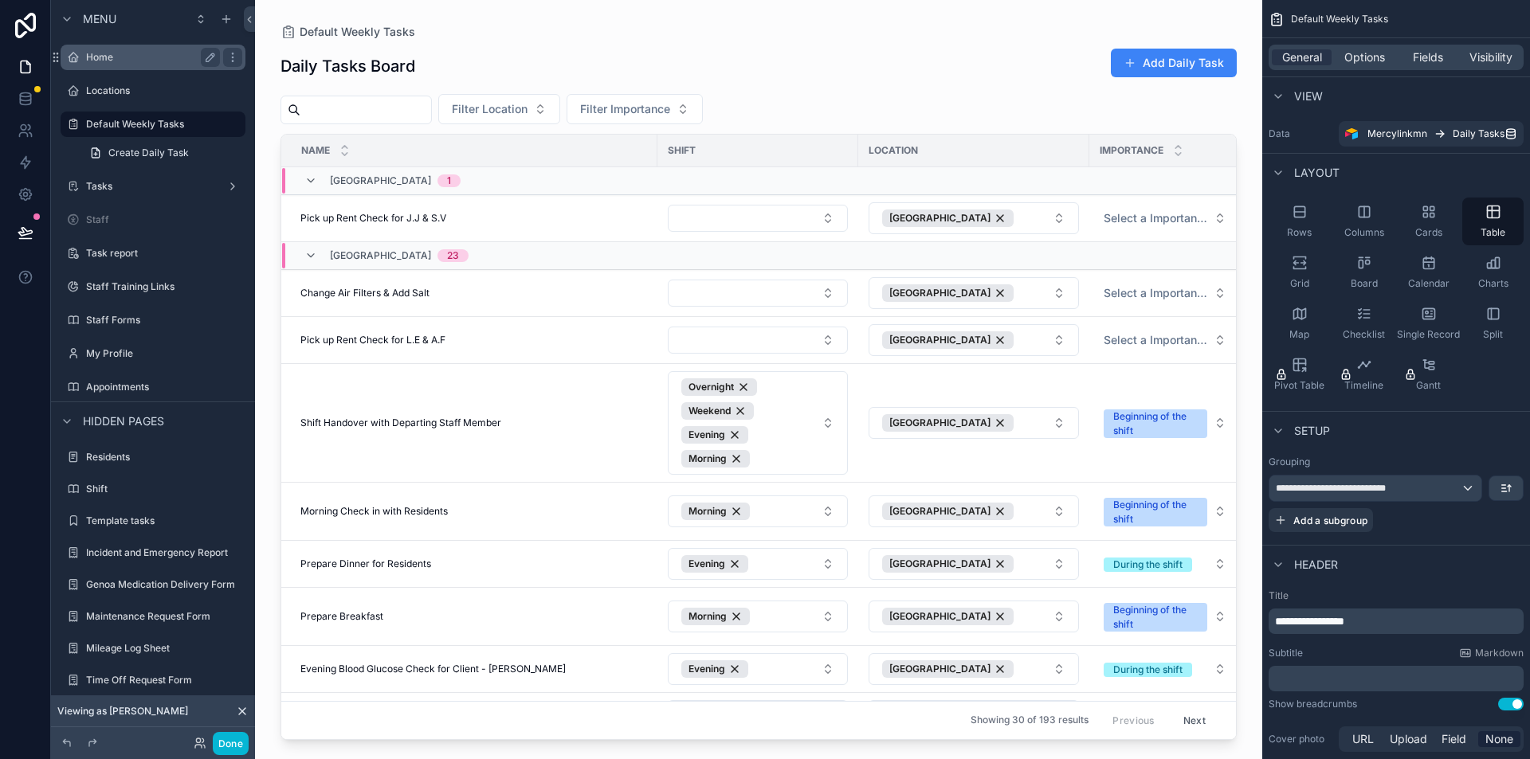
click at [154, 58] on label "Home" at bounding box center [149, 57] width 127 height 13
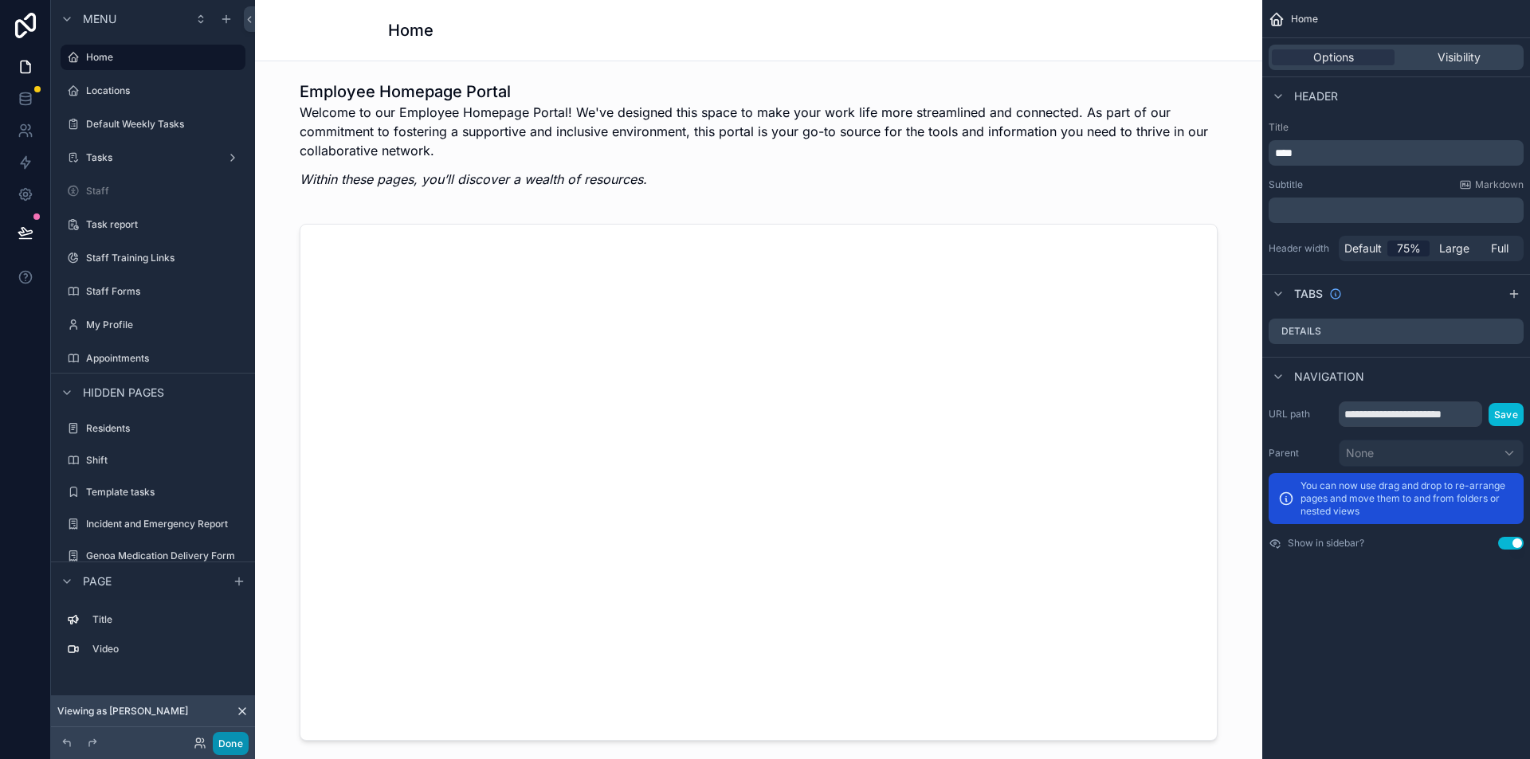
click at [222, 743] on button "Done" at bounding box center [231, 743] width 36 height 23
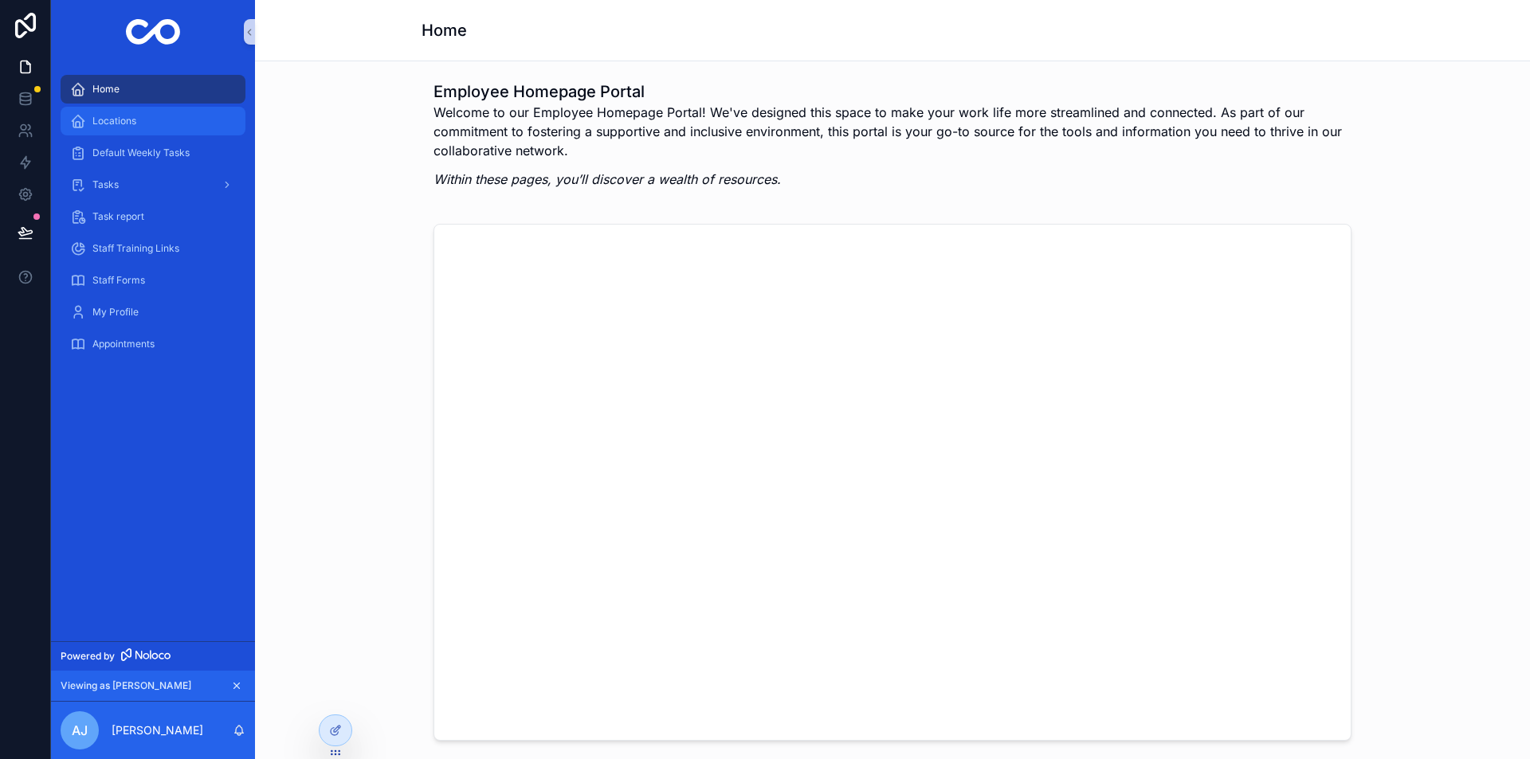
click at [139, 122] on div "Locations" at bounding box center [153, 120] width 166 height 25
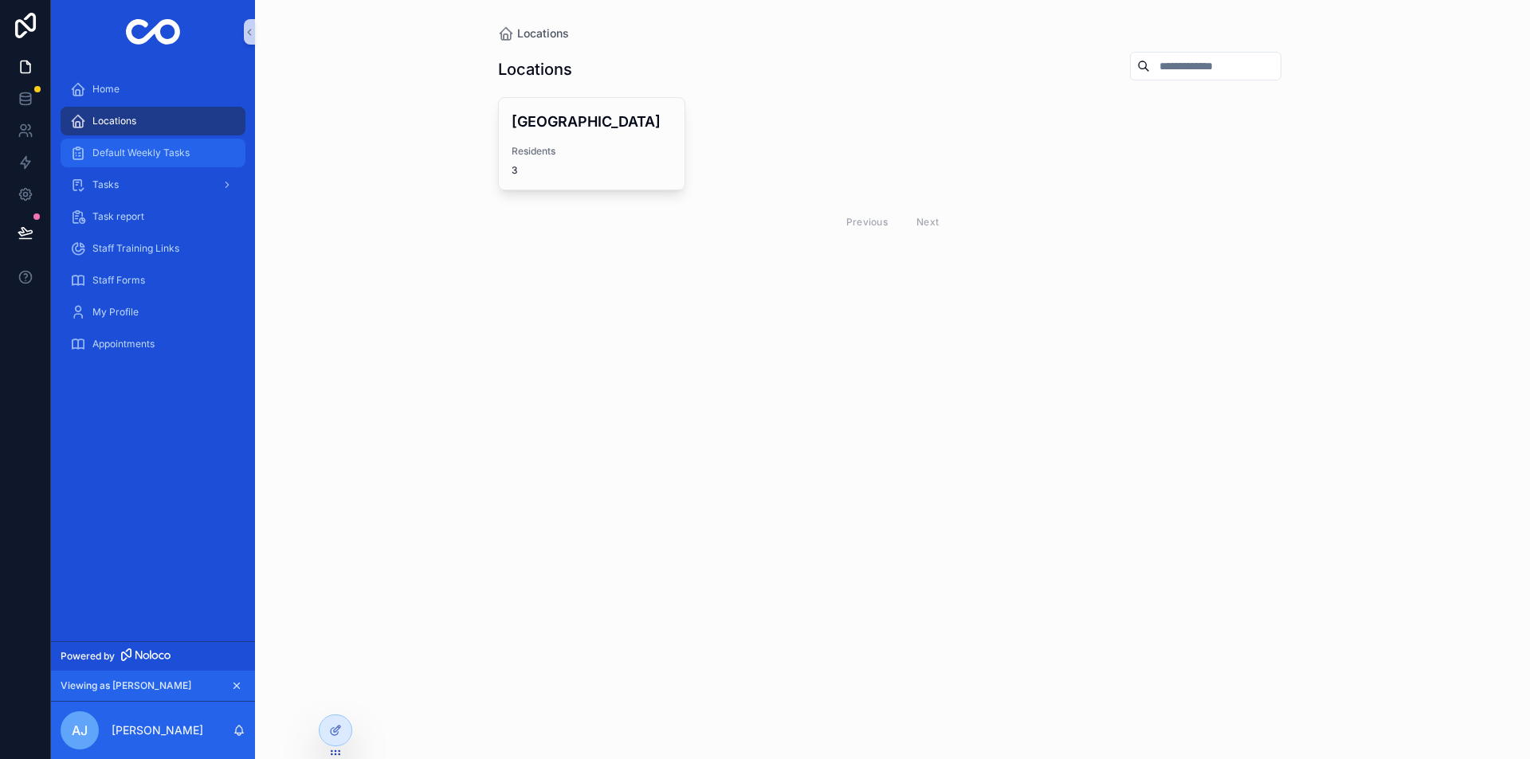
click at [131, 148] on span "Default Weekly Tasks" at bounding box center [140, 153] width 97 height 13
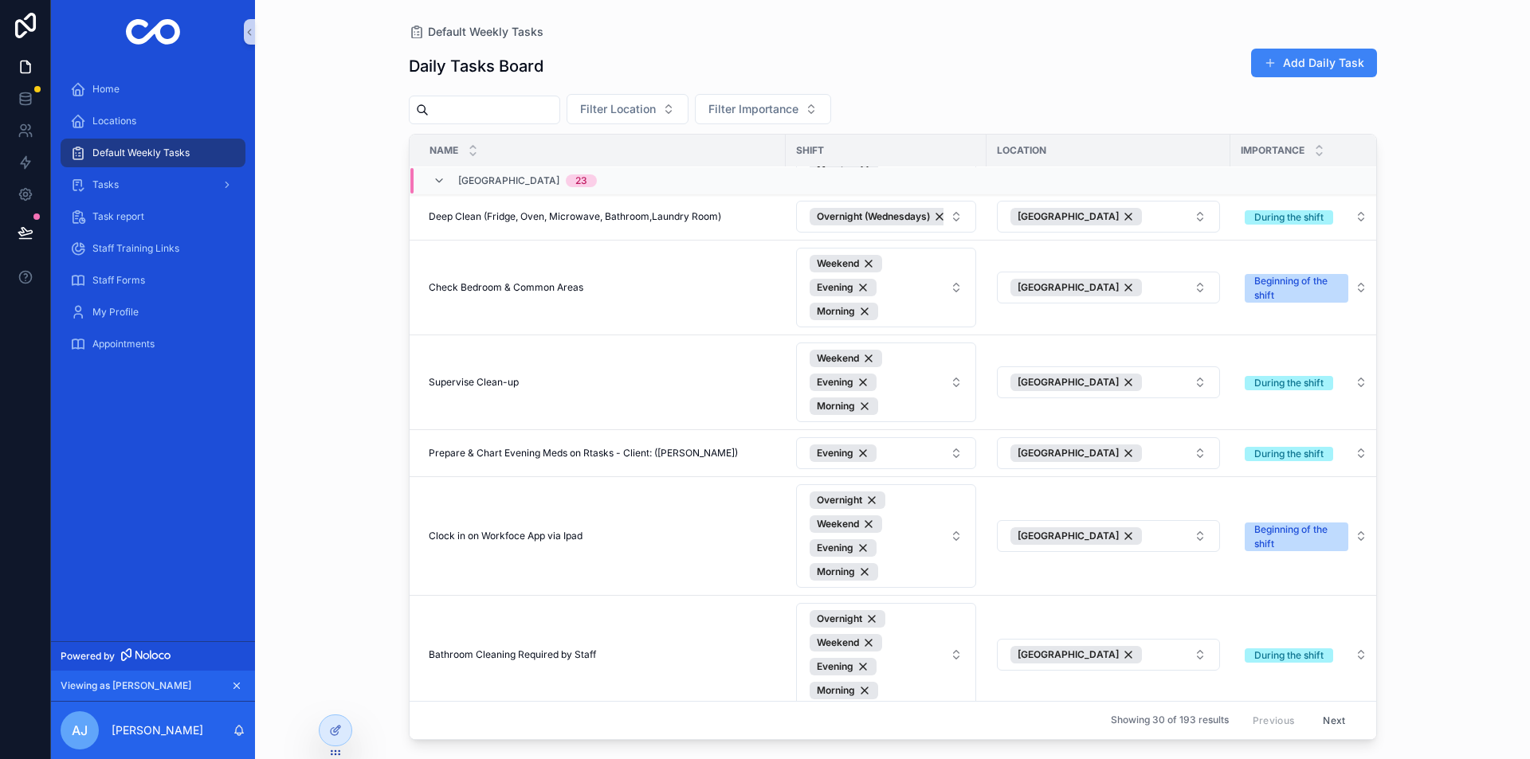
scroll to position [756, 0]
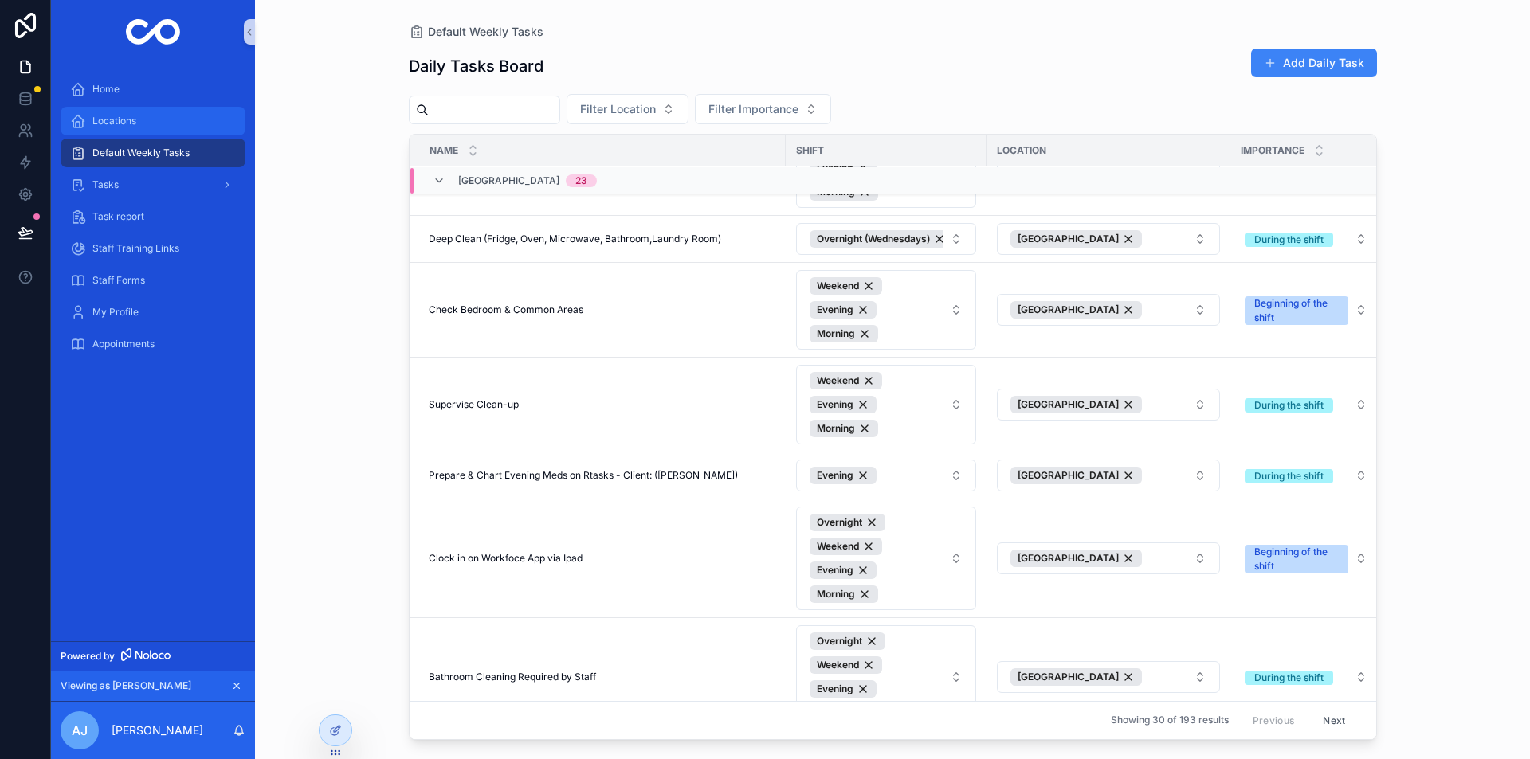
click at [148, 107] on link "Locations" at bounding box center [153, 121] width 185 height 29
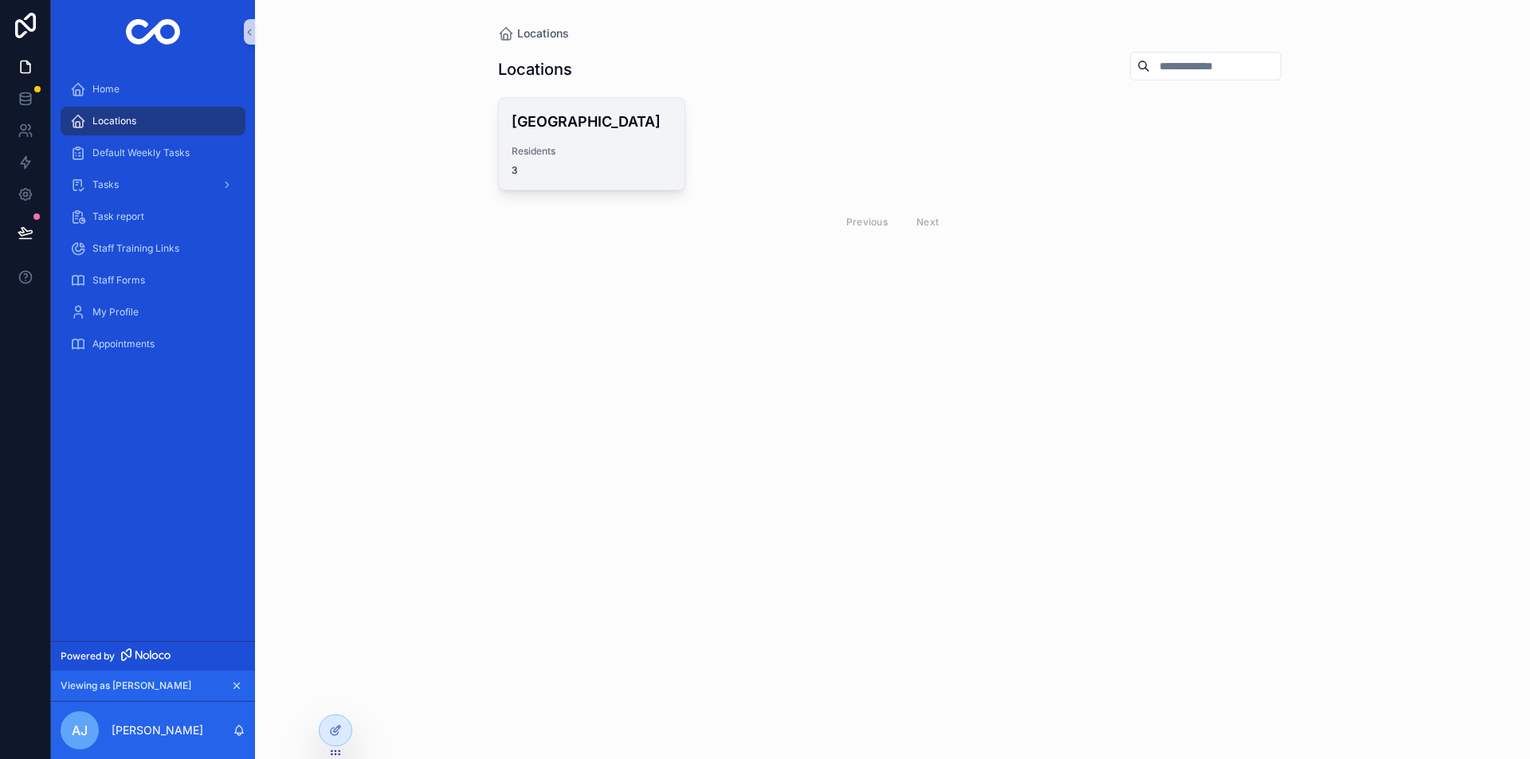
click at [546, 146] on span "Residents" at bounding box center [592, 151] width 161 height 13
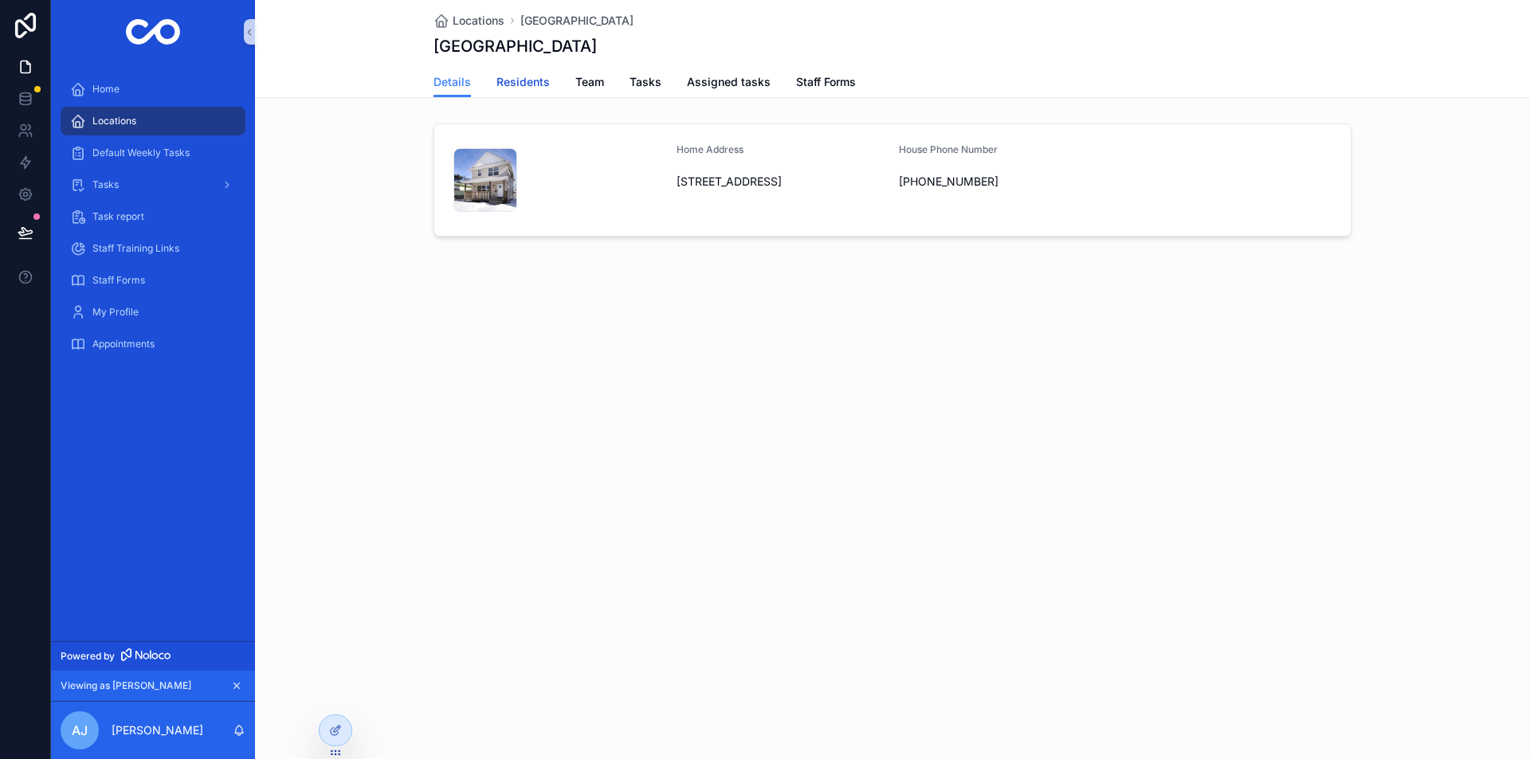
click at [537, 84] on span "Residents" at bounding box center [522, 82] width 53 height 16
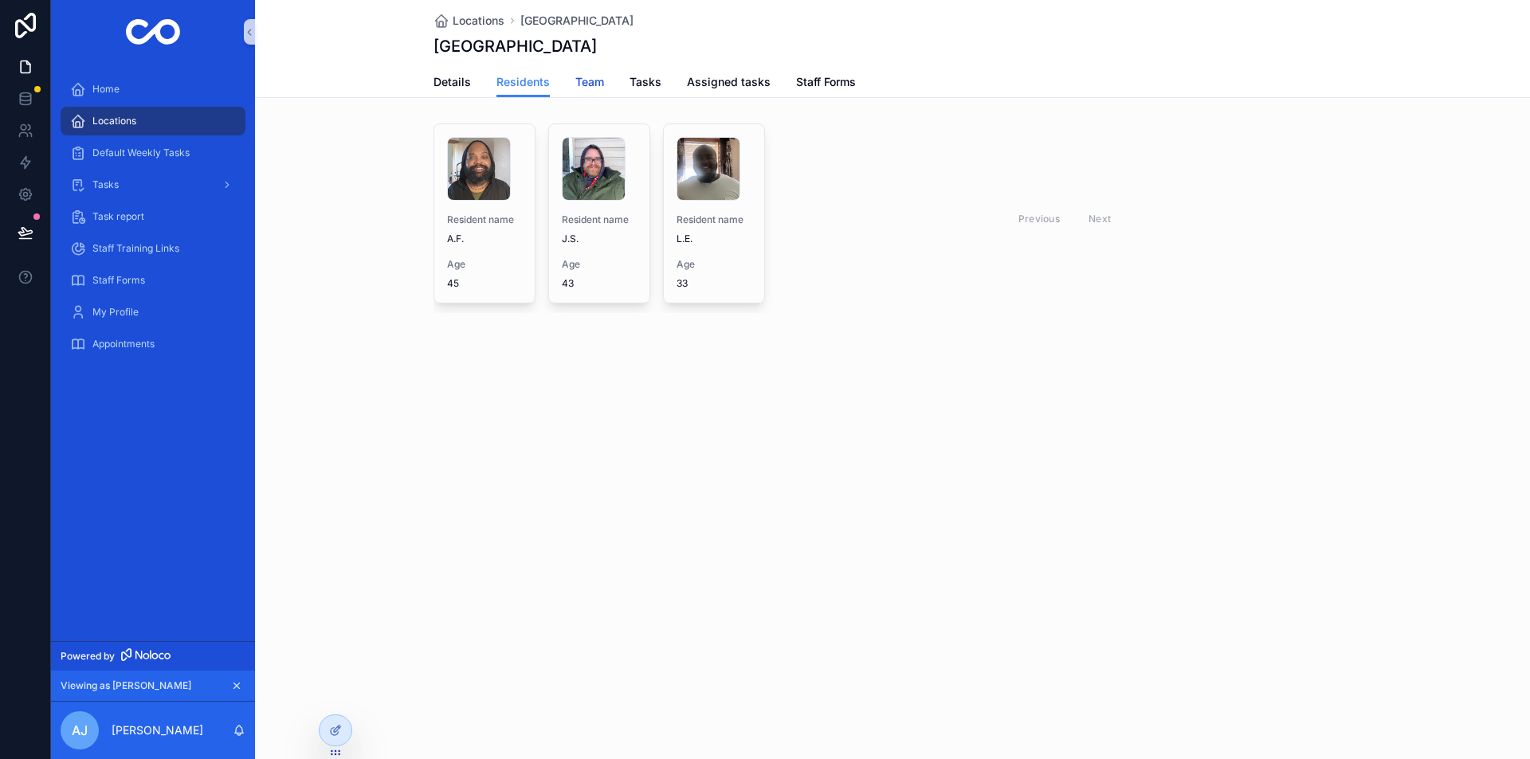
click at [592, 85] on span "Team" at bounding box center [589, 82] width 29 height 16
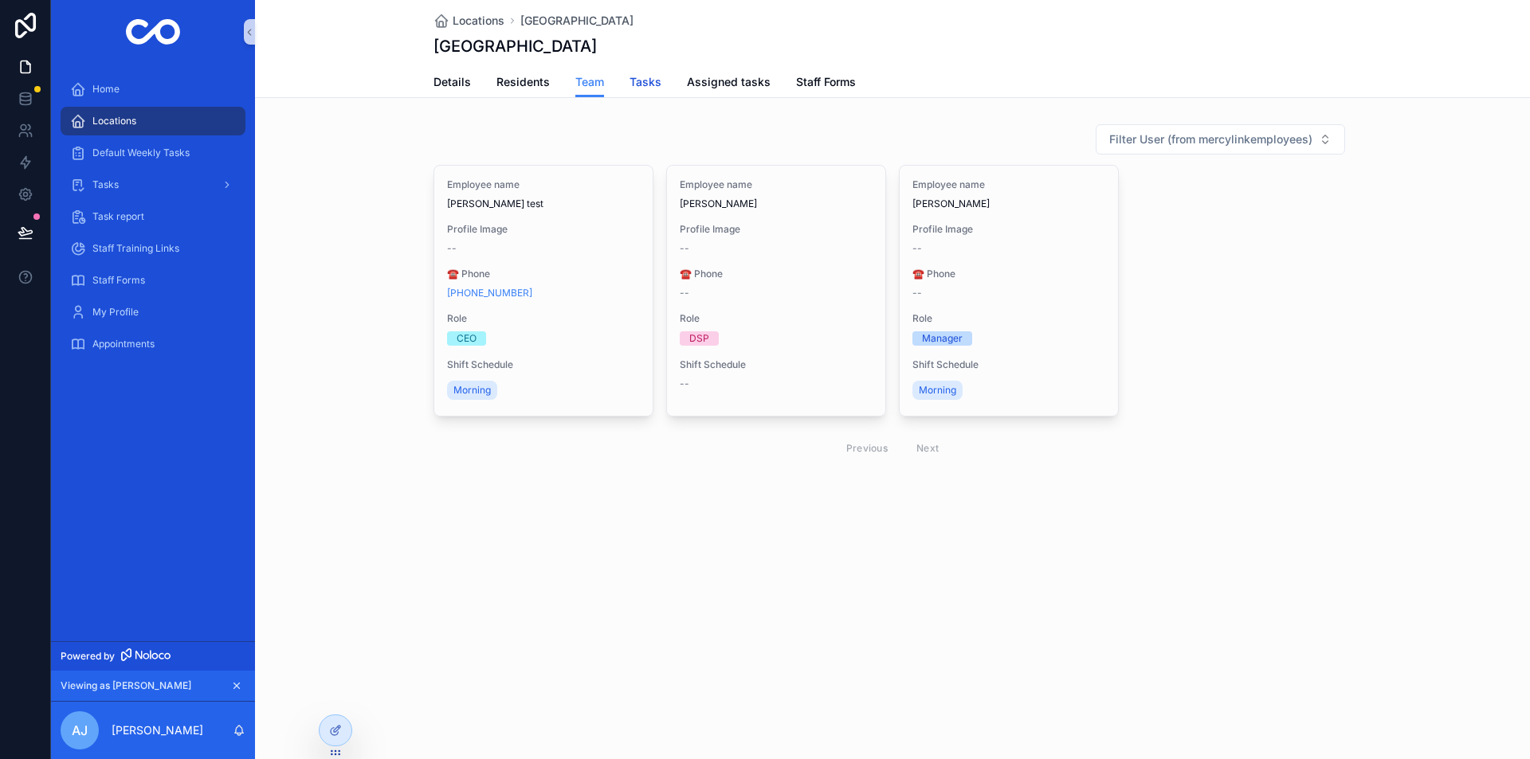
click at [642, 80] on span "Tasks" at bounding box center [646, 82] width 32 height 16
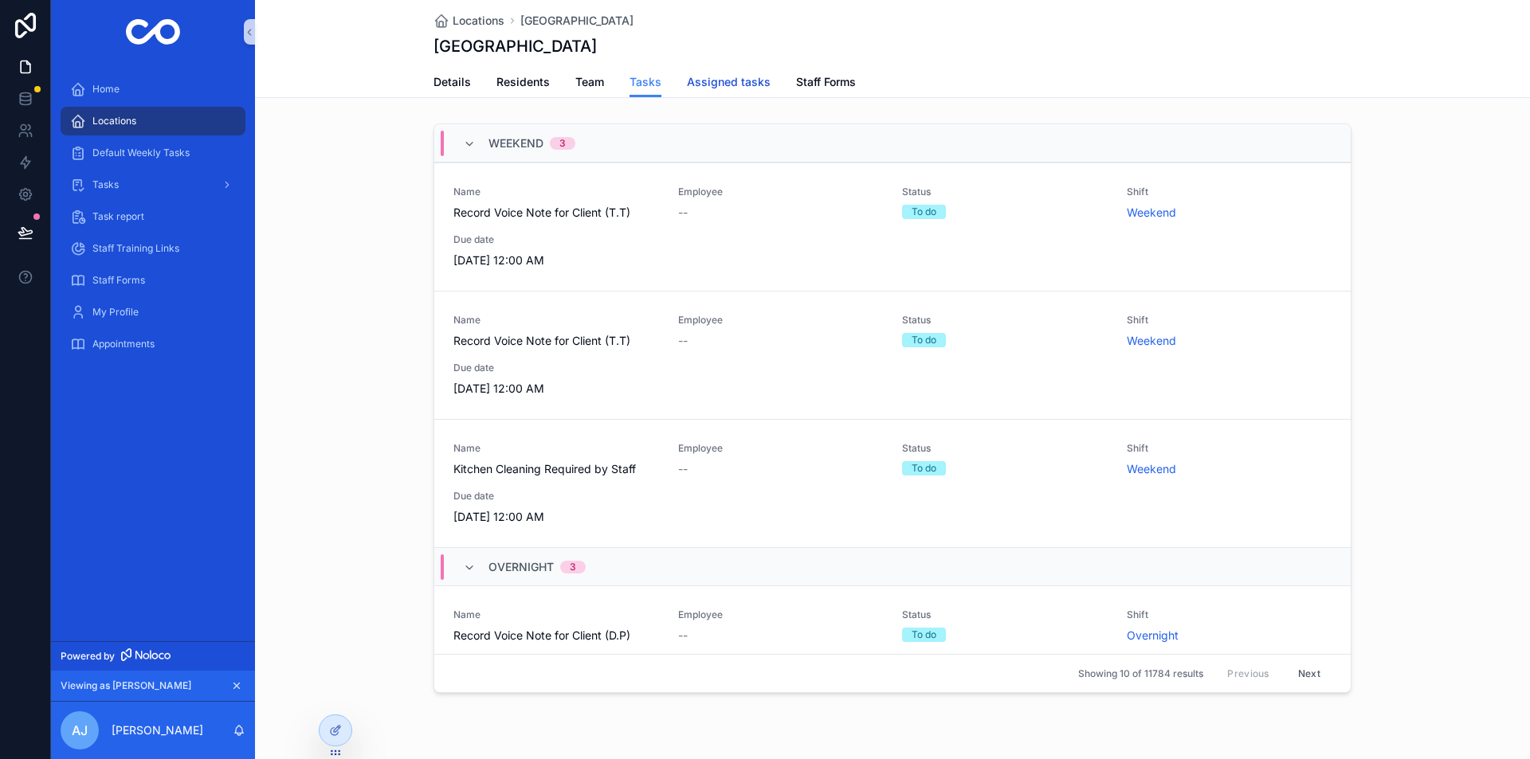
click at [704, 83] on span "Assigned tasks" at bounding box center [729, 82] width 84 height 16
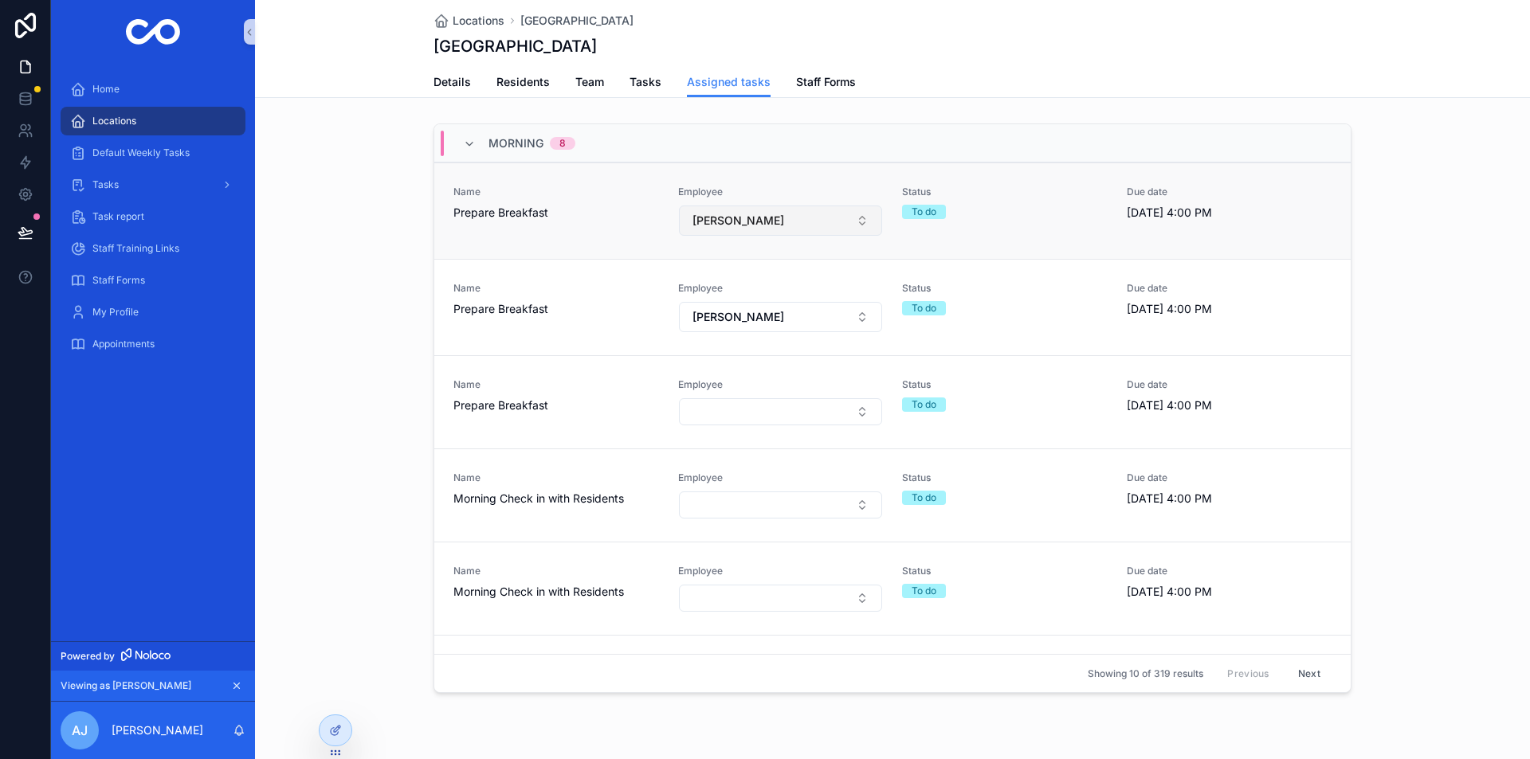
click at [746, 212] on button "[PERSON_NAME]" at bounding box center [781, 221] width 204 height 30
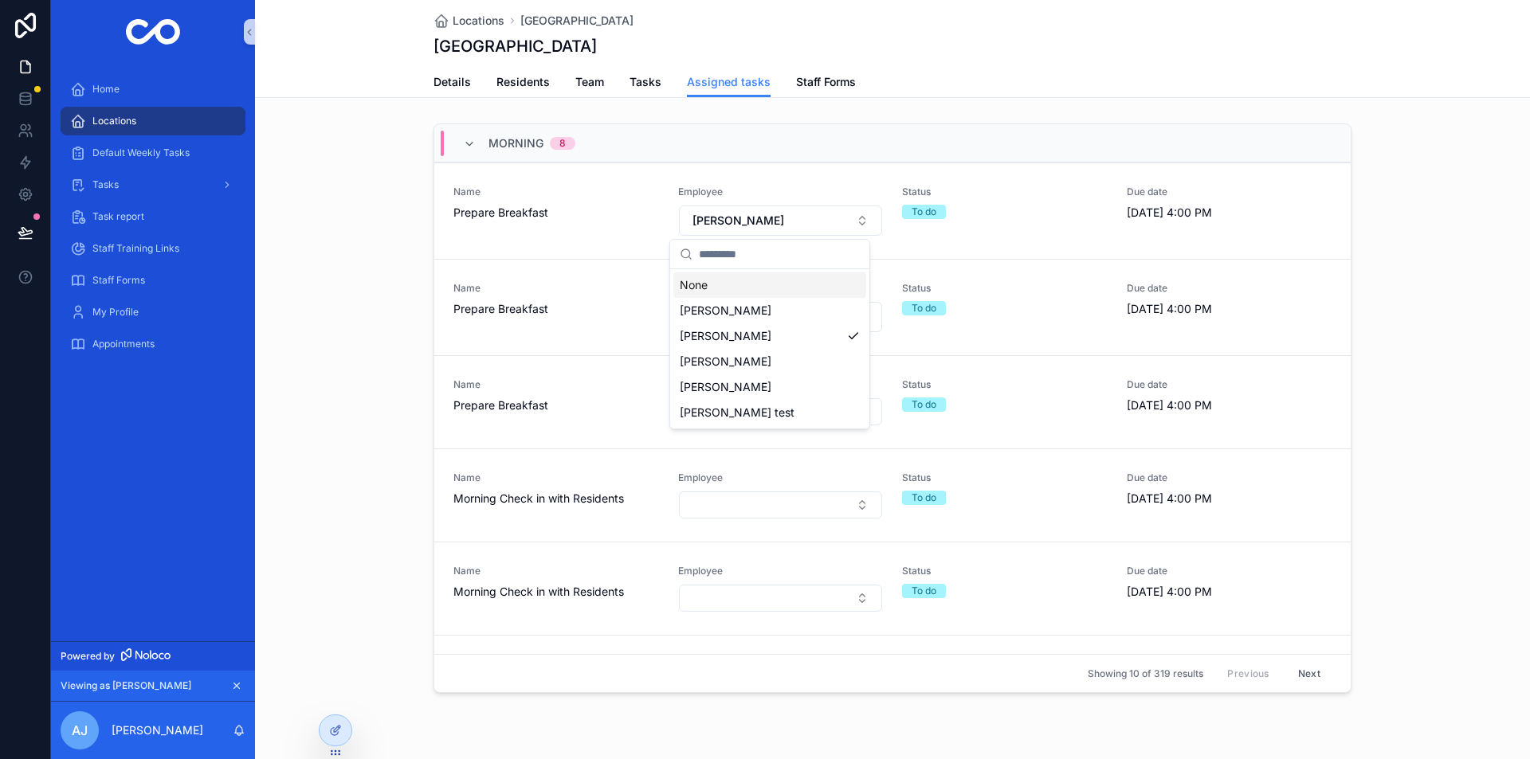
click at [704, 295] on div "None" at bounding box center [769, 285] width 193 height 25
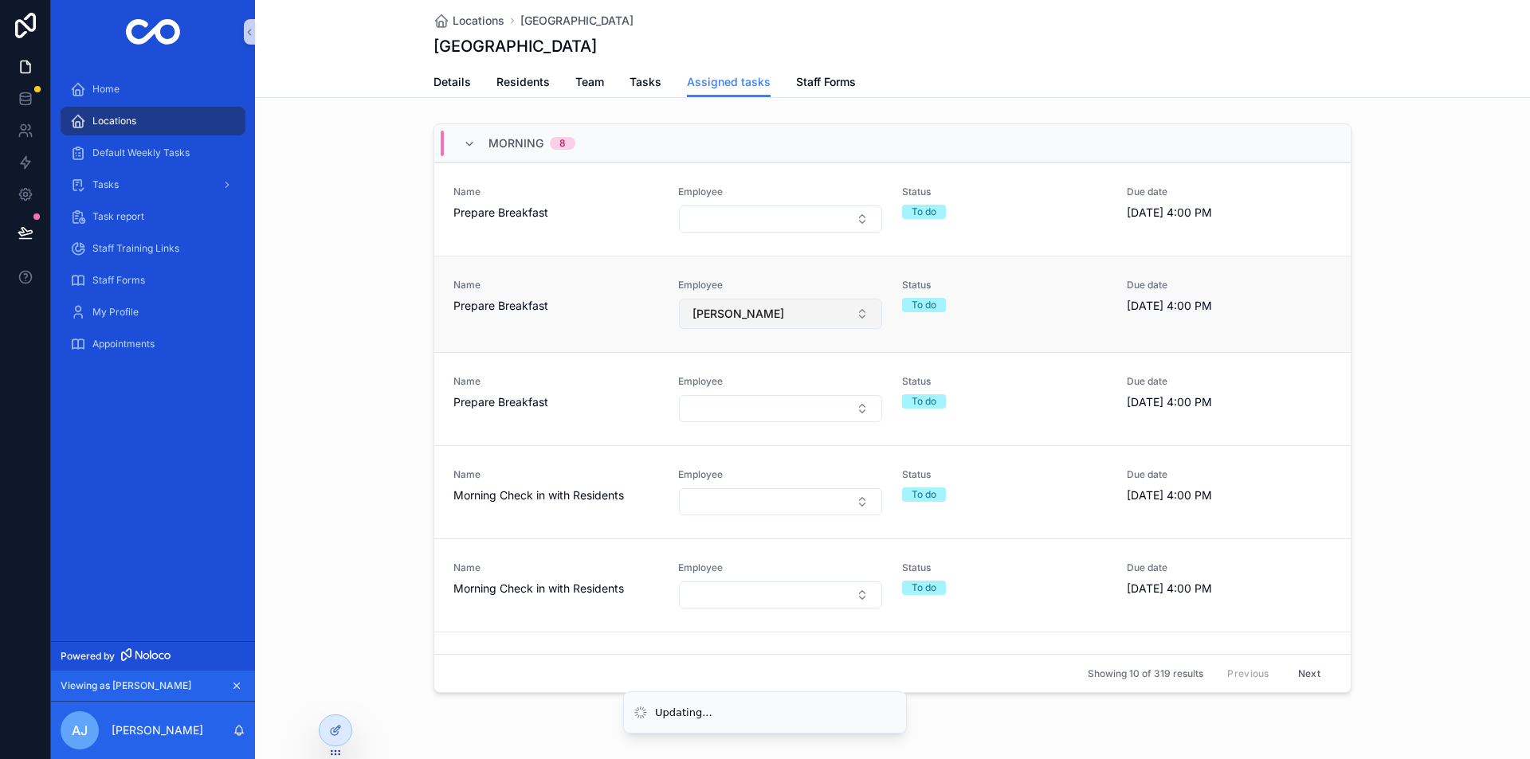
click at [720, 304] on button "[PERSON_NAME]" at bounding box center [781, 314] width 204 height 30
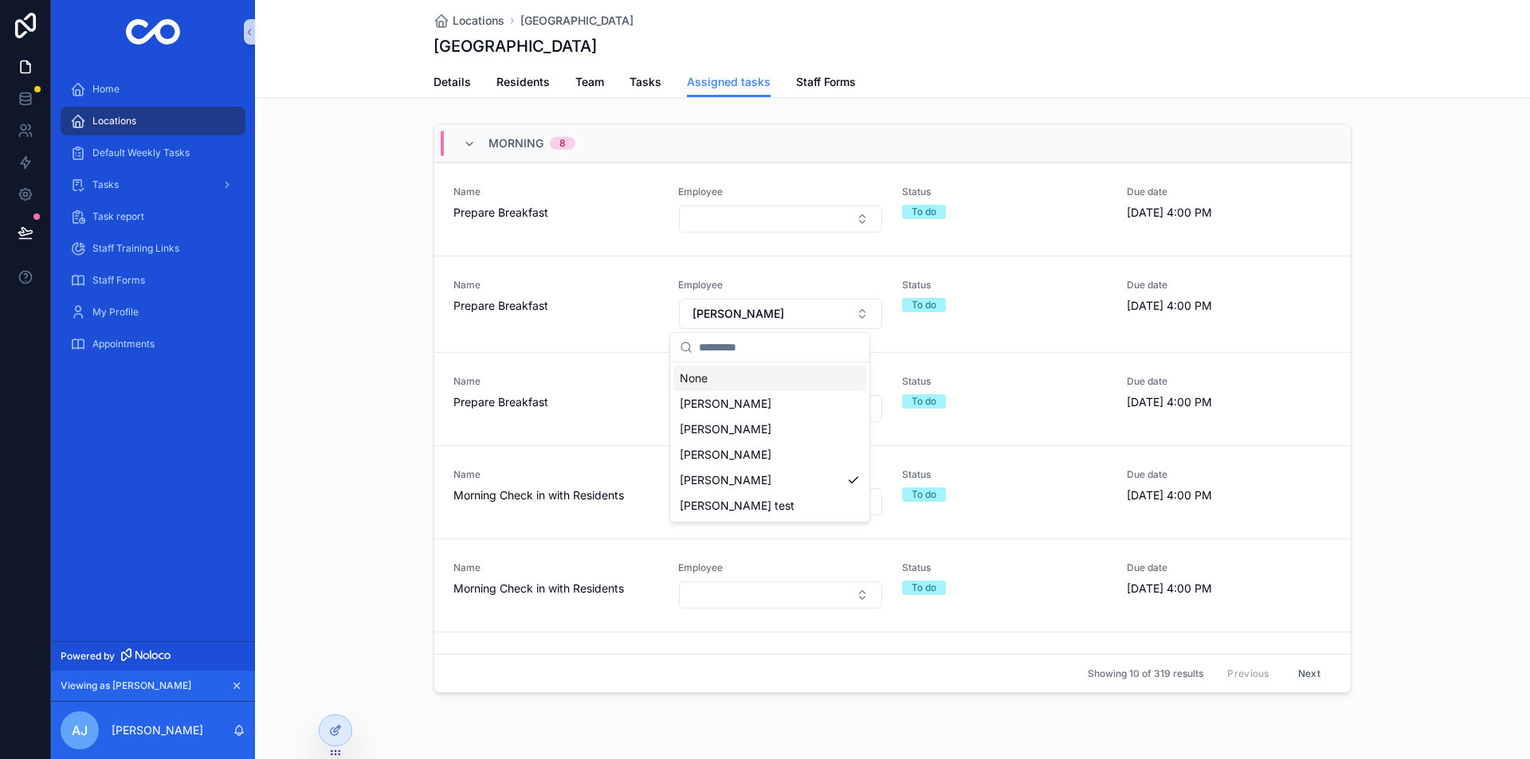
click at [691, 377] on div "None" at bounding box center [769, 378] width 193 height 25
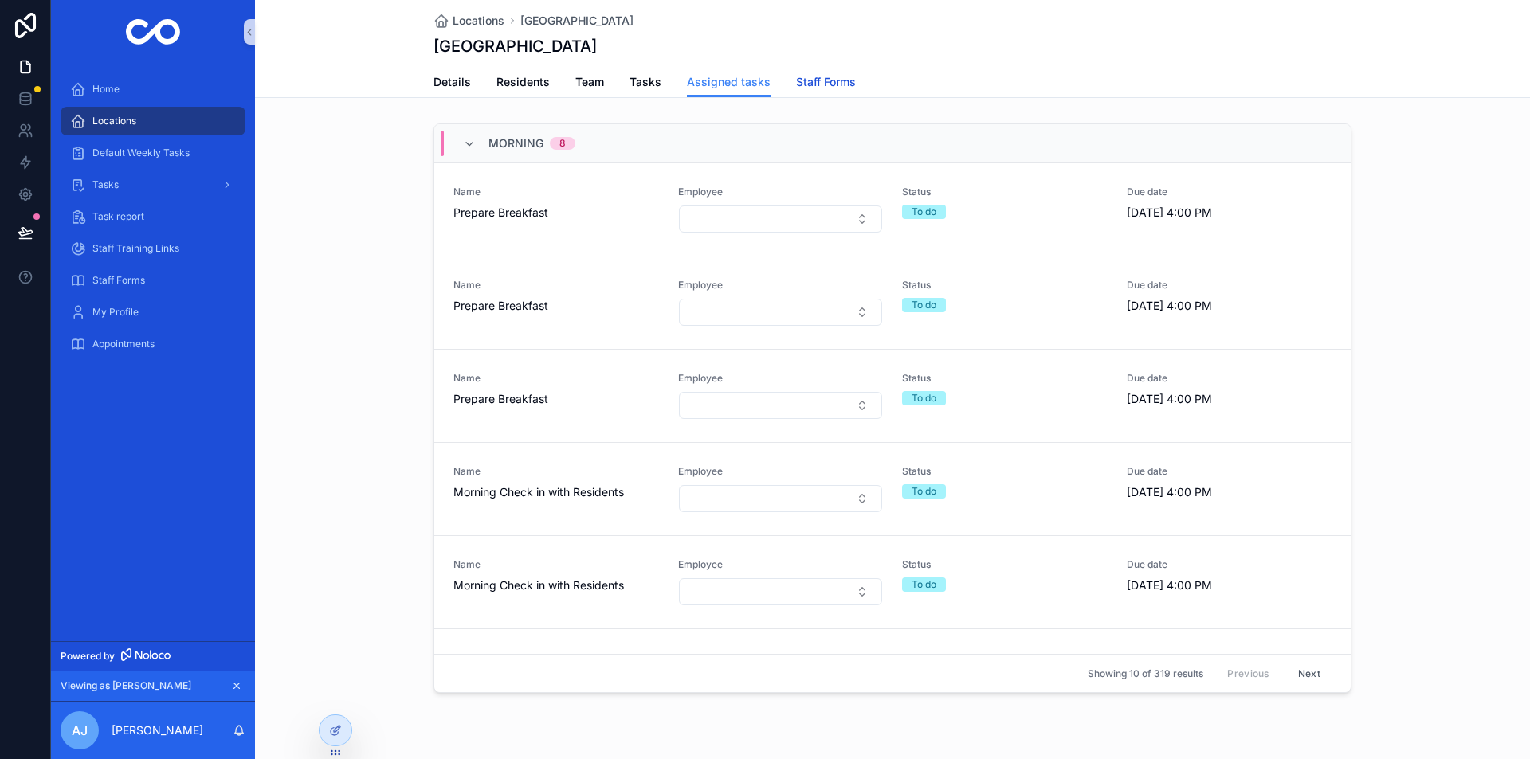
click at [799, 76] on span "Staff Forms" at bounding box center [826, 82] width 60 height 16
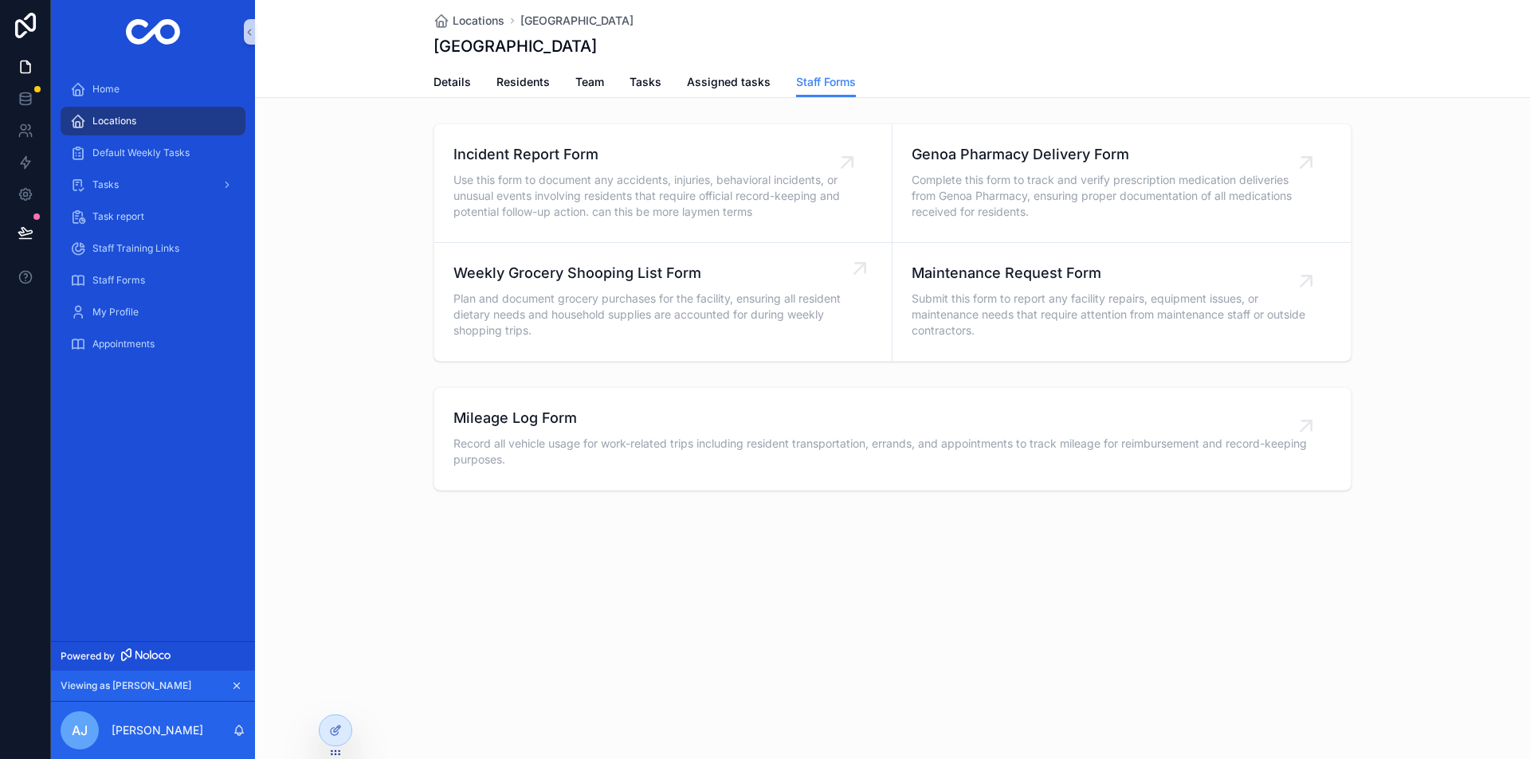
click at [685, 284] on div "Weekly Grocery Shooping List Form Plan and document grocery purchases for the f…" at bounding box center [650, 302] width 394 height 80
click at [578, 320] on span "Plan and document grocery purchases for the facility, ensuring all resident die…" at bounding box center [650, 315] width 394 height 48
click at [158, 157] on span "Default Weekly Tasks" at bounding box center [140, 153] width 97 height 13
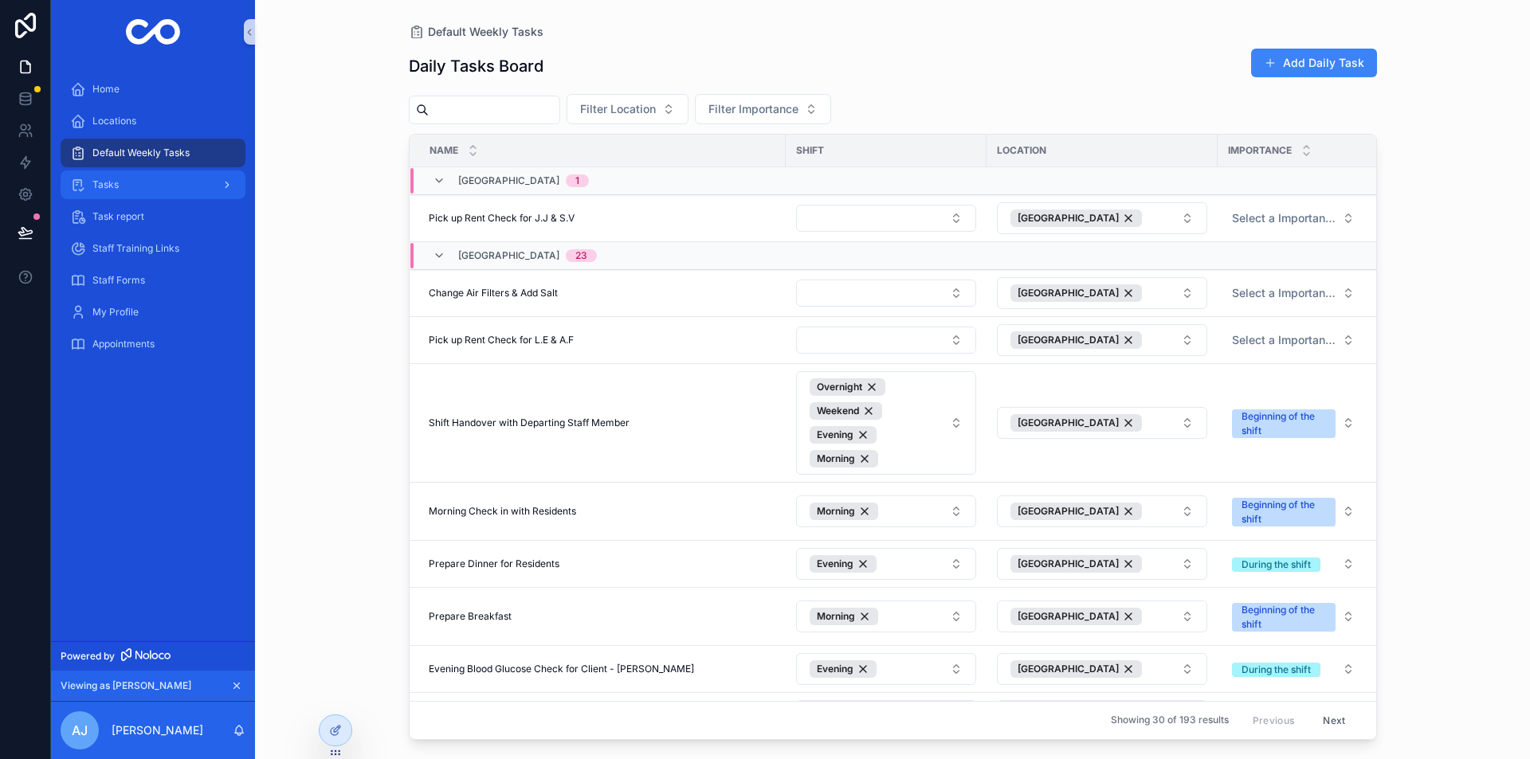
click at [163, 178] on div "Tasks" at bounding box center [153, 184] width 166 height 25
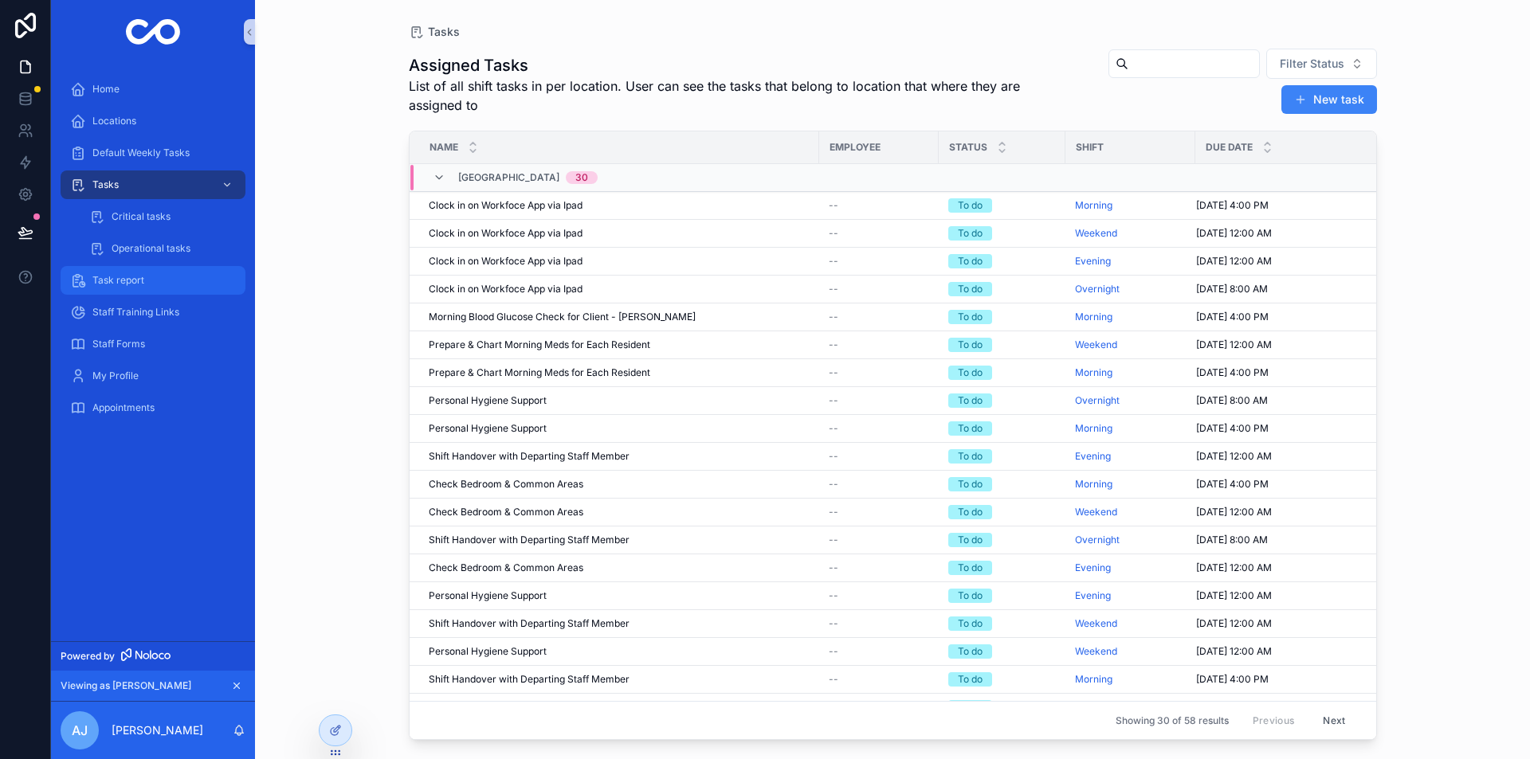
click at [138, 277] on span "Task report" at bounding box center [118, 280] width 52 height 13
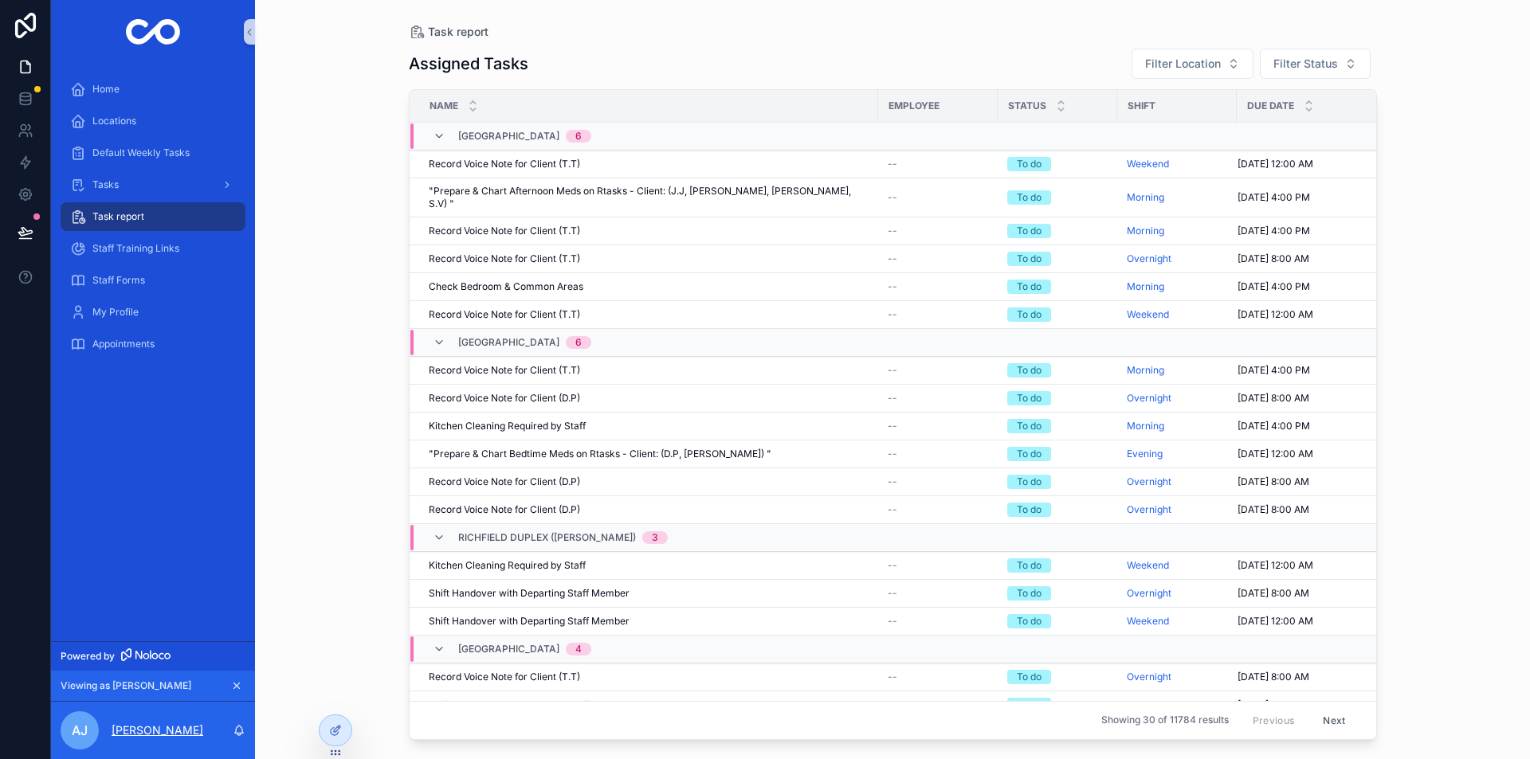
click at [159, 734] on p "[PERSON_NAME]" at bounding box center [158, 731] width 92 height 16
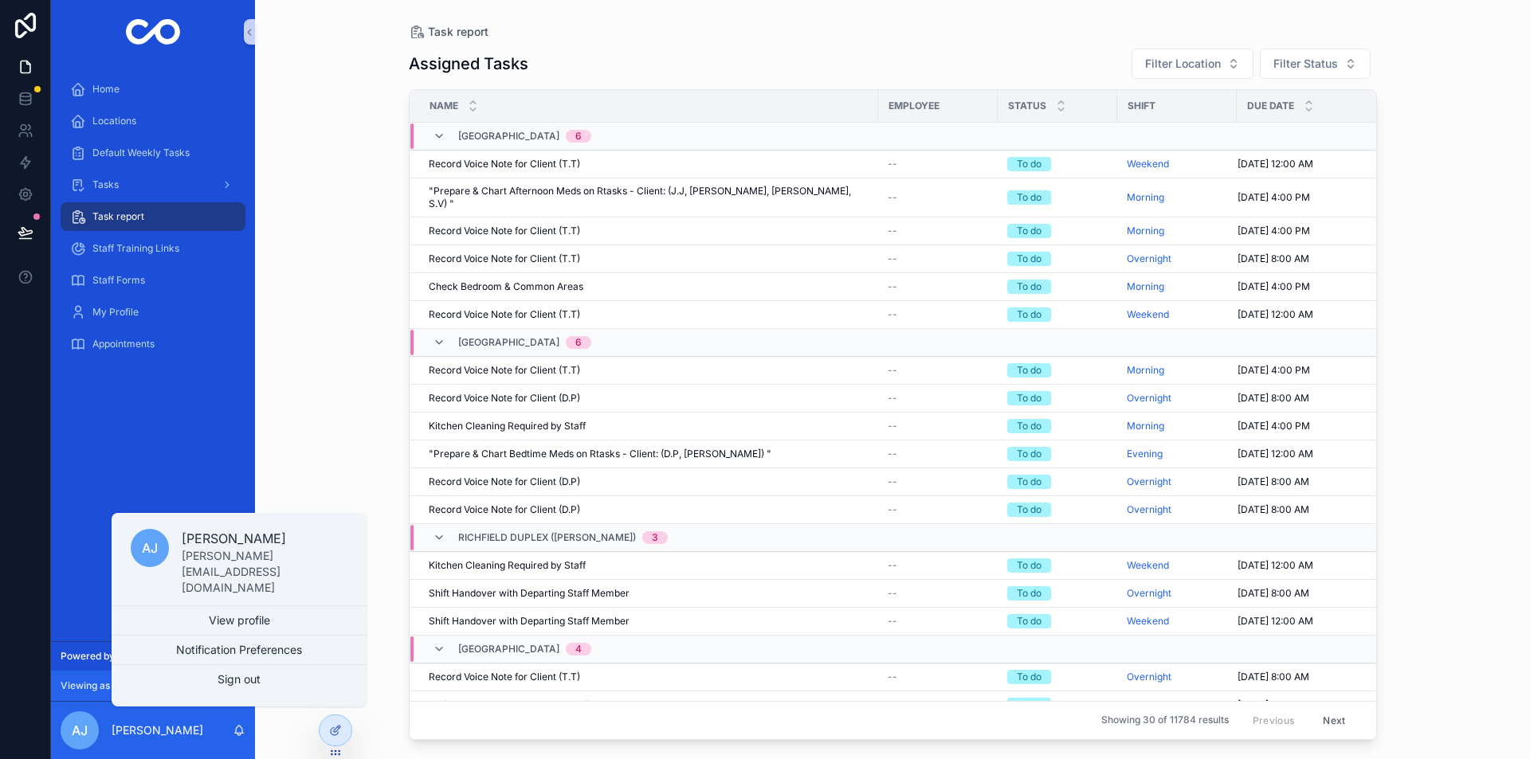
click at [88, 436] on div "Home Locations Default Weekly Tasks Tasks Task report Staff Training Links Staf…" at bounding box center [153, 353] width 204 height 578
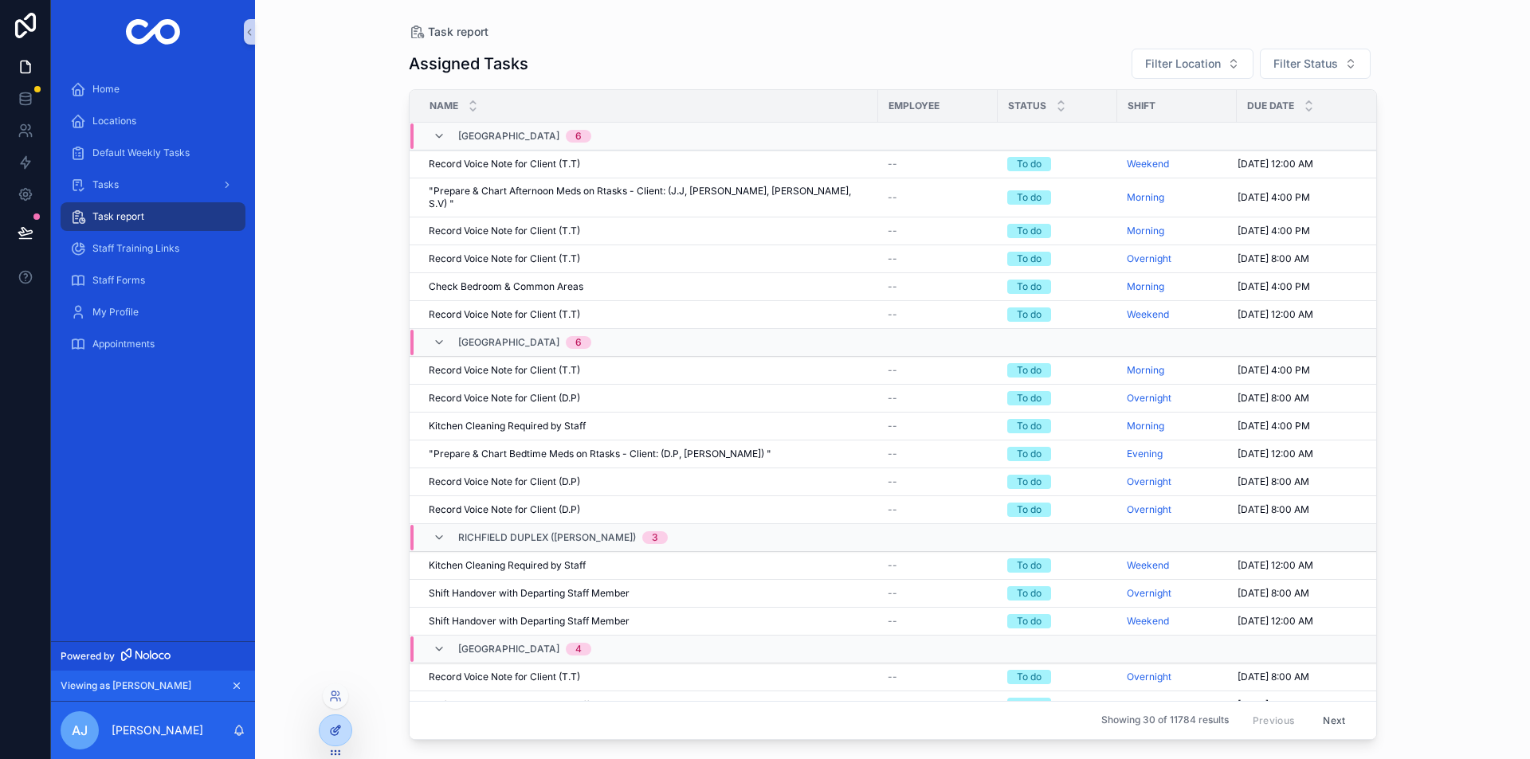
click at [339, 725] on icon at bounding box center [335, 730] width 13 height 13
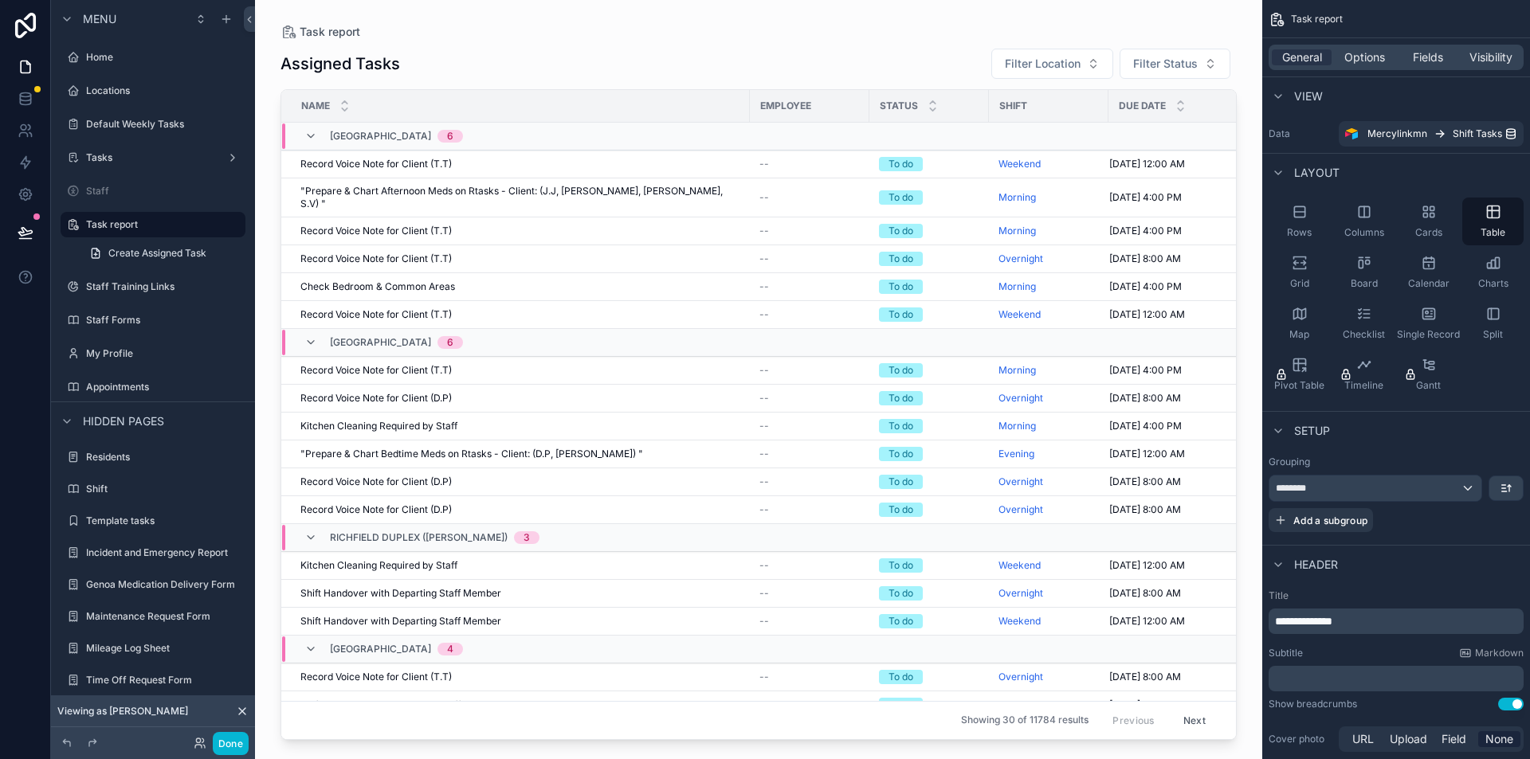
click at [202, 710] on div "Viewing as [PERSON_NAME]" at bounding box center [153, 712] width 204 height 32
click at [201, 741] on icon at bounding box center [200, 743] width 13 height 13
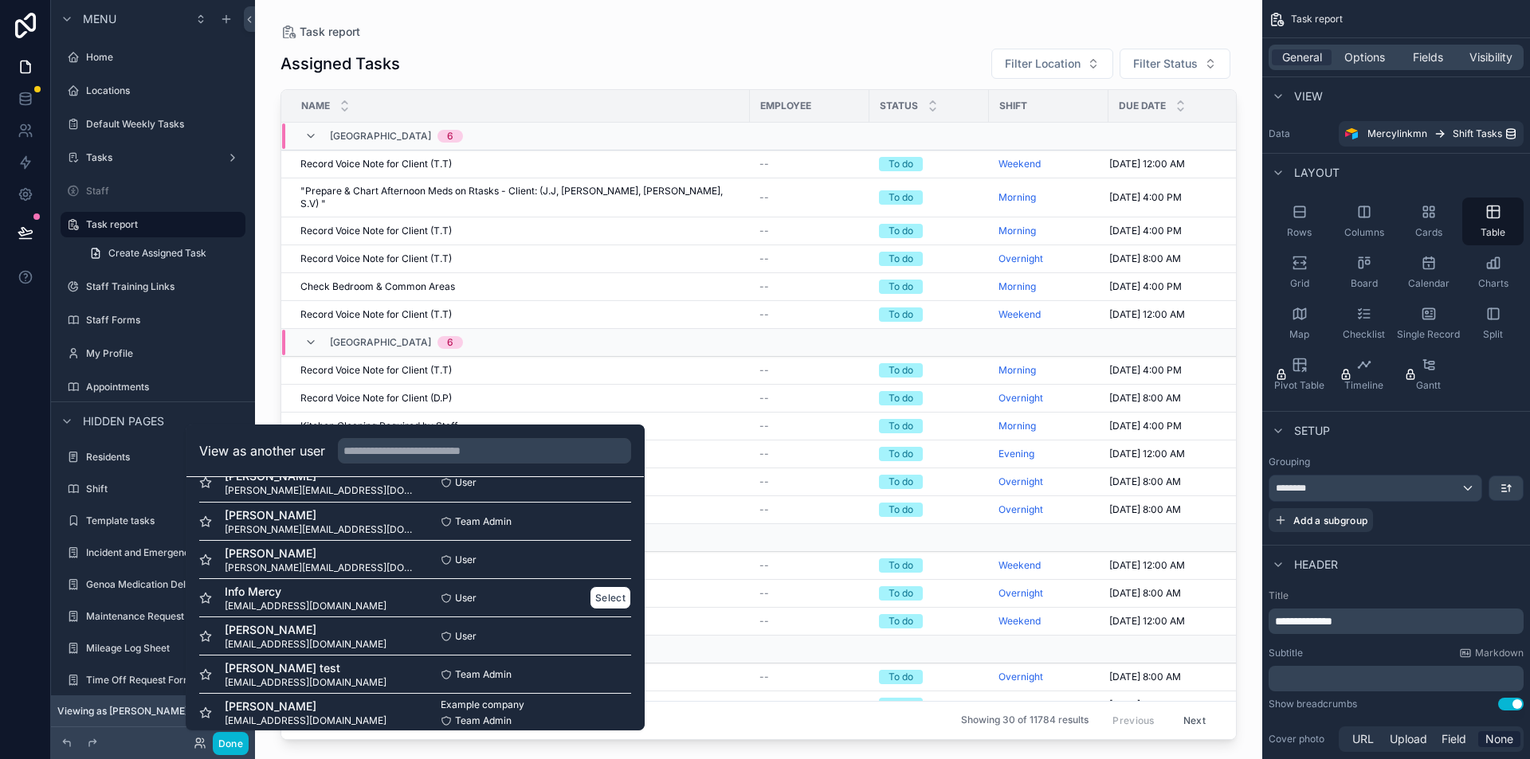
scroll to position [41, 0]
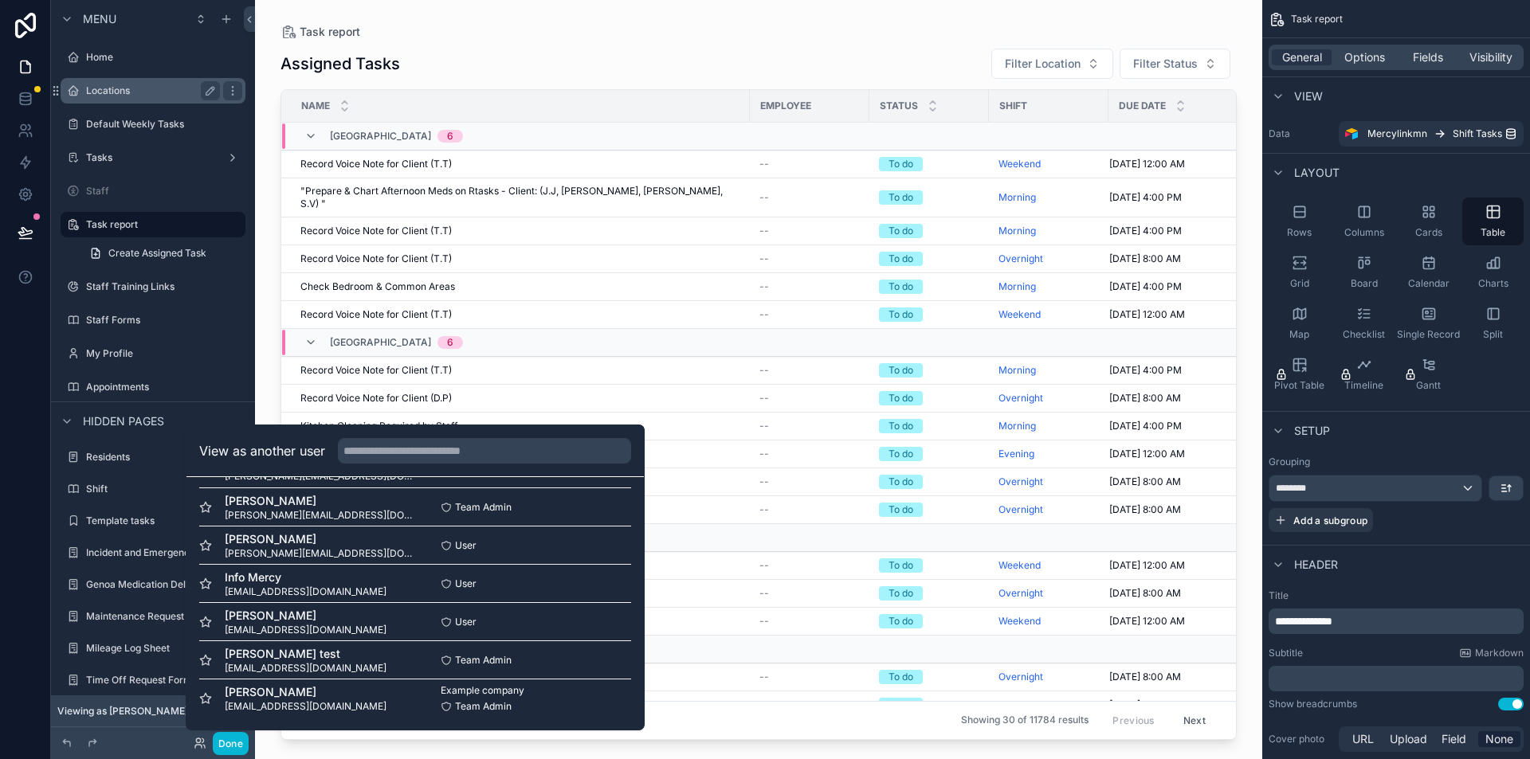
click at [124, 92] on label "Locations" at bounding box center [149, 90] width 127 height 13
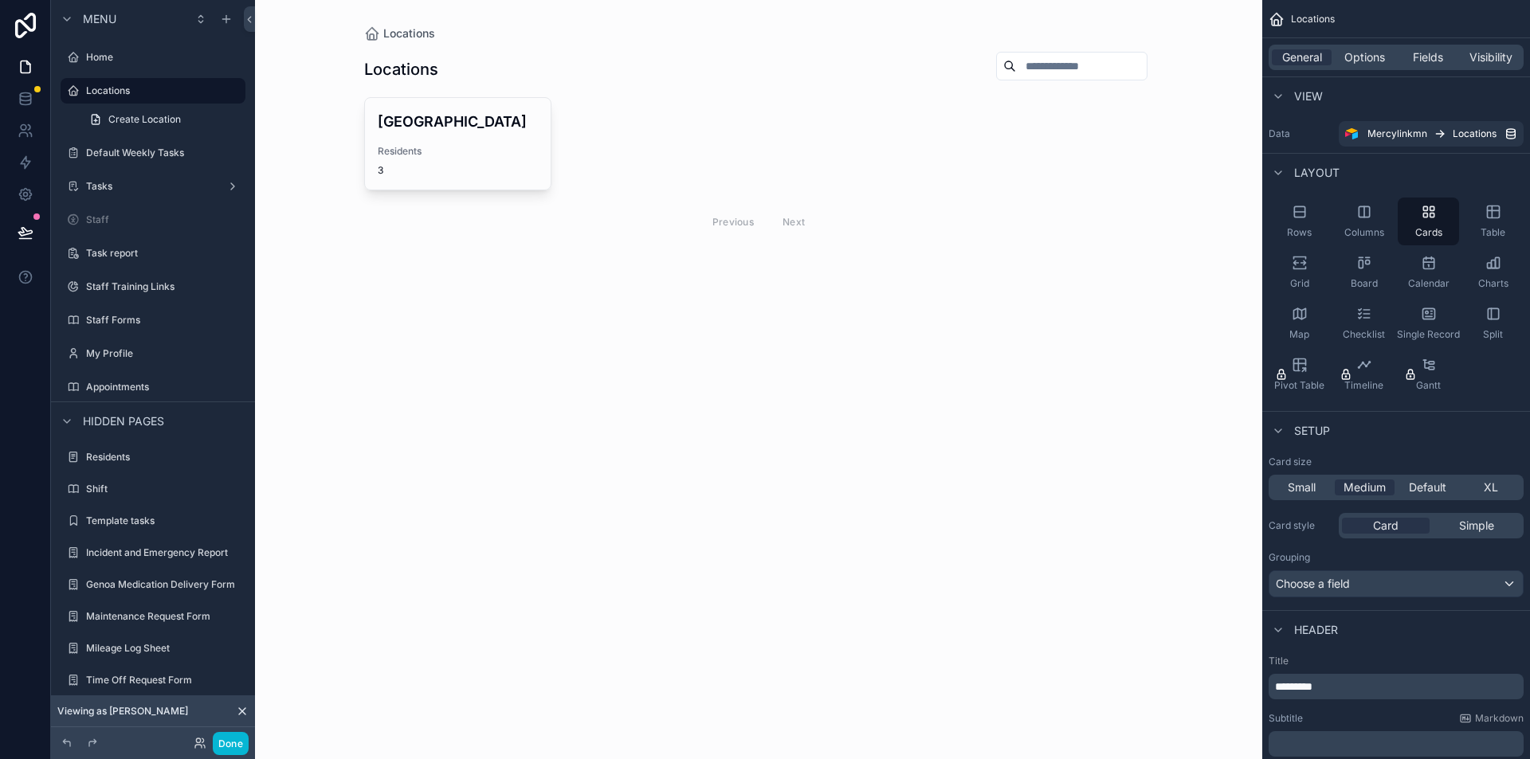
click at [487, 131] on div "scrollable content" at bounding box center [758, 146] width 815 height 292
click at [487, 136] on div "Columbus House Residents 3" at bounding box center [458, 144] width 186 height 92
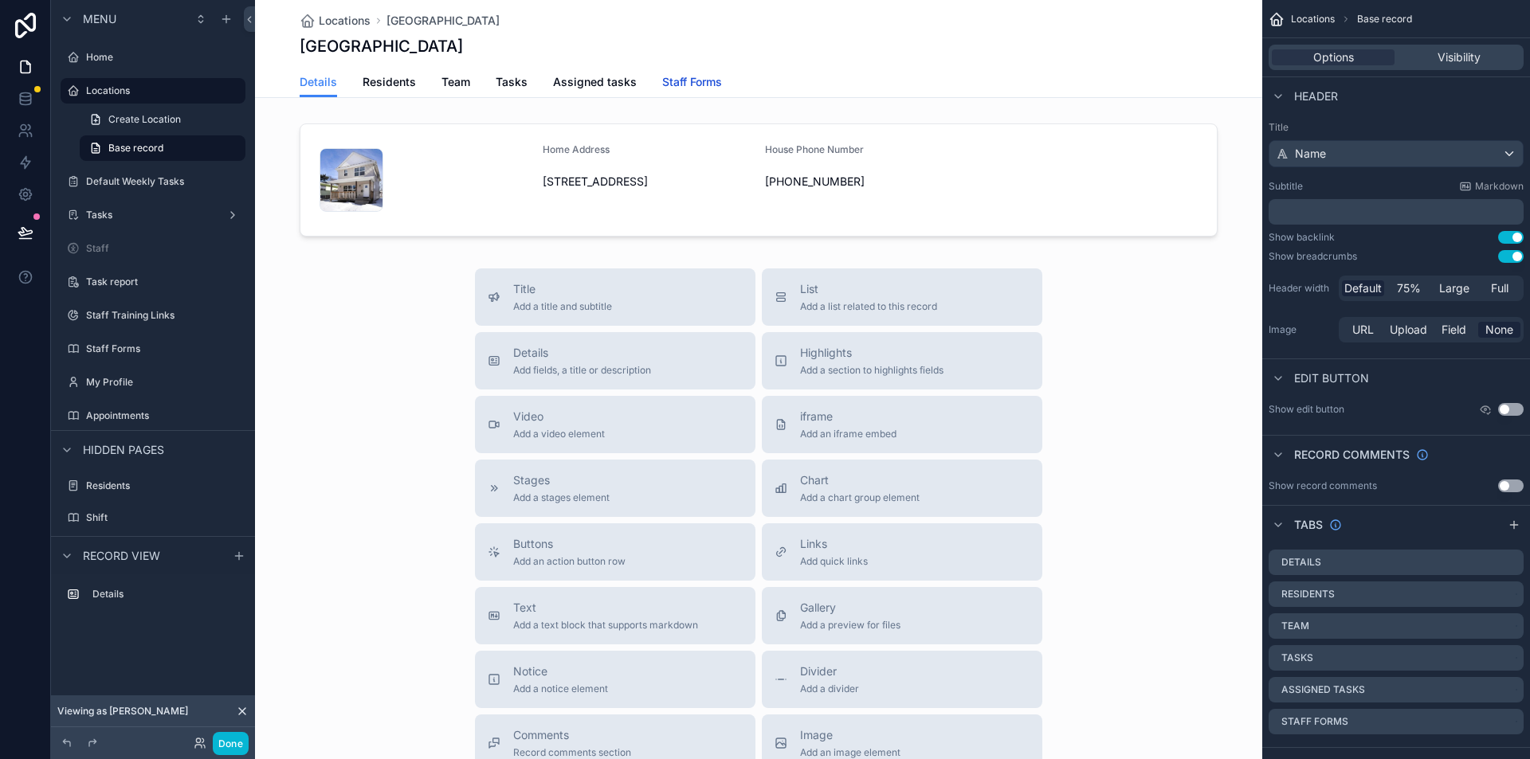
click at [692, 81] on span "Staff Forms" at bounding box center [692, 82] width 60 height 16
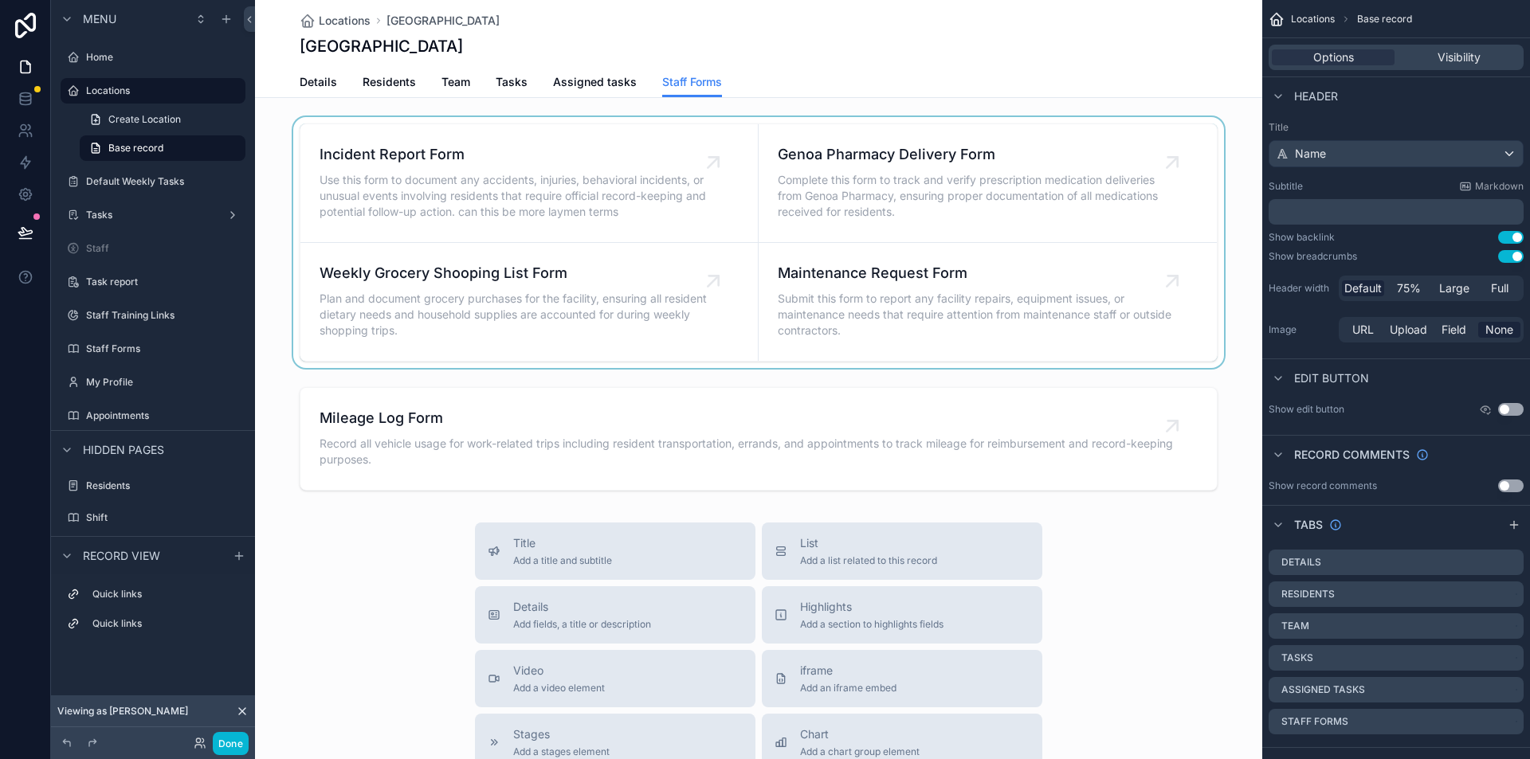
click at [489, 181] on div "scrollable content" at bounding box center [758, 242] width 1007 height 251
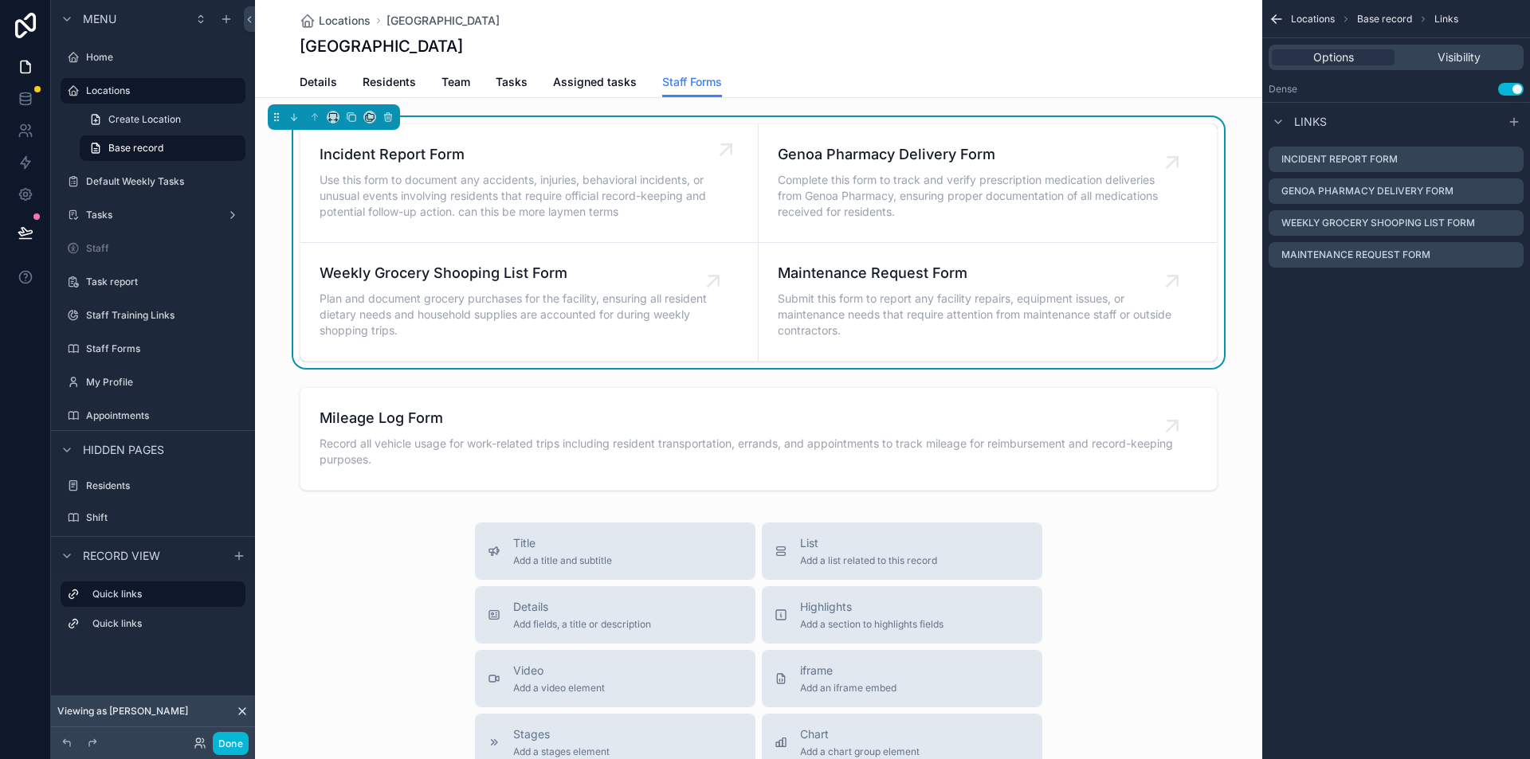
click at [514, 182] on span "Use this form to document any accidents, injuries, behavioral incidents, or unu…" at bounding box center [517, 196] width 394 height 48
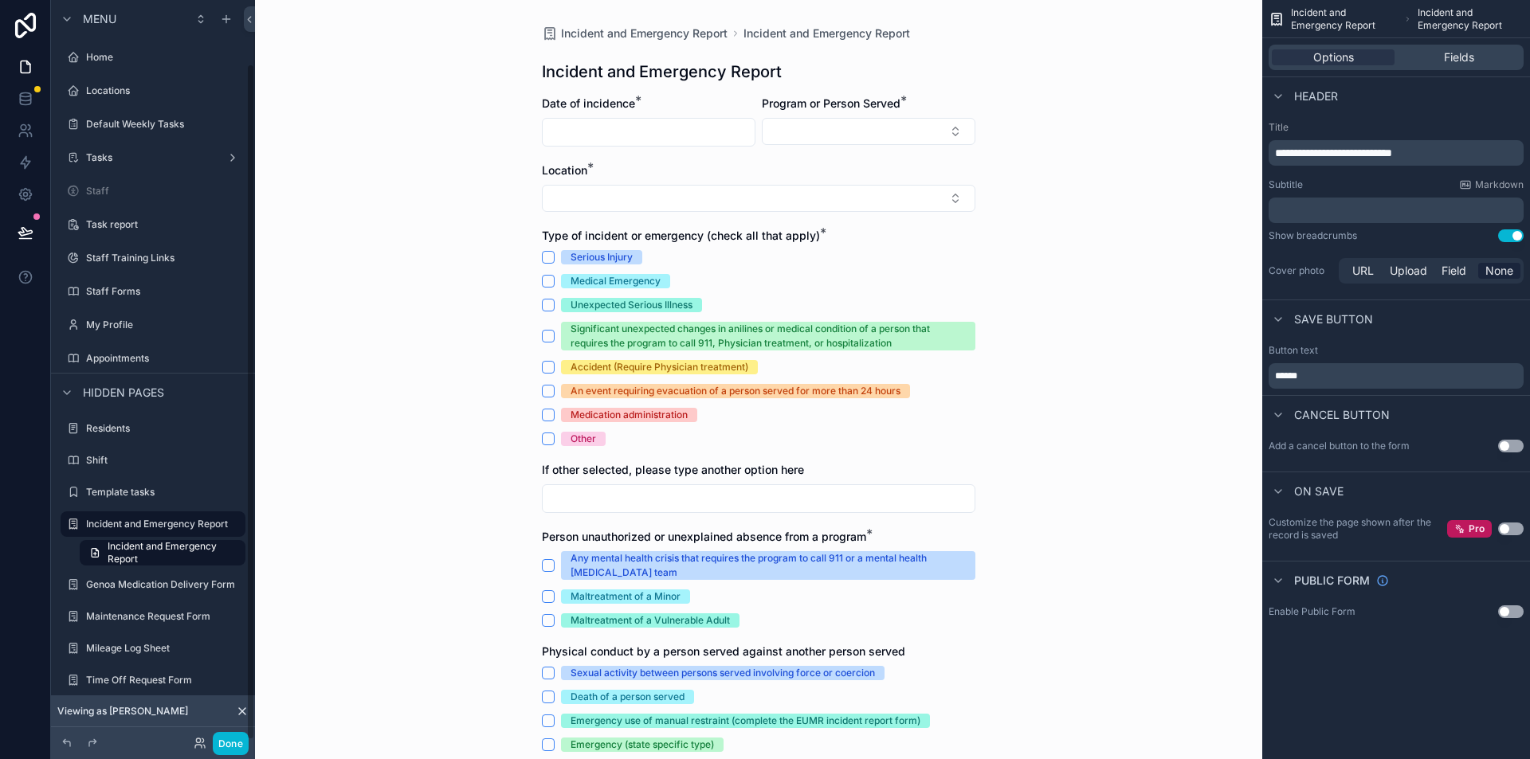
scroll to position [69, 0]
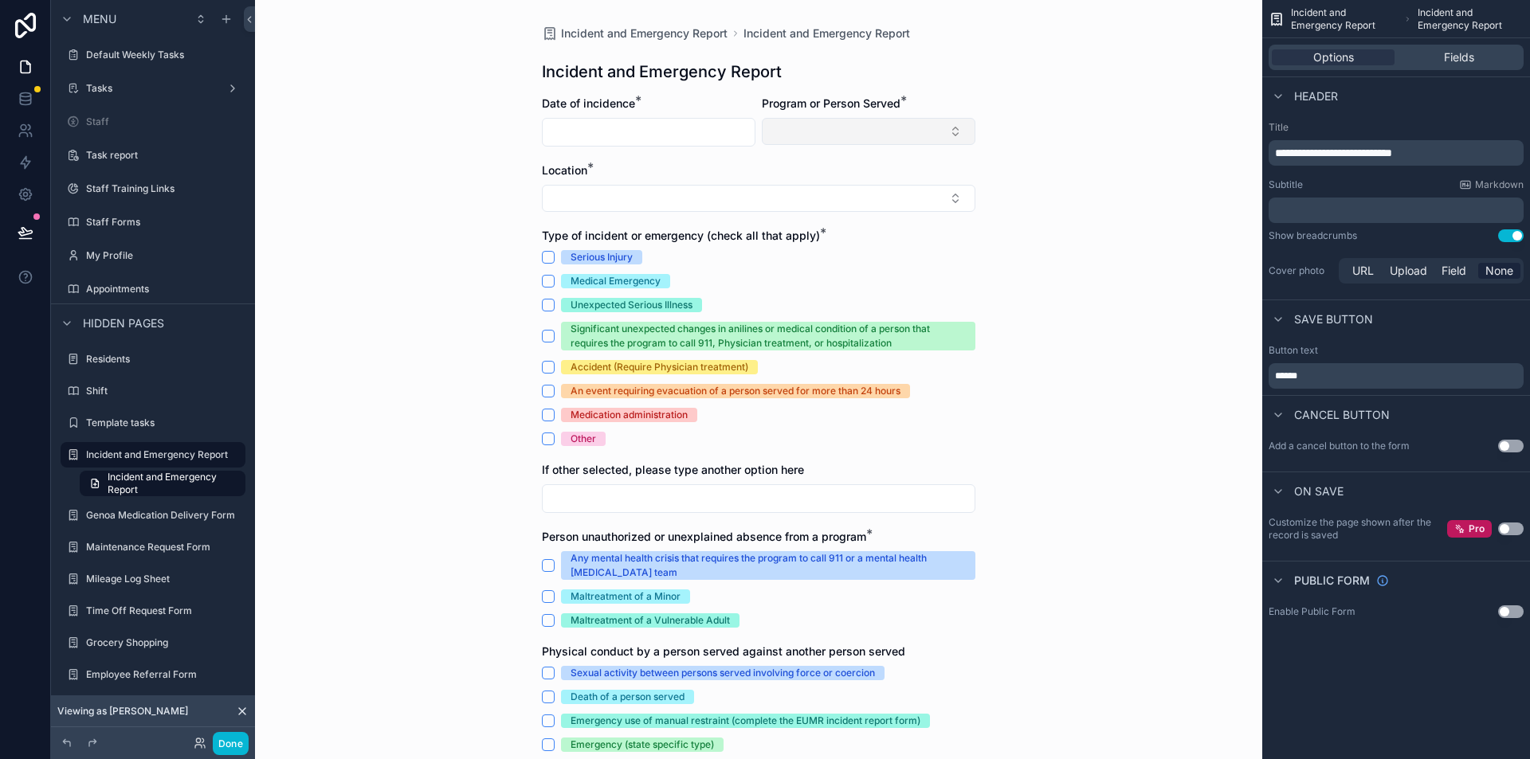
click at [823, 127] on button "Select Button" at bounding box center [869, 131] width 214 height 27
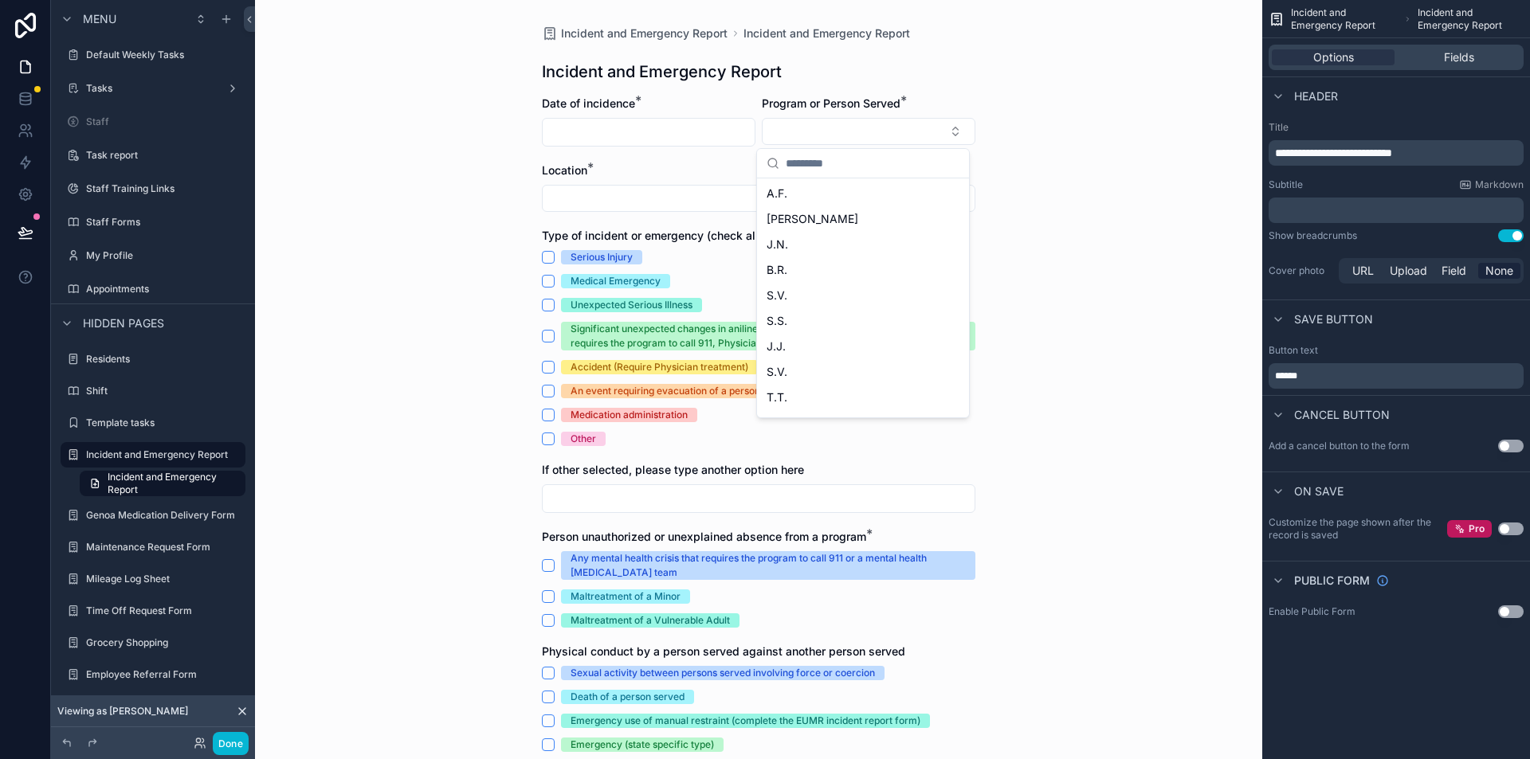
scroll to position [0, 0]
click at [1067, 152] on div "Incident and Emergency Report Incident and Emergency Report Incident and Emerge…" at bounding box center [758, 379] width 1007 height 759
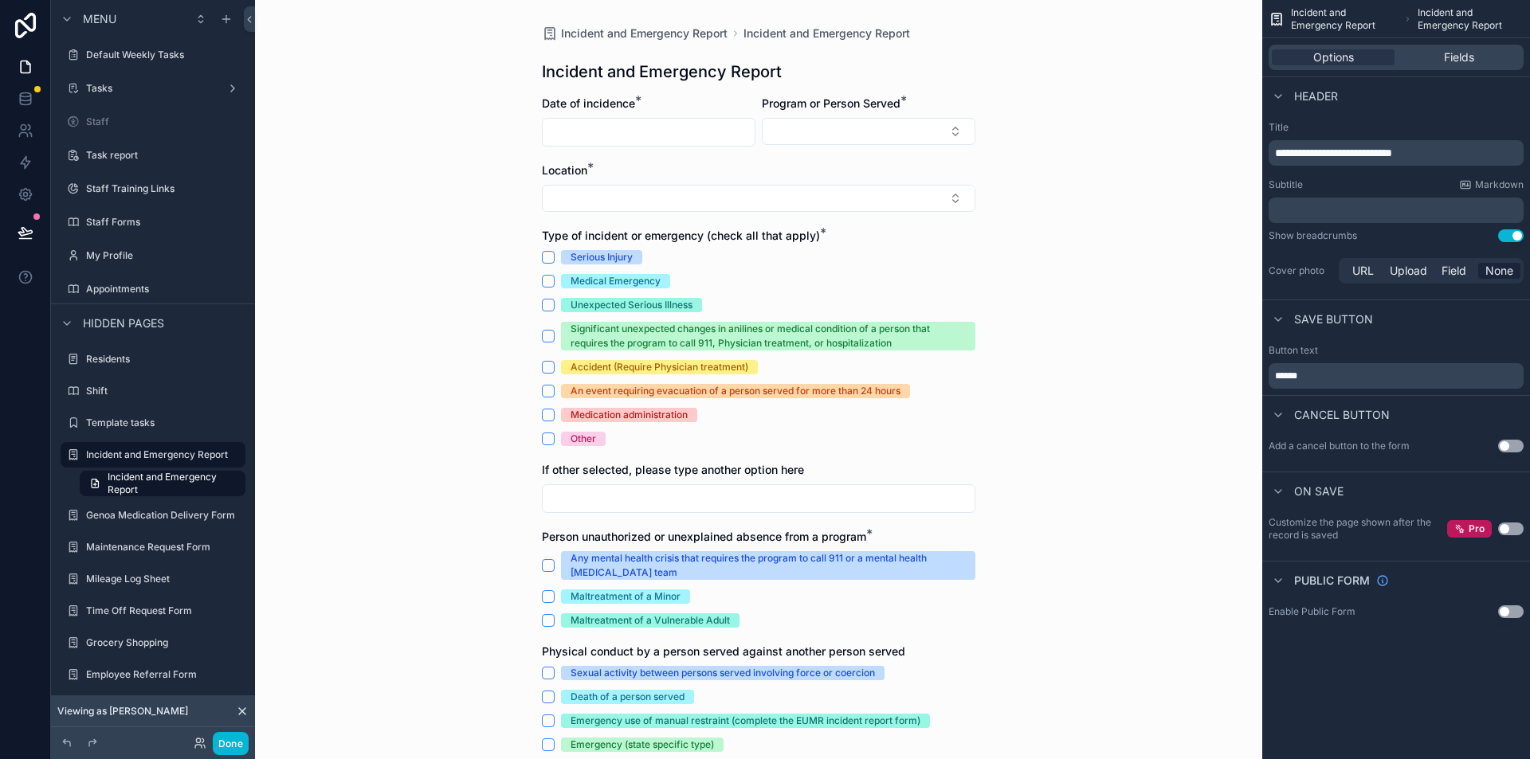
click at [243, 711] on icon at bounding box center [242, 711] width 6 height 6
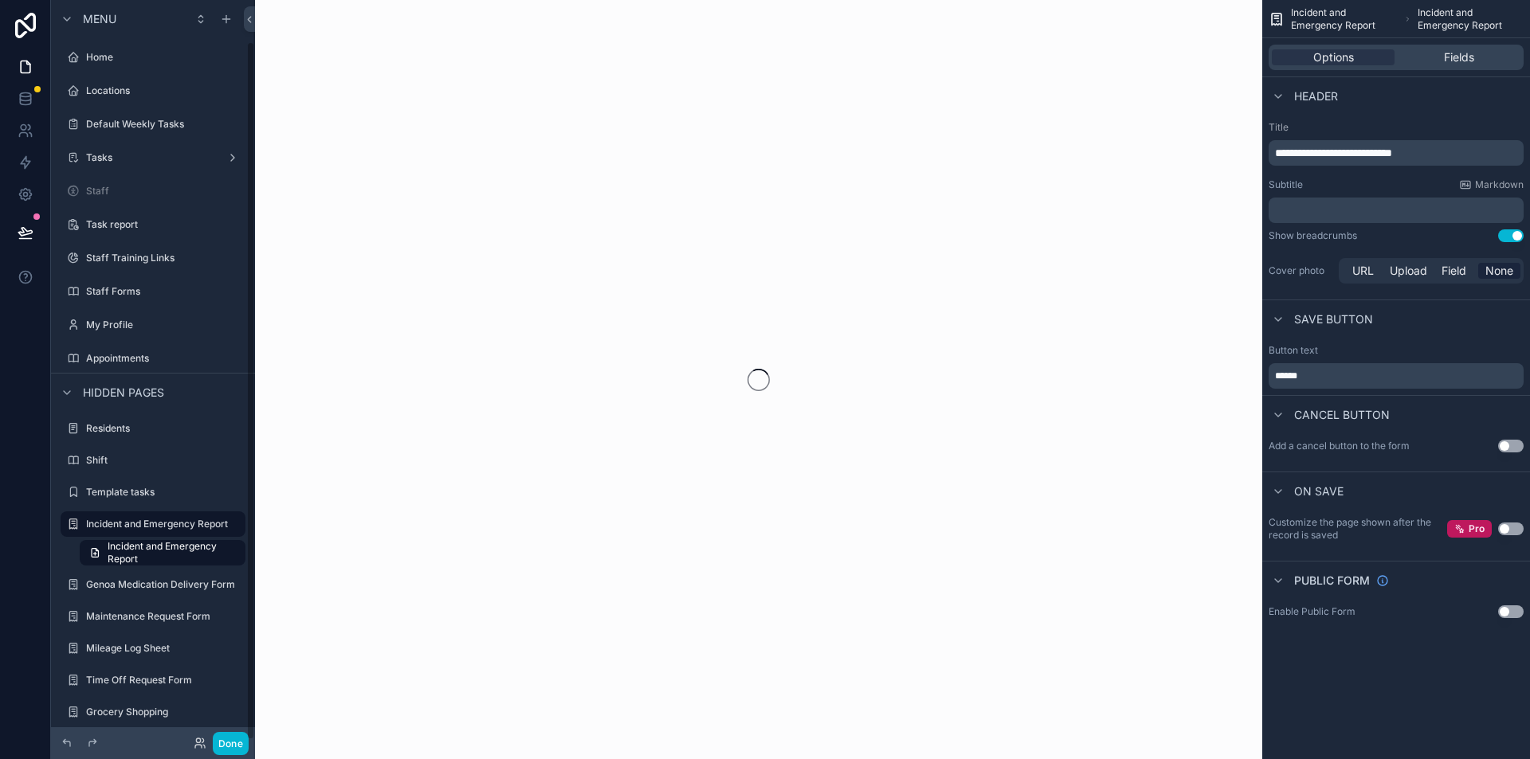
scroll to position [44, 0]
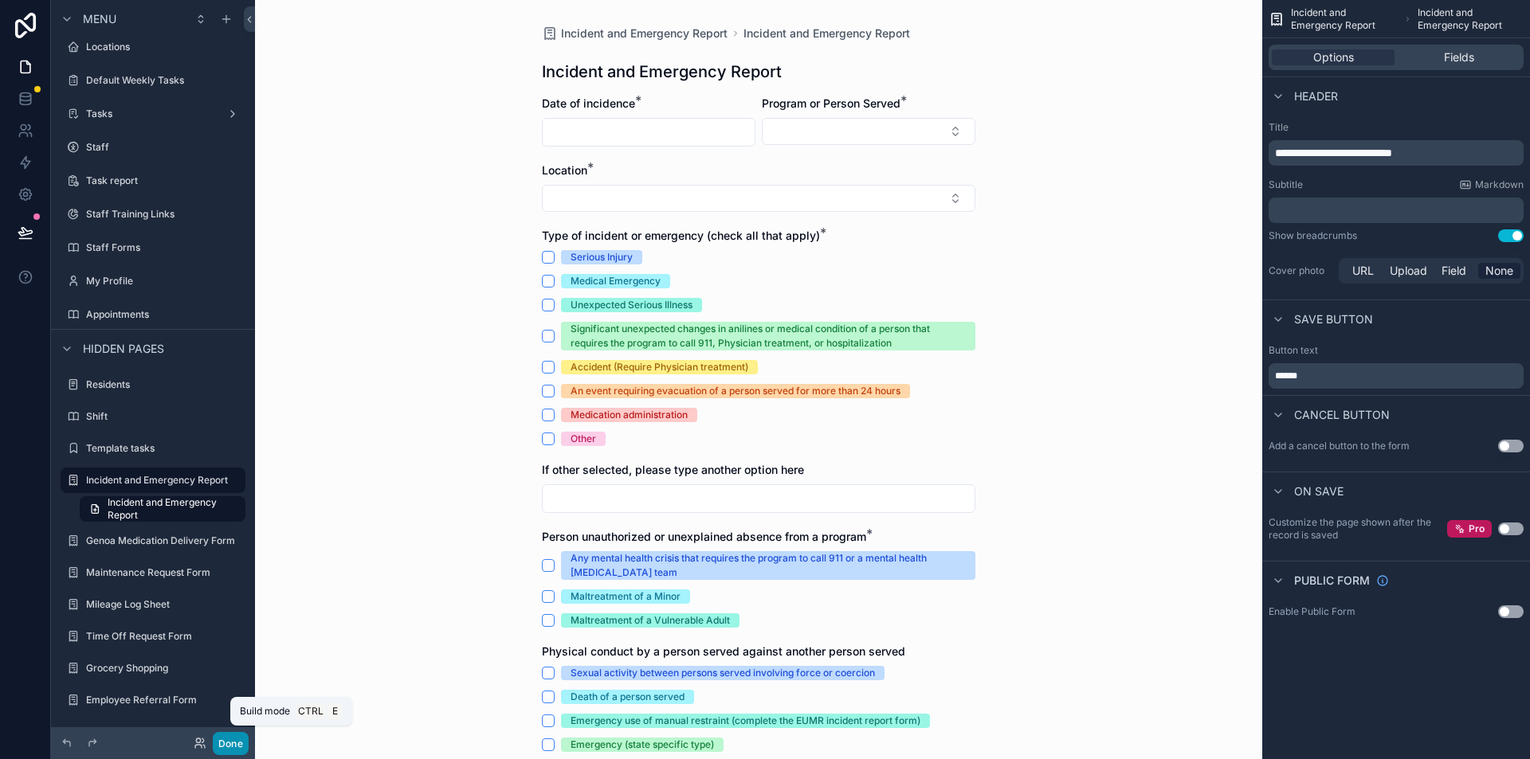
click at [232, 747] on button "Done" at bounding box center [231, 743] width 36 height 23
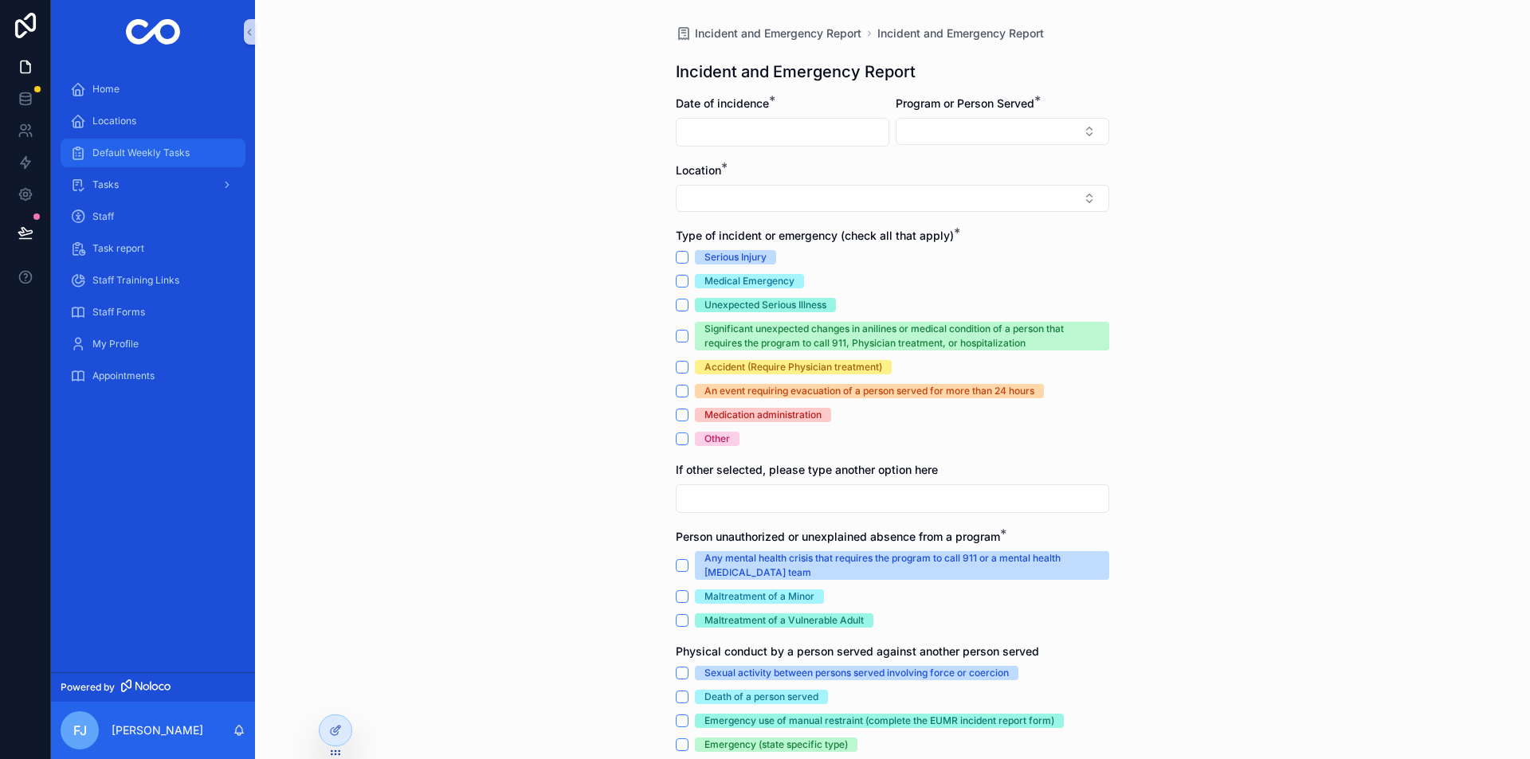
click at [130, 158] on span "Default Weekly Tasks" at bounding box center [140, 153] width 97 height 13
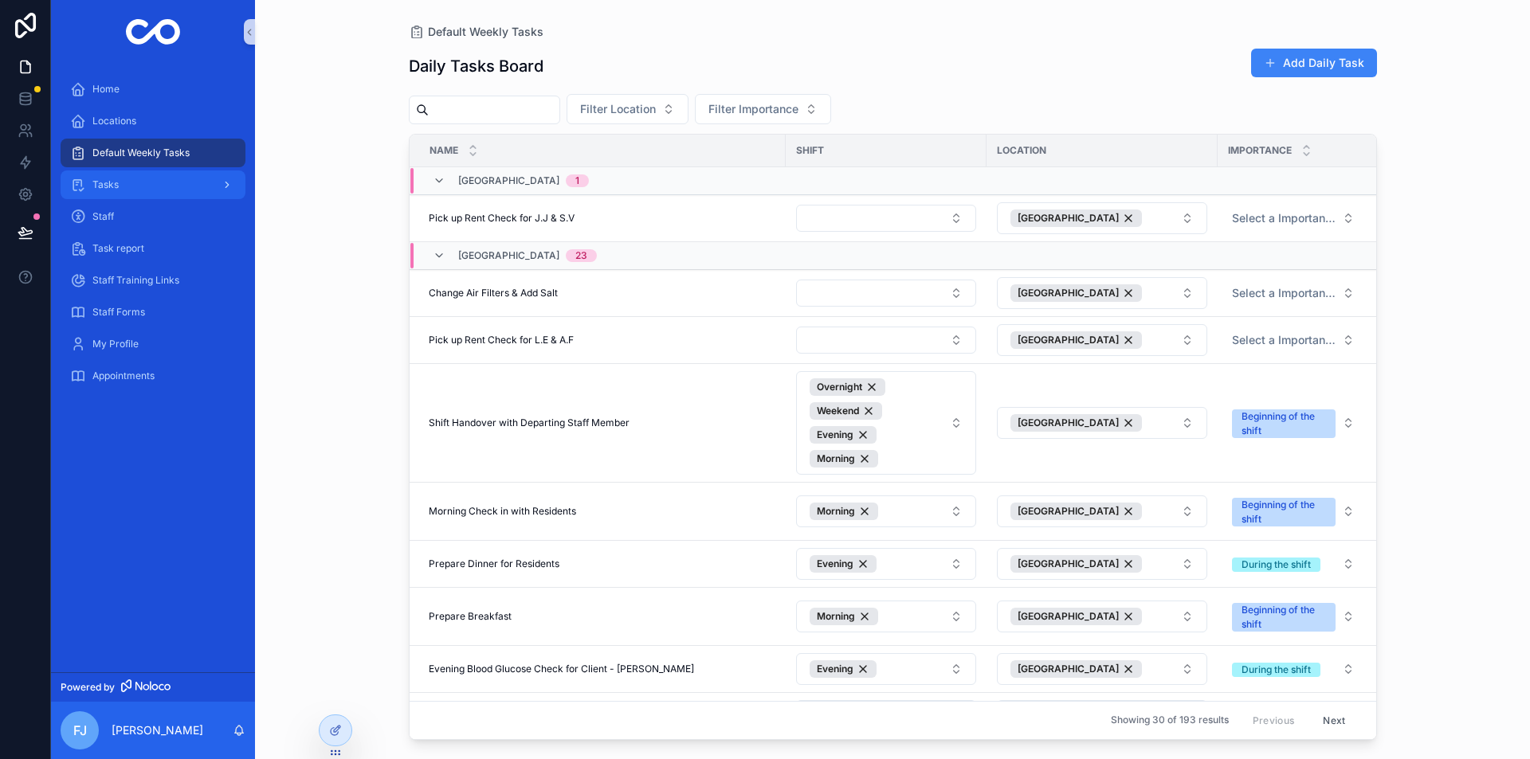
click at [131, 191] on div "Tasks" at bounding box center [153, 184] width 166 height 25
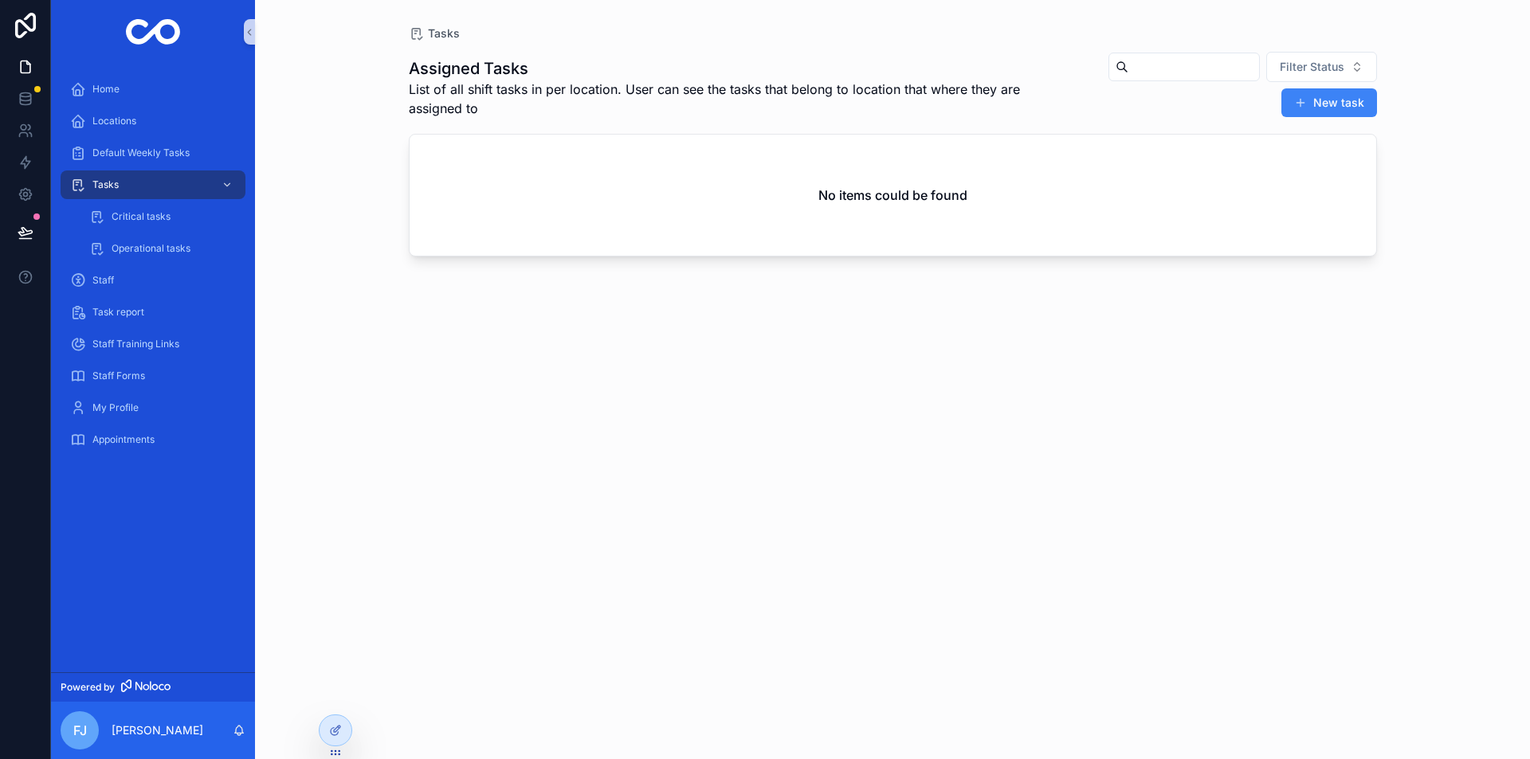
click at [1173, 64] on input "scrollable content" at bounding box center [1193, 67] width 131 height 22
click at [1321, 65] on span "Filter Status" at bounding box center [1312, 67] width 65 height 16
click at [1252, 153] on div "To do" at bounding box center [1321, 156] width 191 height 25
click at [112, 182] on span "Tasks" at bounding box center [105, 184] width 26 height 13
click at [128, 210] on div "Critical tasks" at bounding box center [162, 216] width 147 height 25
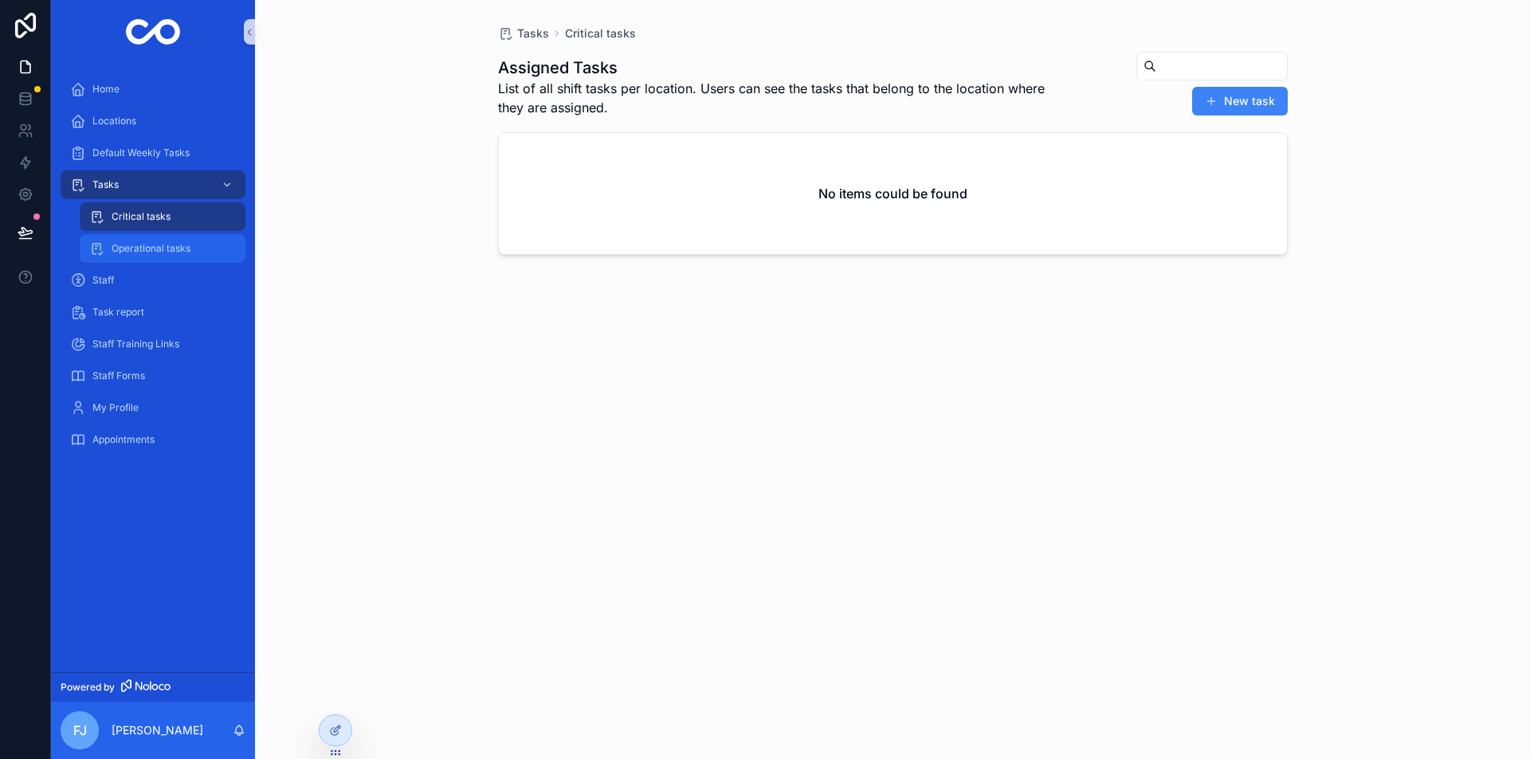
click at [150, 248] on span "Operational tasks" at bounding box center [151, 248] width 79 height 13
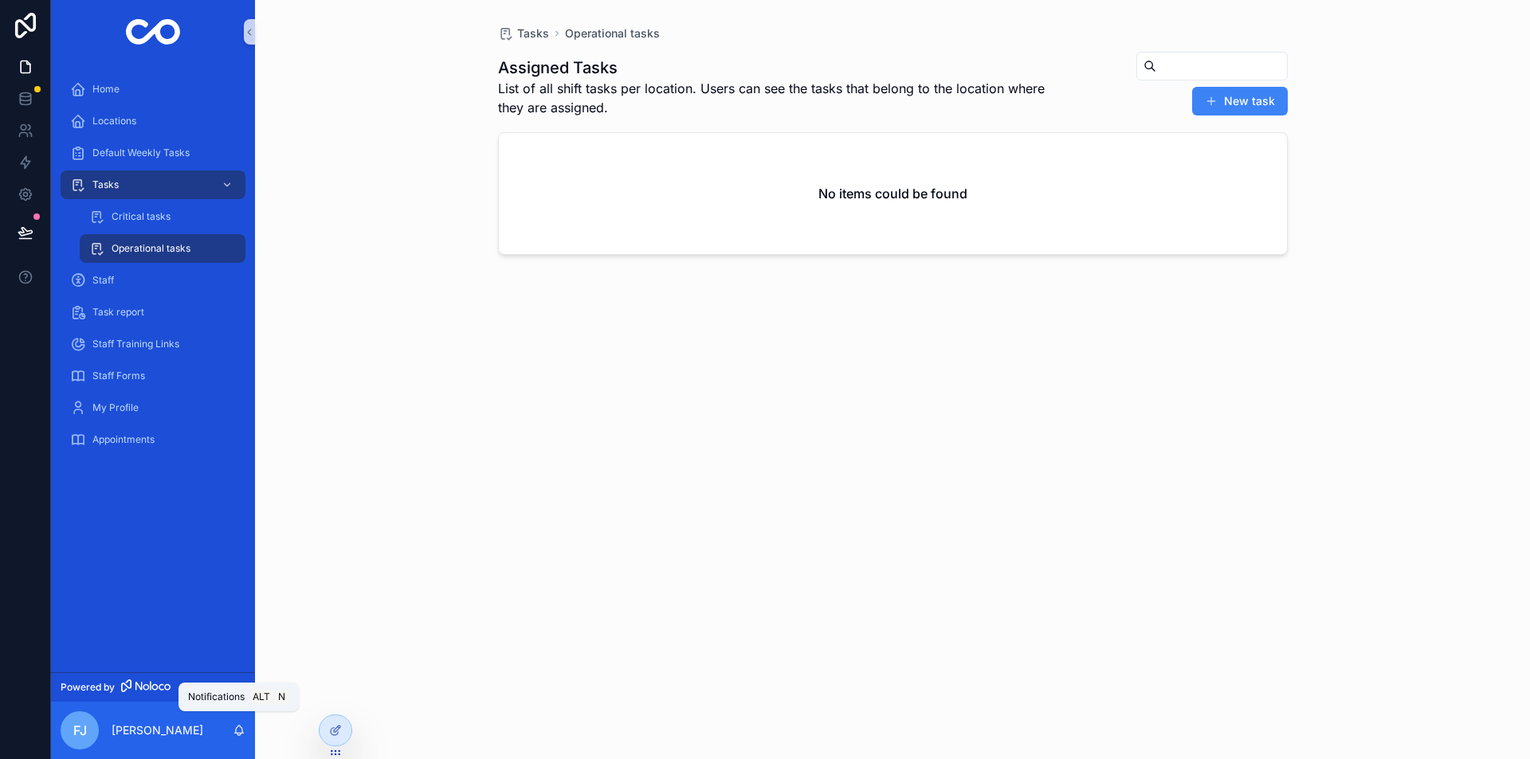
click at [241, 729] on icon "scrollable content" at bounding box center [239, 730] width 13 height 13
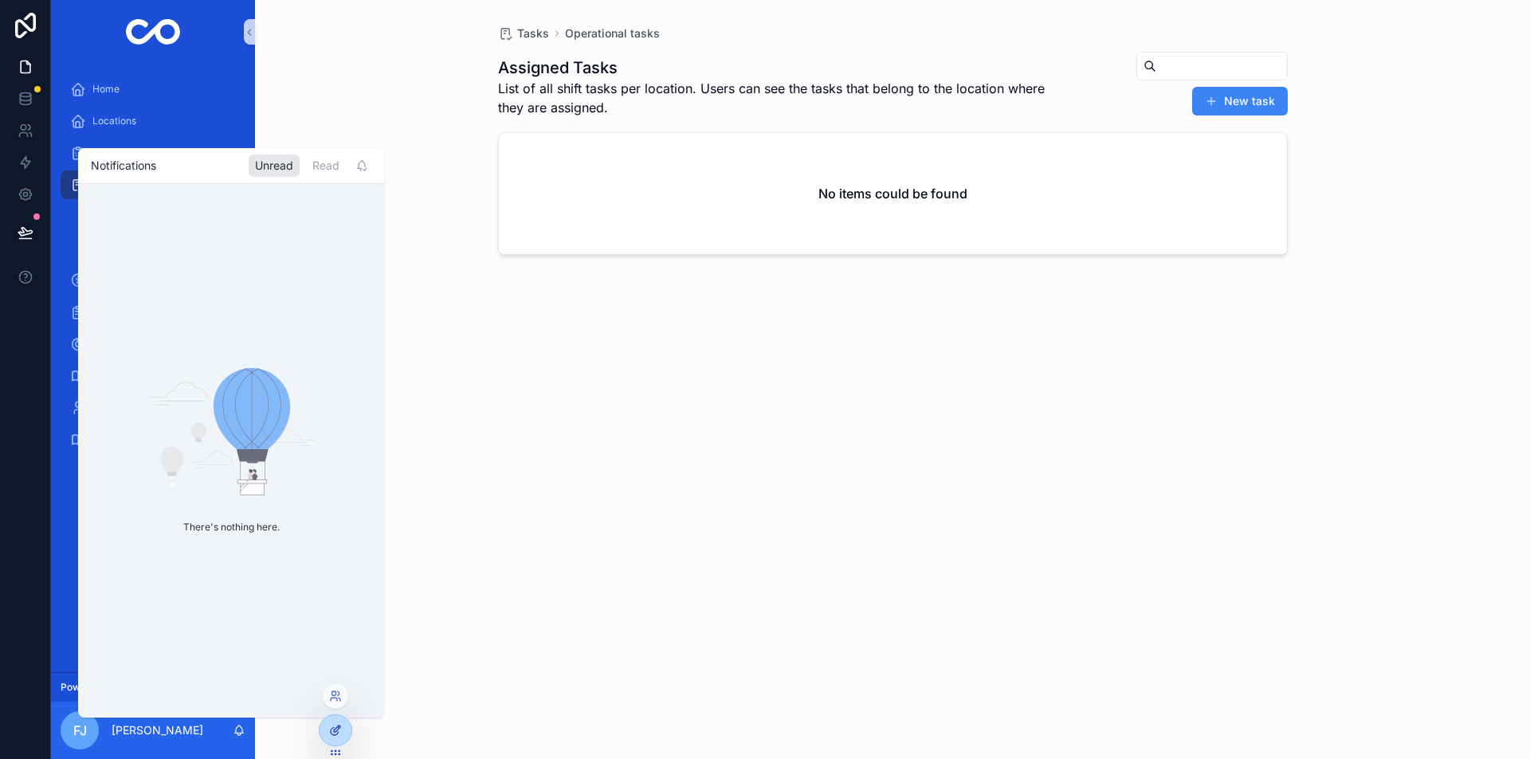
click at [343, 731] on div at bounding box center [336, 731] width 32 height 30
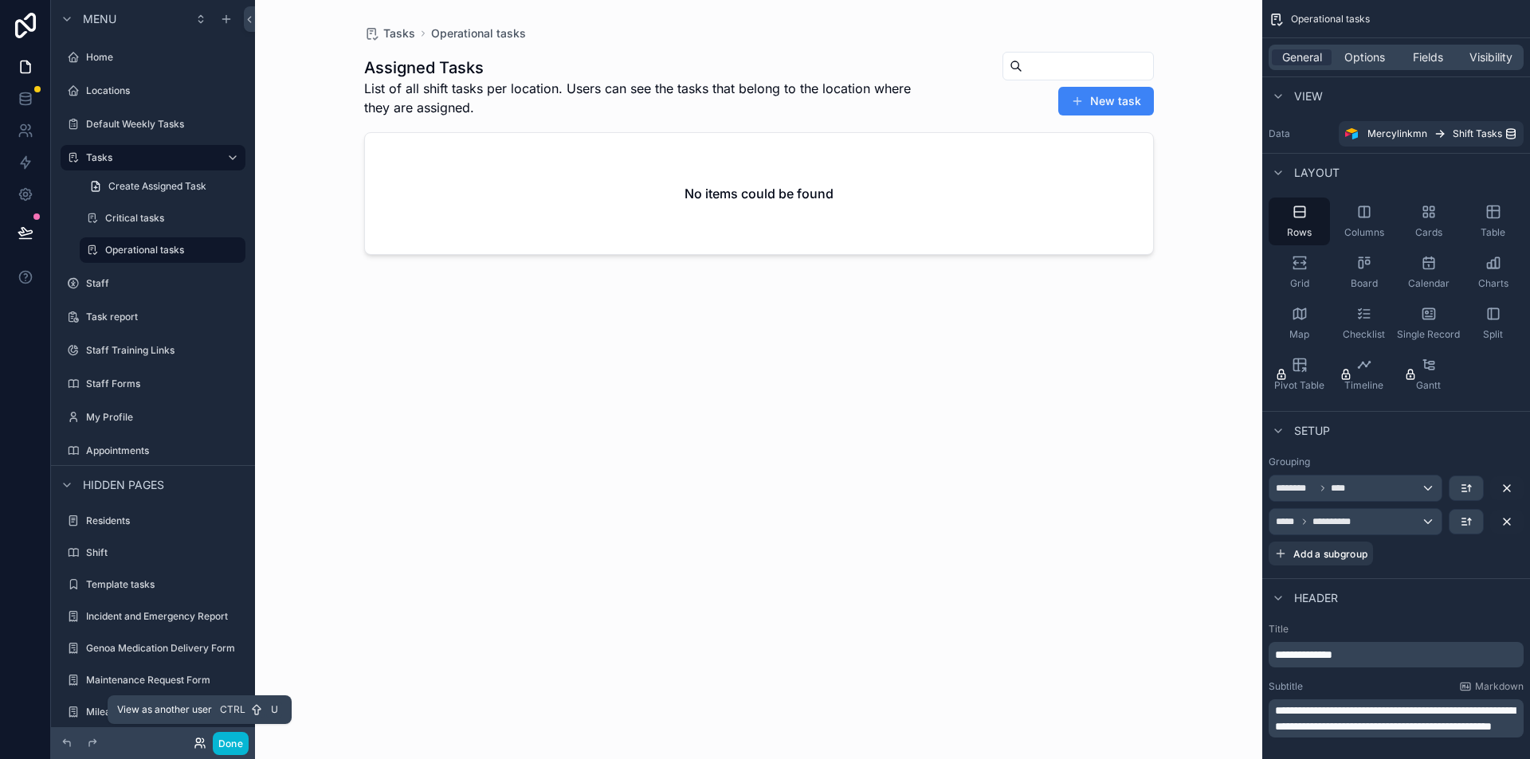
click at [204, 742] on icon at bounding box center [200, 743] width 13 height 13
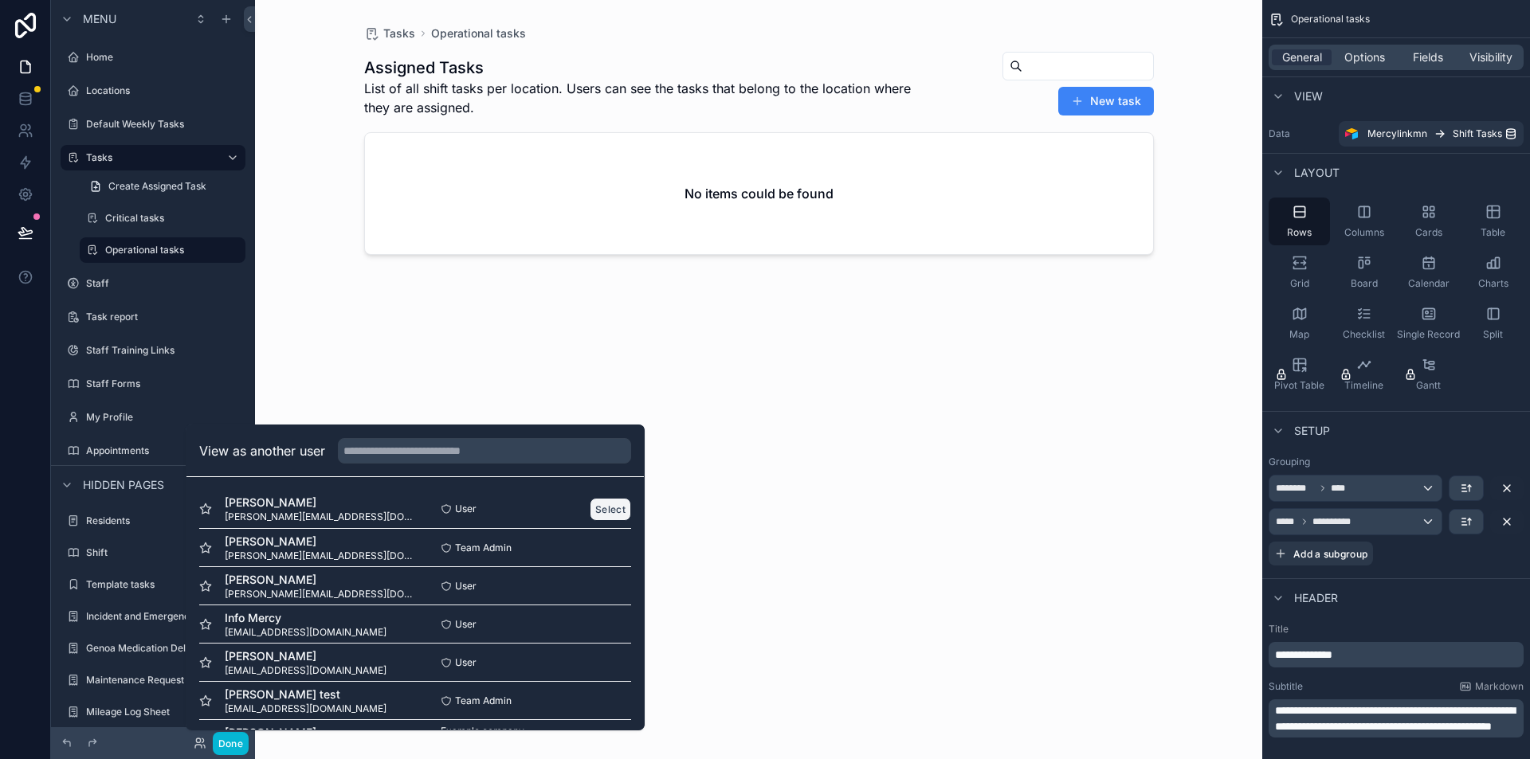
click at [590, 502] on button "Select" at bounding box center [610, 509] width 41 height 23
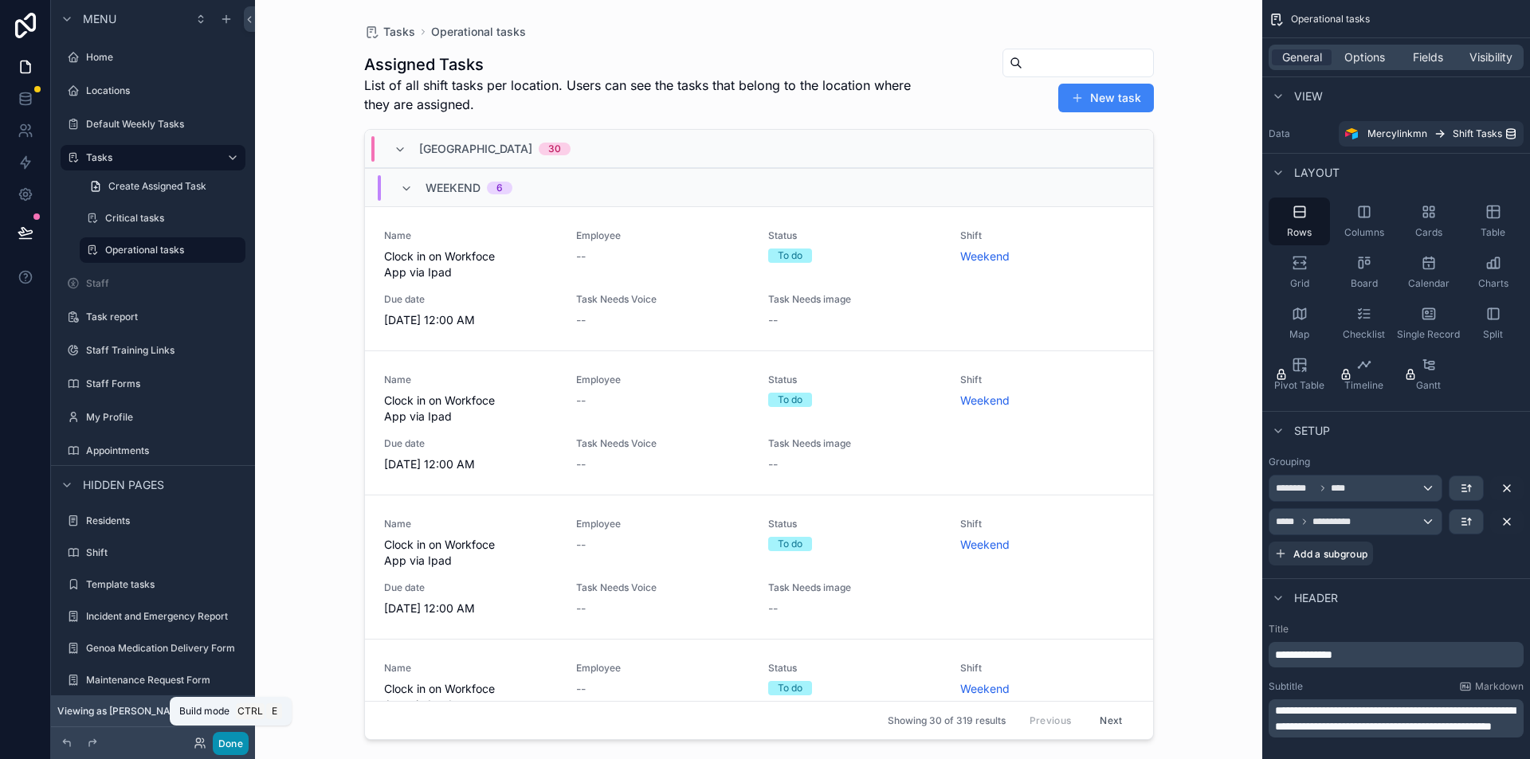
click at [232, 744] on button "Done" at bounding box center [231, 743] width 36 height 23
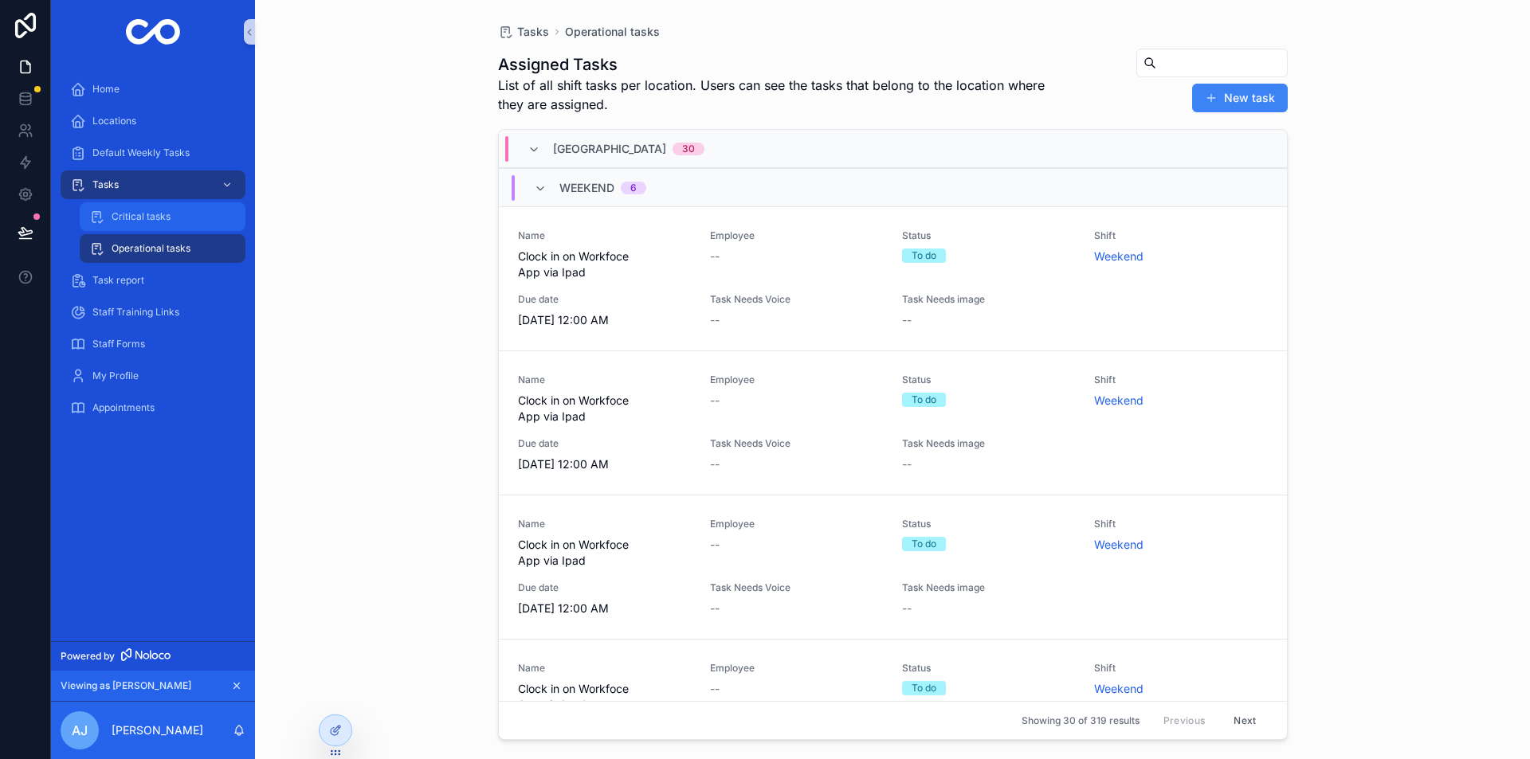
click at [125, 210] on div "Critical tasks" at bounding box center [162, 216] width 147 height 25
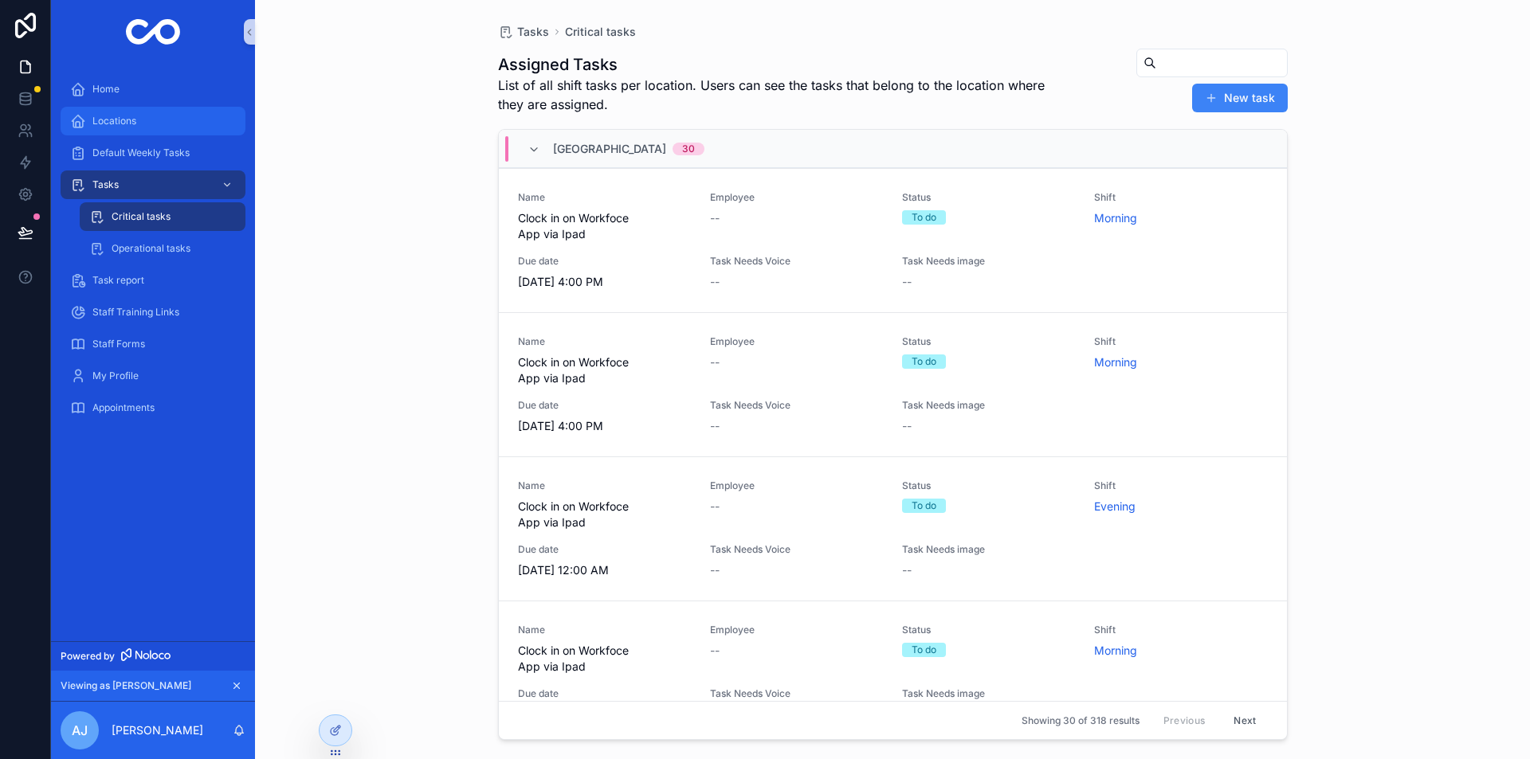
click at [134, 122] on span "Locations" at bounding box center [114, 121] width 44 height 13
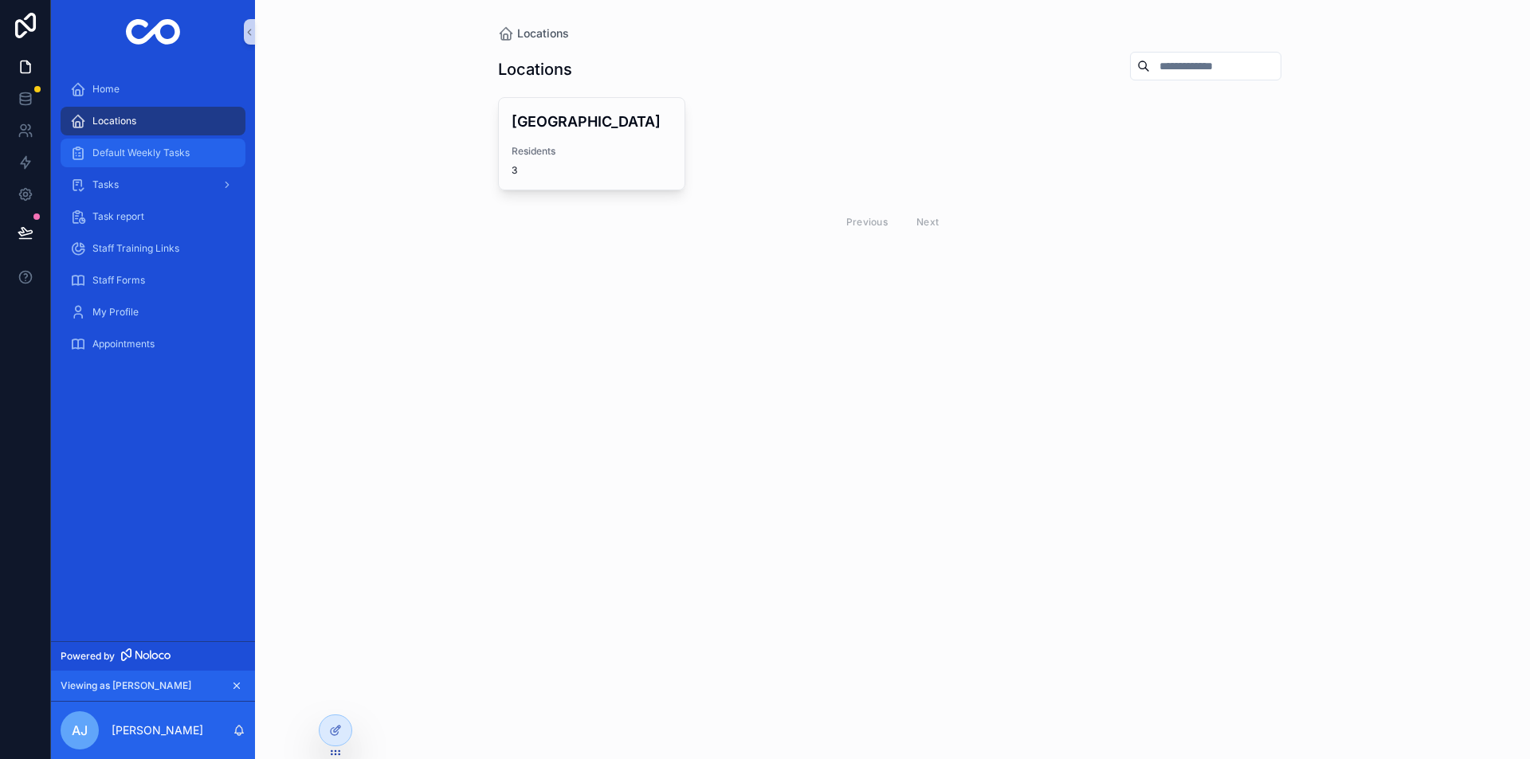
click at [139, 151] on span "Default Weekly Tasks" at bounding box center [140, 153] width 97 height 13
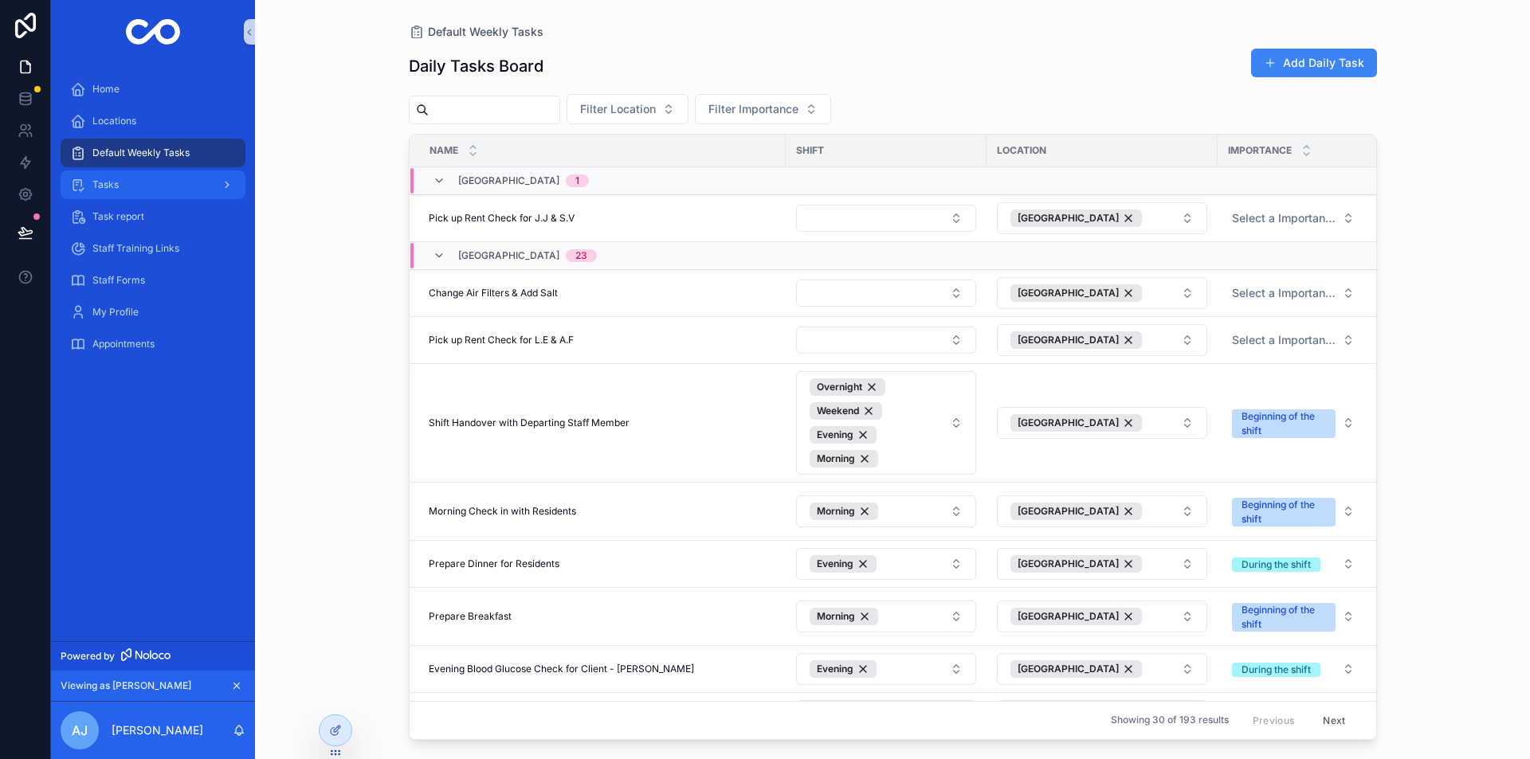
click at [122, 183] on div "Tasks" at bounding box center [153, 184] width 166 height 25
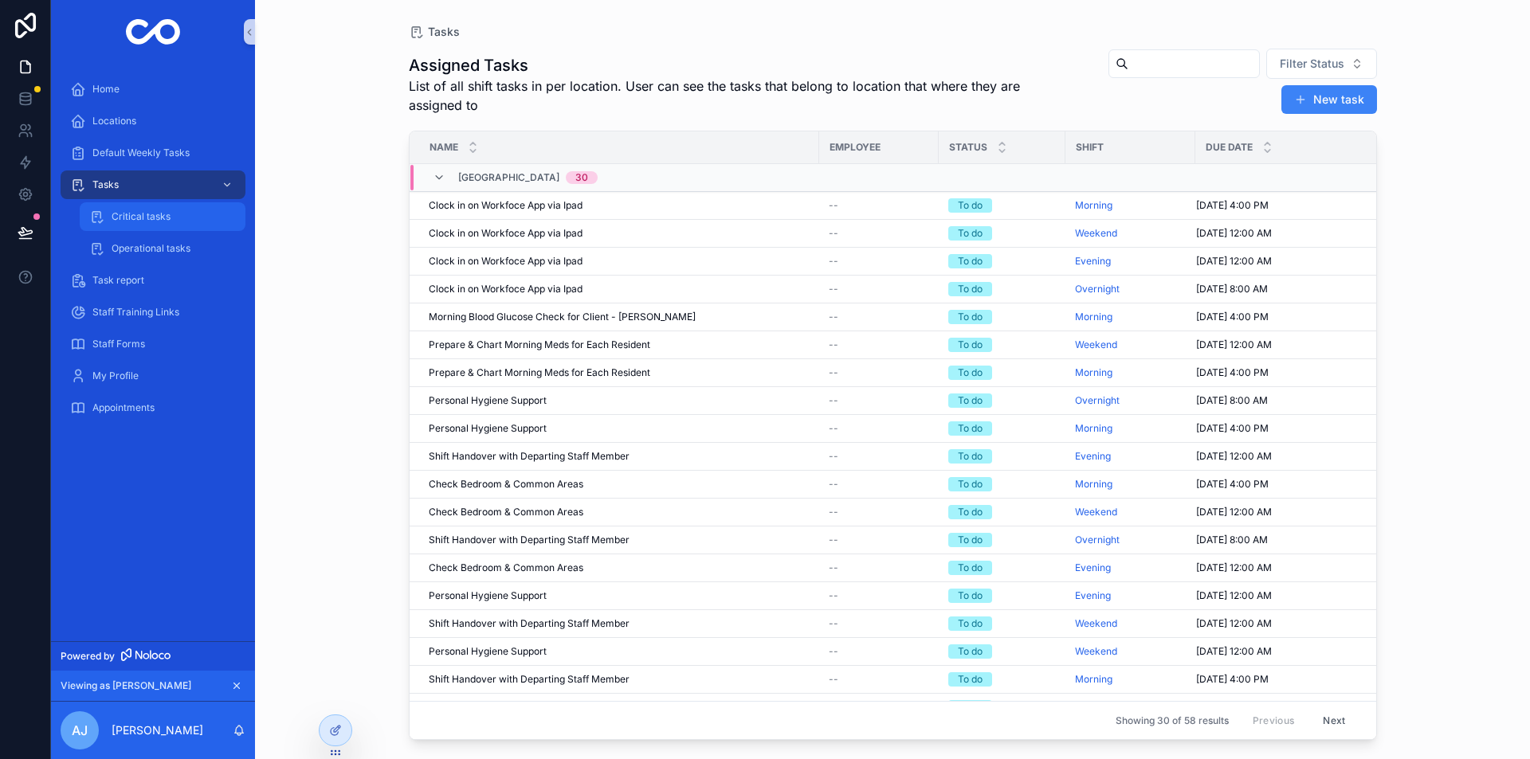
click at [140, 215] on span "Critical tasks" at bounding box center [141, 216] width 59 height 13
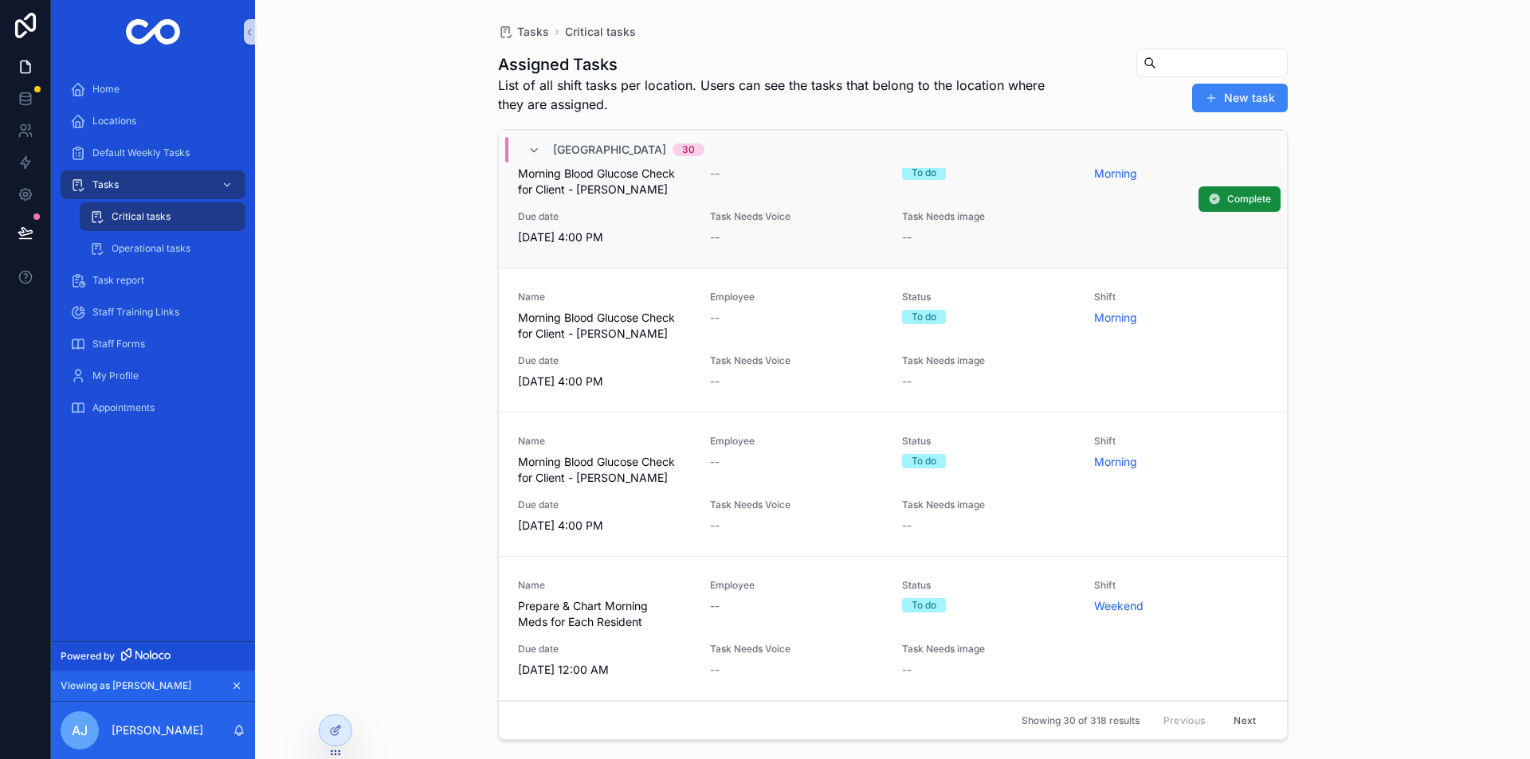
scroll to position [3704, 0]
